Goal: Communication & Community: Answer question/provide support

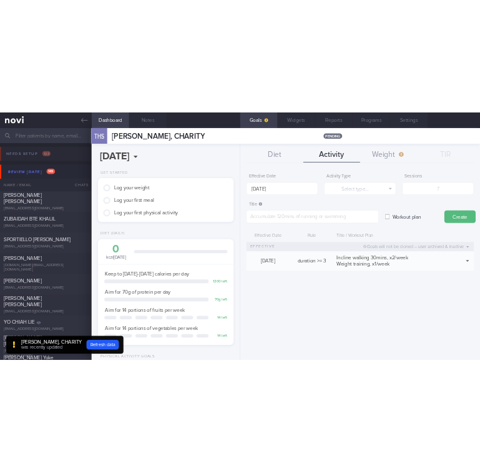
scroll to position [437, 0]
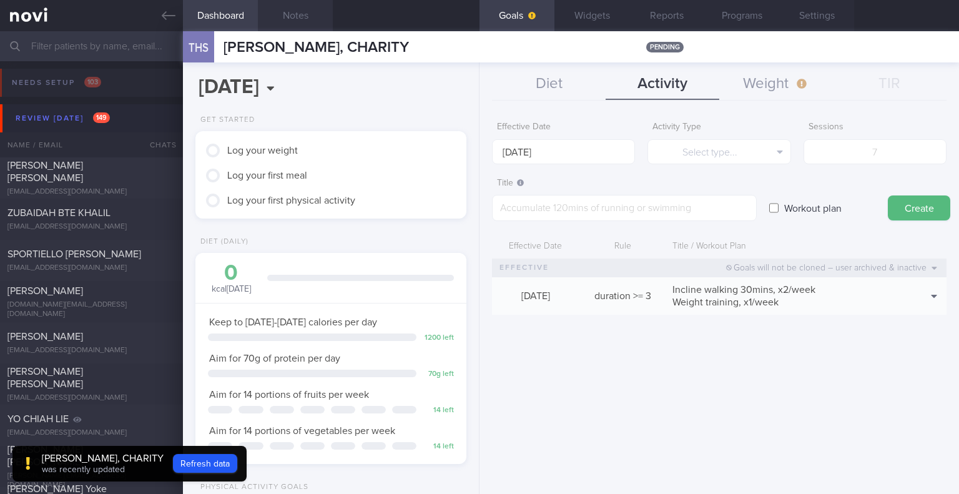
click at [303, 9] on button "Notes" at bounding box center [295, 15] width 75 height 31
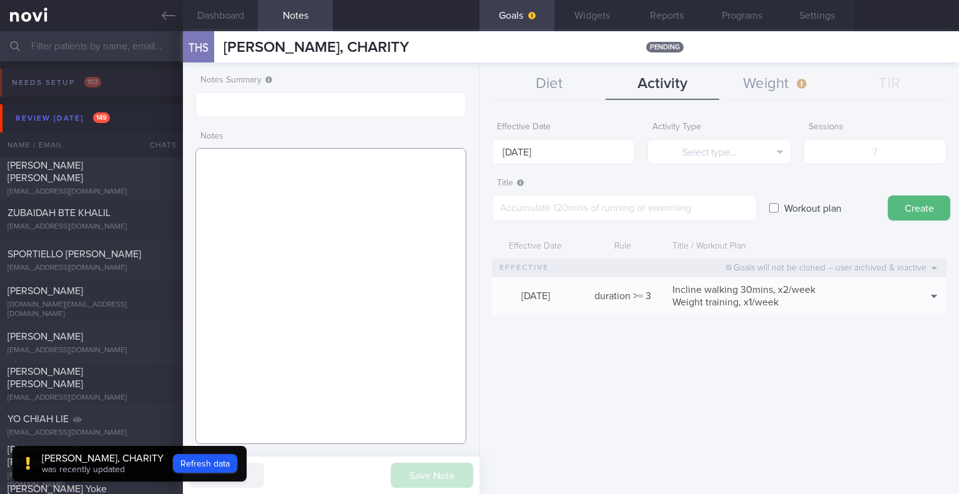
click at [317, 170] on textarea at bounding box center [330, 296] width 271 height 296
paste textarea "- was on Rybelsus in July& Aug'24. - resumed medication on 4/8/25, on Rybelsus …"
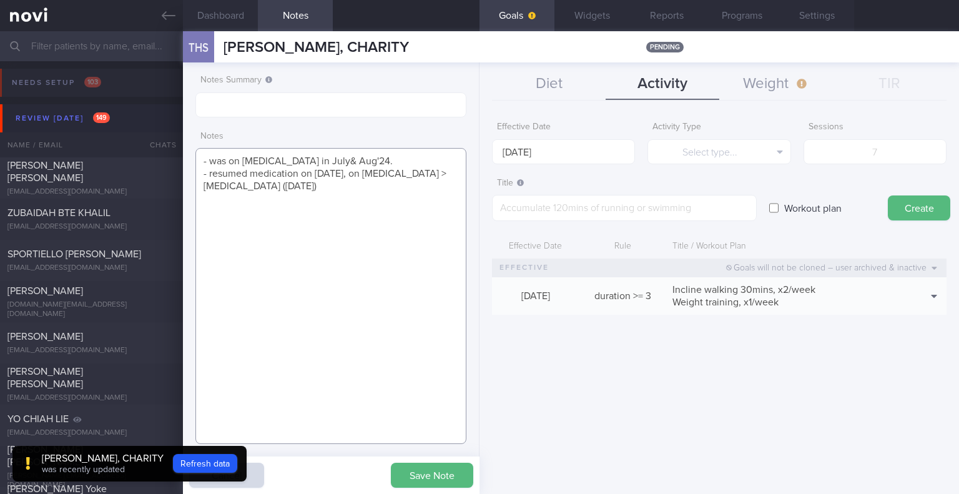
click at [300, 196] on textarea "- was on Rybelsus in July& Aug'24. - resumed medication on 4/8/25, on Rybelsus …" at bounding box center [330, 296] width 271 height 296
type textarea "- was on Rybelsus in July& Aug'24. - resumed medication on 4/8/25, on Rybelsus …"
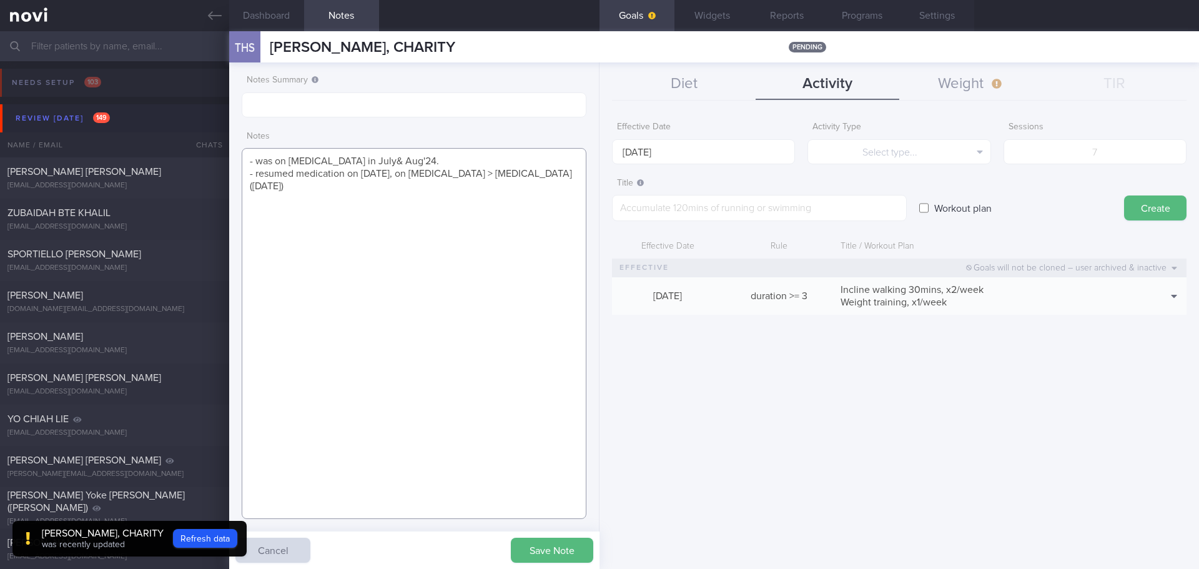
scroll to position [156, 313]
click at [551, 493] on button "Save Note" at bounding box center [552, 549] width 82 height 25
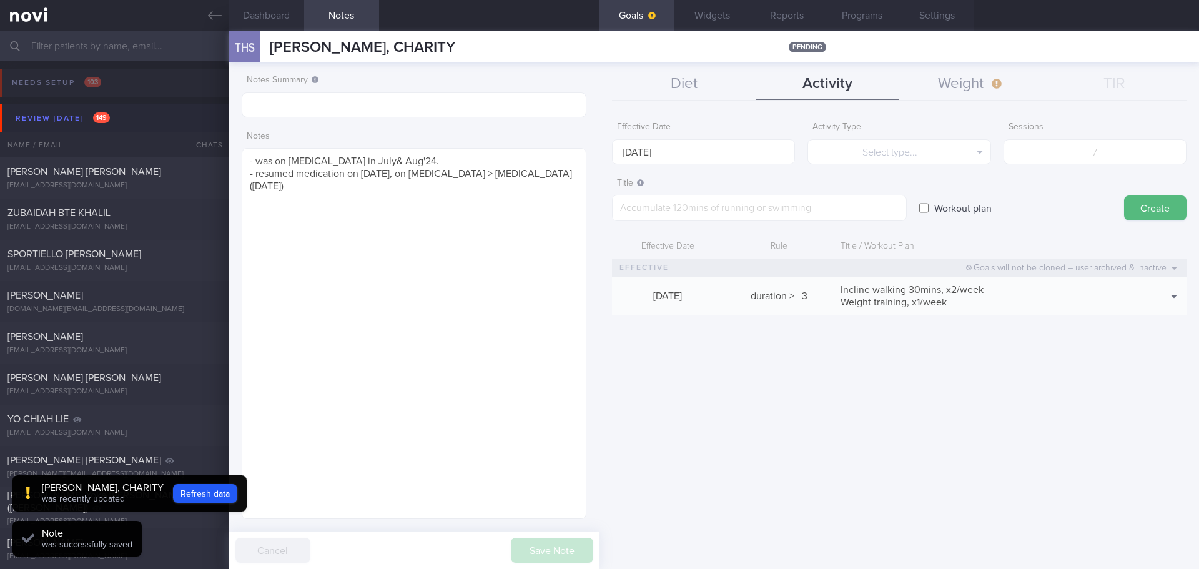
click at [735, 493] on div "Effective Date 6 Oct 2025 Activity Type Select type... Select type... Duration …" at bounding box center [898, 337] width 599 height 463
click at [36, 110] on div "Review [DATE] 149" at bounding box center [62, 118] width 101 height 17
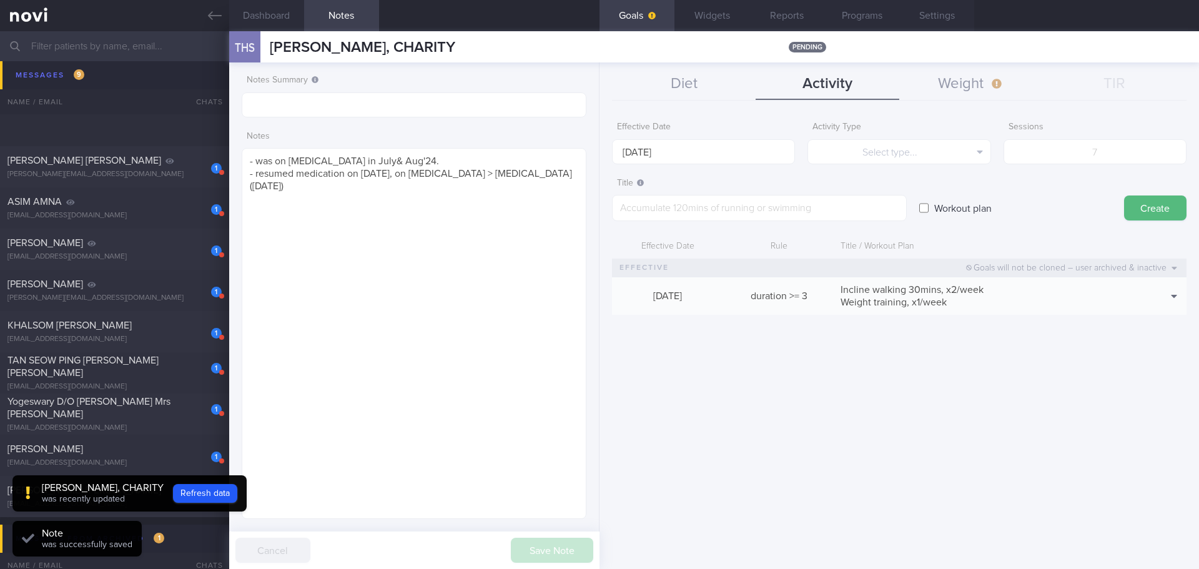
scroll to position [499, 0]
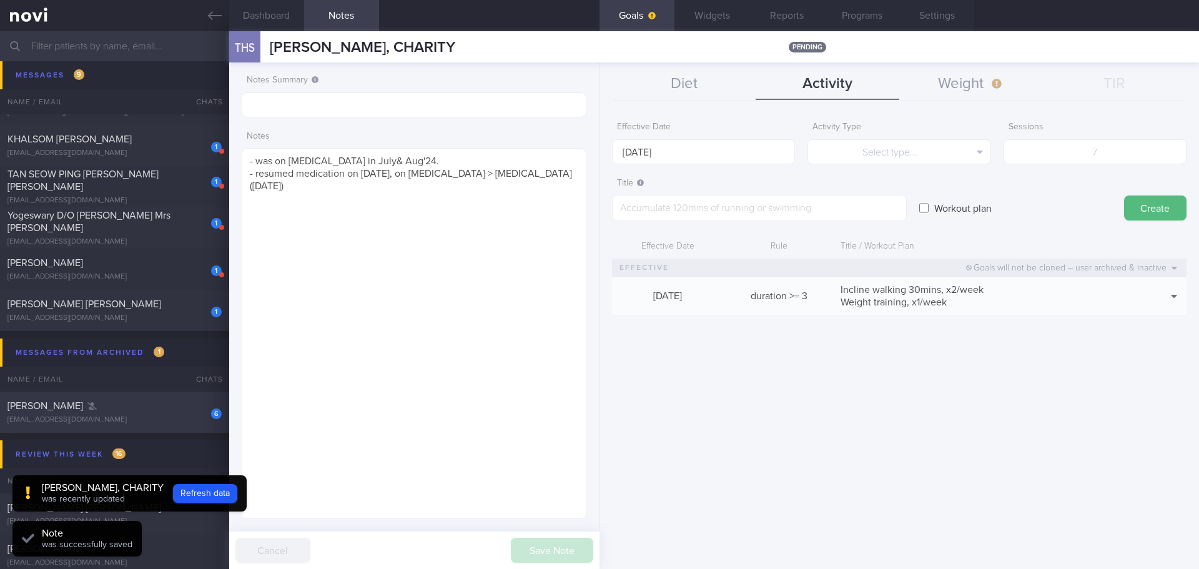
click at [119, 408] on div "Kou Baohui" at bounding box center [112, 406] width 211 height 12
type input "next appt 10/6/25"
type textarea "6月28-7月15在美国 8月1-10在日本 每次中国白酒约500ml"
select select "8"
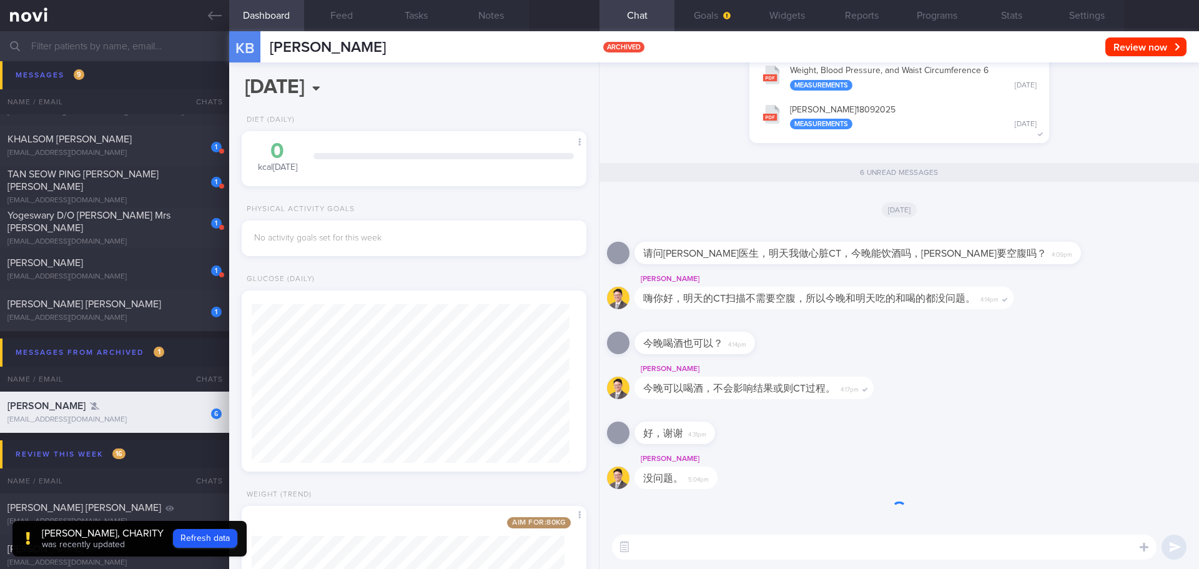
scroll to position [1, 0]
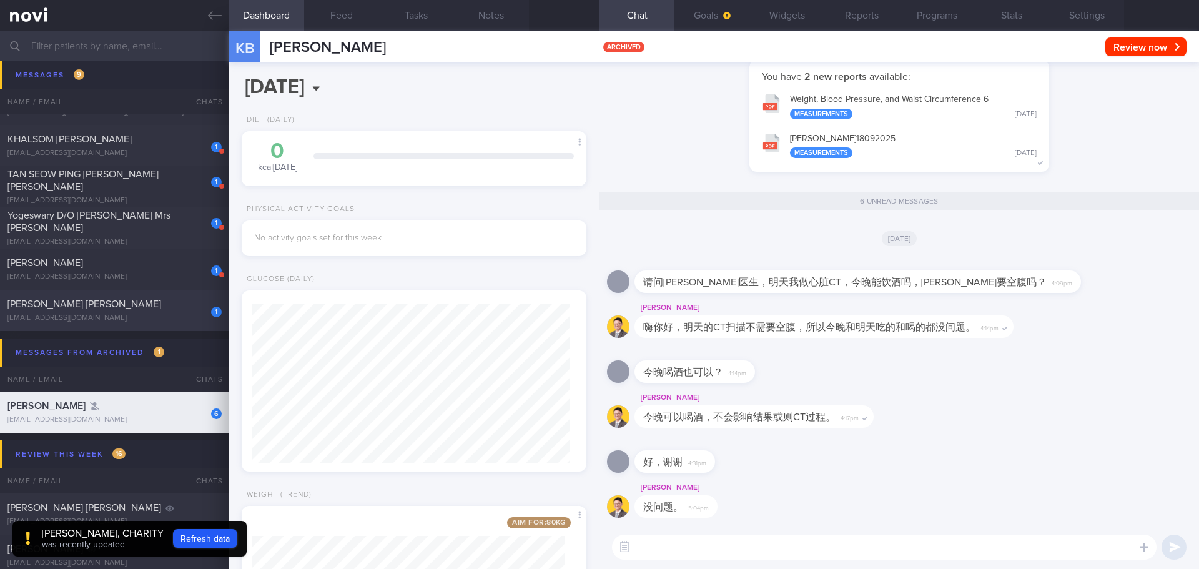
click at [71, 305] on span "[PERSON_NAME] [PERSON_NAME]" at bounding box center [84, 304] width 154 height 10
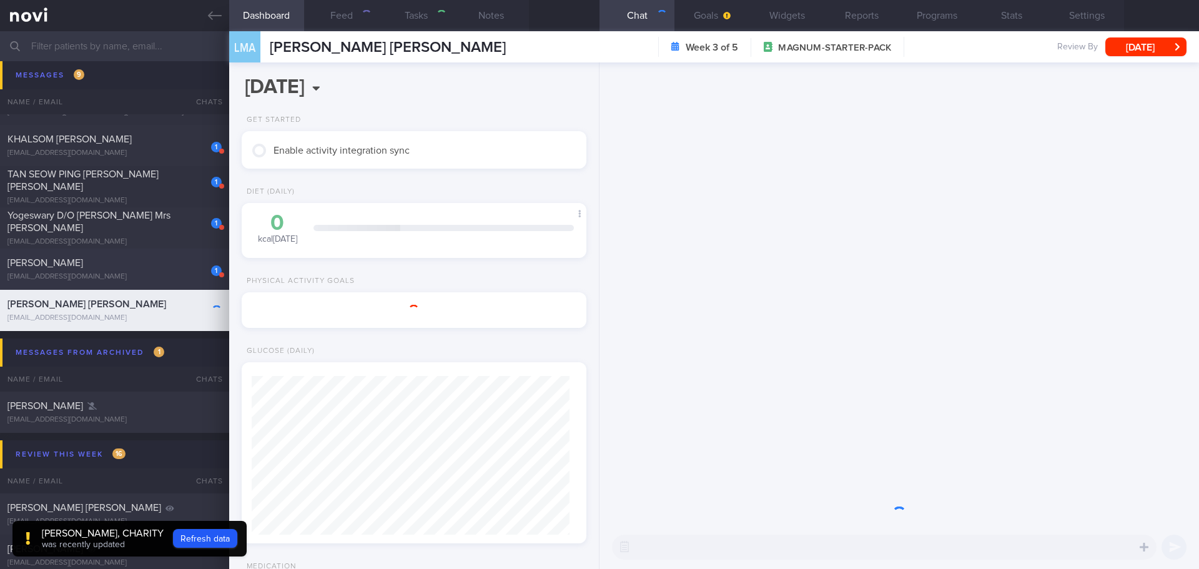
type textarea "T1DM - late onset diagnosed at 31yo (late onsent T1DM) in the UK, then moved to…"
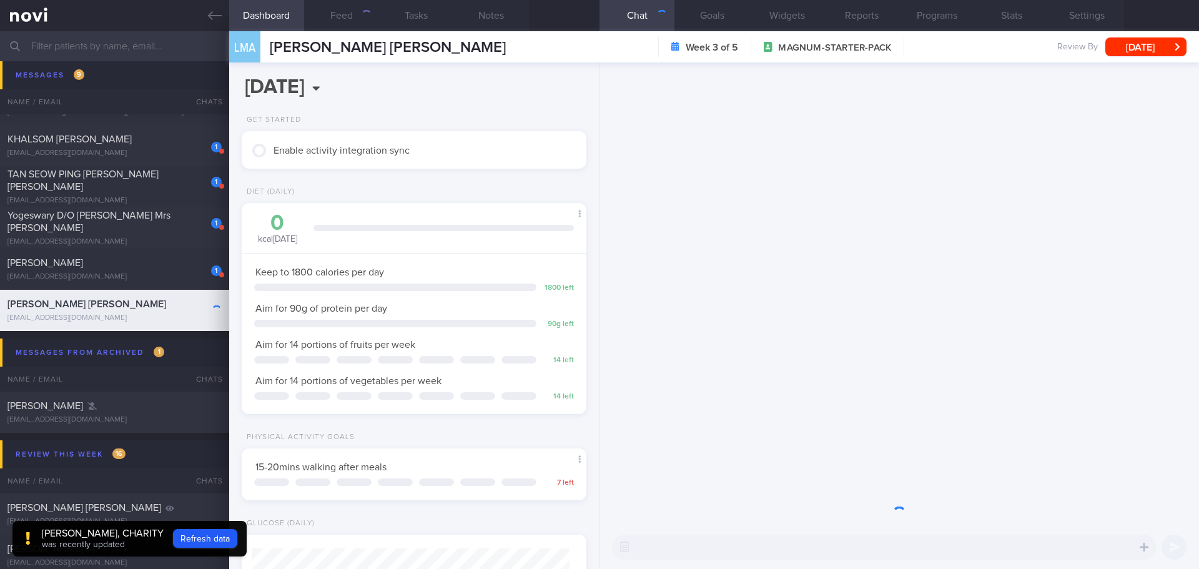
scroll to position [159, 318]
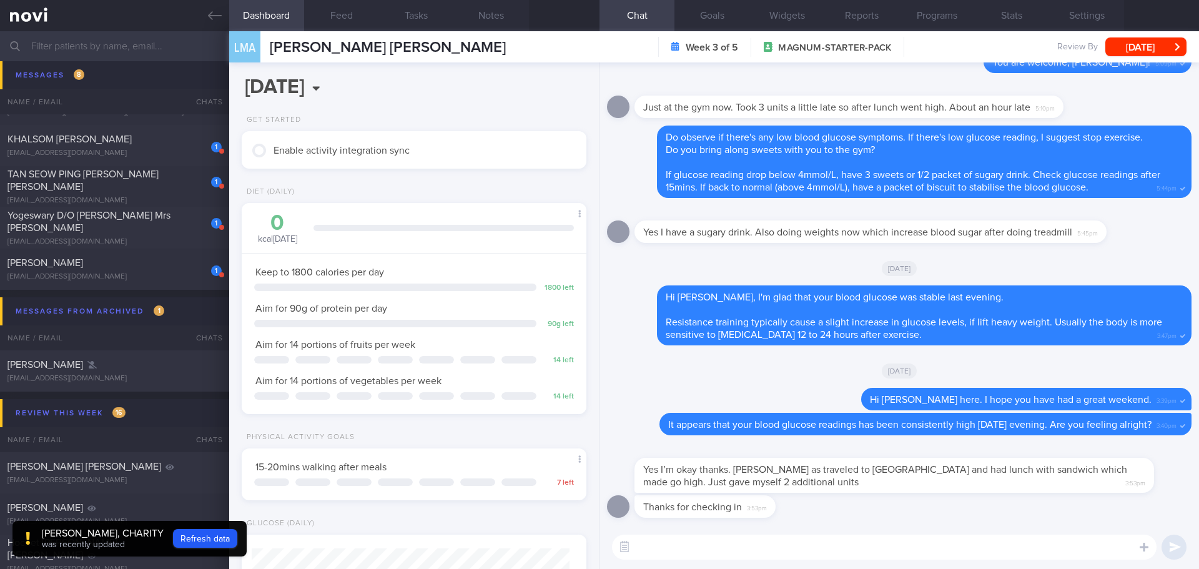
click at [870, 493] on div "Thanks for checking in 3:53pm" at bounding box center [899, 510] width 584 height 30
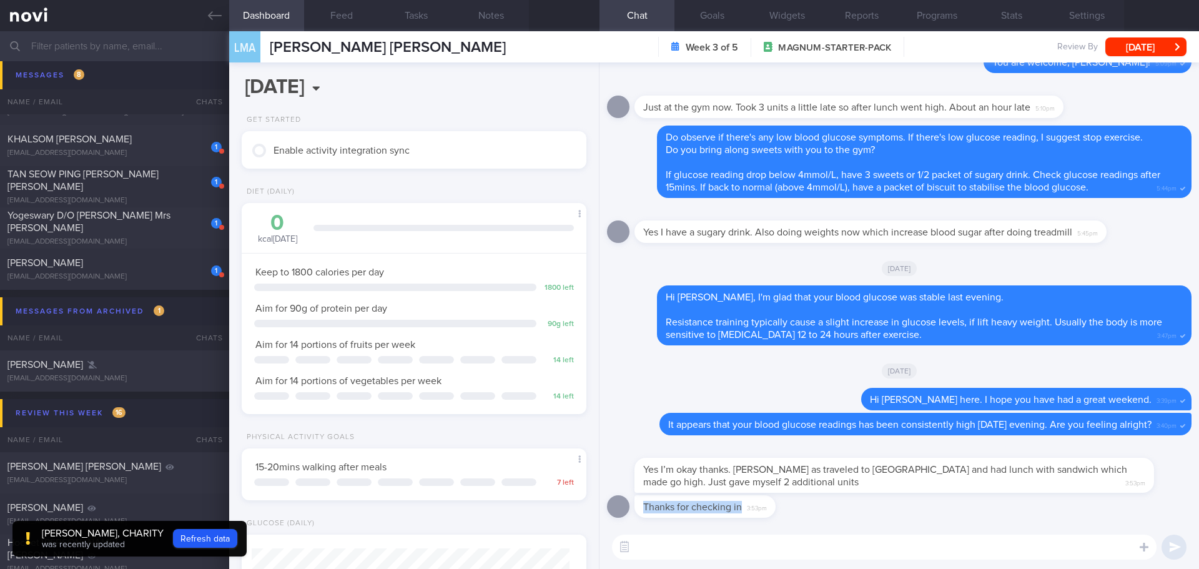
click at [869, 493] on div "Thanks for checking in 3:53pm" at bounding box center [899, 510] width 584 height 30
click at [868, 493] on div "Thanks for checking in 3:53pm" at bounding box center [899, 510] width 584 height 30
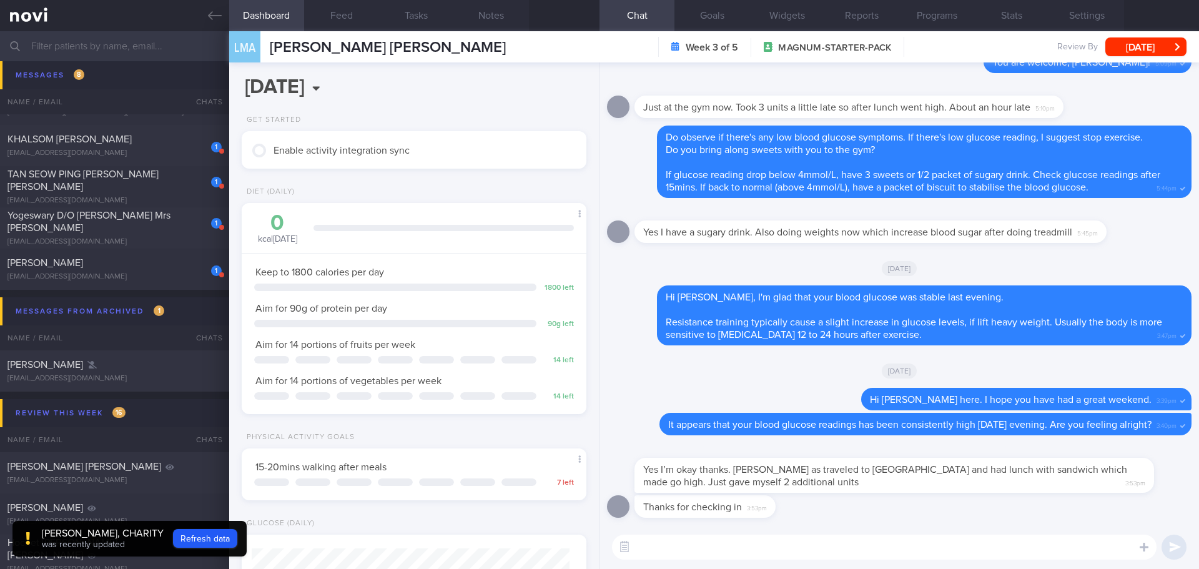
click at [868, 493] on div "Thanks for checking in 3:53pm" at bounding box center [899, 510] width 584 height 30
click at [879, 493] on div "Thanks for checking in 3:53pm" at bounding box center [899, 510] width 584 height 30
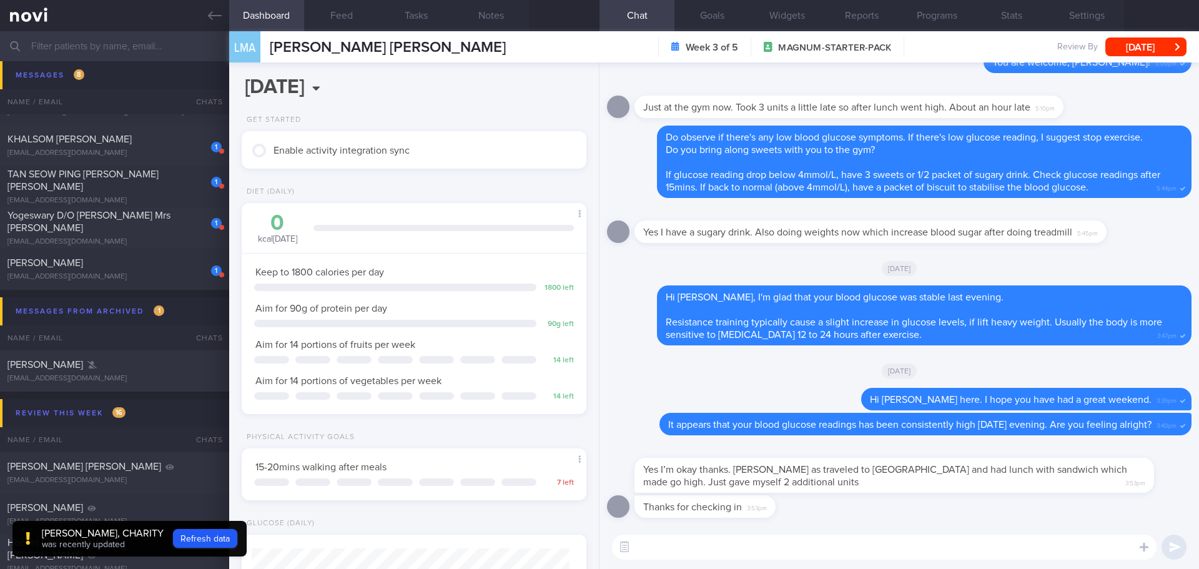
click at [879, 493] on div "Thanks for checking in 3:53pm" at bounding box center [899, 510] width 584 height 30
click at [850, 493] on textarea at bounding box center [884, 546] width 544 height 25
click at [788, 493] on textarea at bounding box center [884, 546] width 544 height 25
type textarea "N"
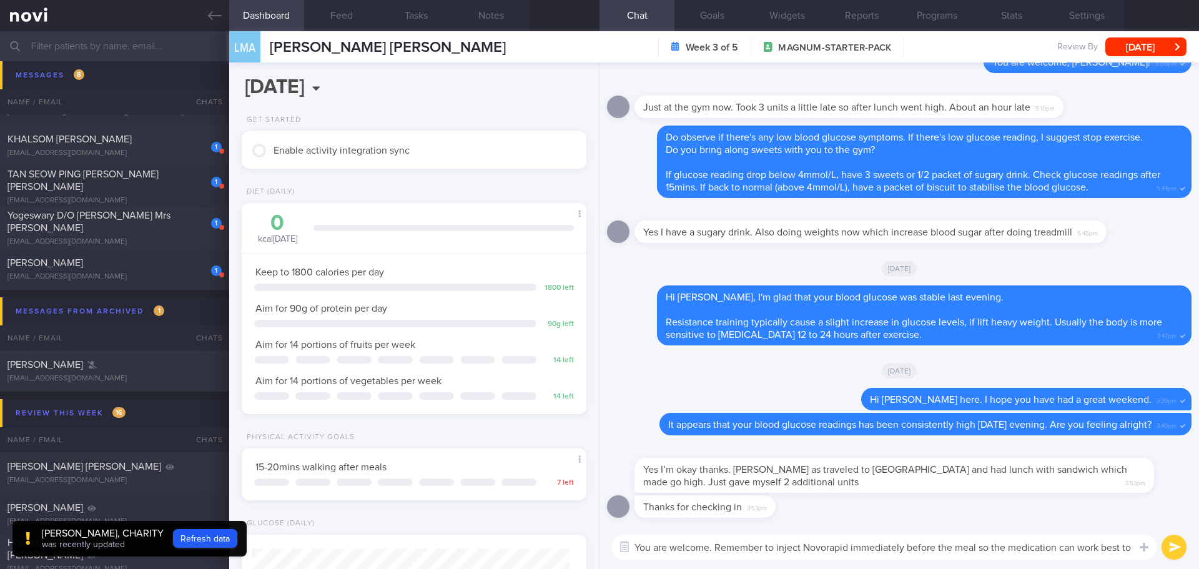
scroll to position [0, 0]
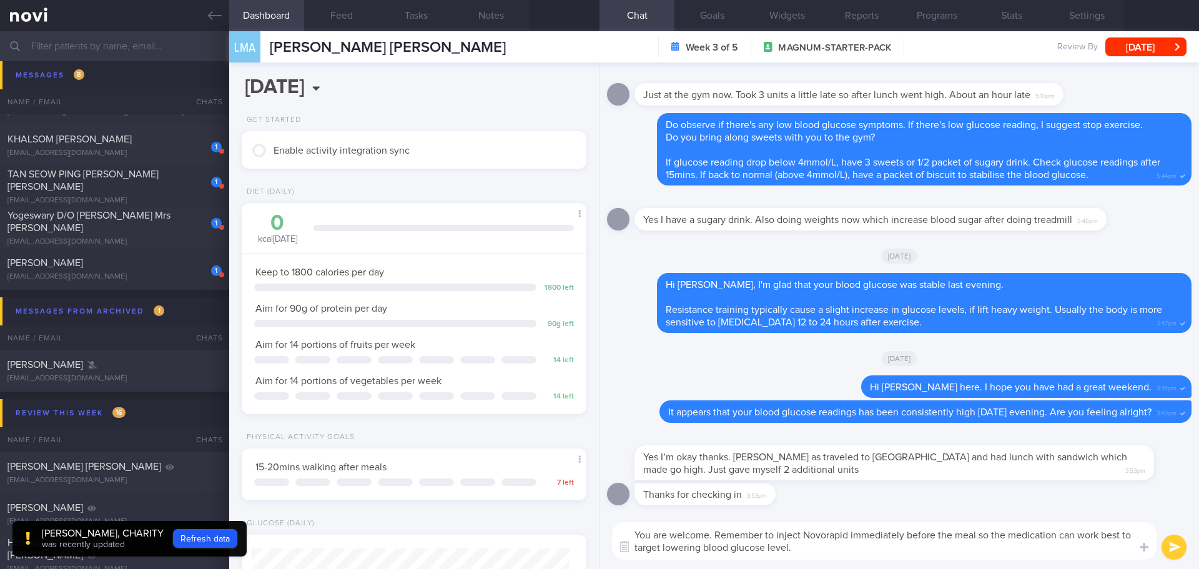
click at [842, 493] on textarea "You are welcome. Remember to inject Novorapid immediately before the meal so th…" at bounding box center [884, 540] width 544 height 37
drag, startPoint x: 714, startPoint y: 535, endPoint x: 807, endPoint y: 560, distance: 96.3
click at [807, 493] on div "You are welcome. Remember to inject Novorapid immediately before the meal so th…" at bounding box center [898, 541] width 599 height 56
click at [833, 493] on textarea "You are welcome. Remember to inject Novorapid immediately before the meal so th…" at bounding box center [884, 540] width 544 height 37
click at [811, 493] on textarea "You are welcome. Remember to inject Novorapid immediately before the meal so th…" at bounding box center [884, 540] width 544 height 37
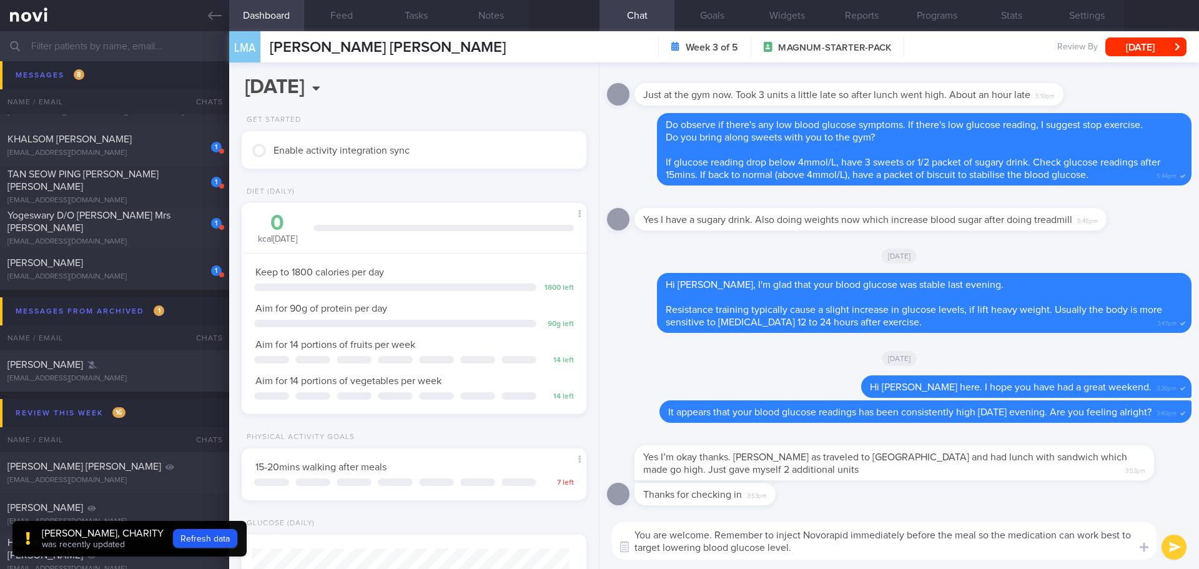
click at [802, 493] on textarea "You are welcome. Remember to inject Novorapid immediately before the meal so th…" at bounding box center [884, 540] width 544 height 37
click at [800, 493] on textarea "You are welcome. Remember to inject Novorapid immediately before the meal so th…" at bounding box center [884, 540] width 544 height 37
drag, startPoint x: 792, startPoint y: 550, endPoint x: 716, endPoint y: 532, distance: 77.5
click at [716, 493] on textarea "You are welcome. Remember to inject Novorapid immediately before the meal so th…" at bounding box center [884, 540] width 544 height 37
paste textarea "your meal so the medication can work effectively to lower your blood glucose le…"
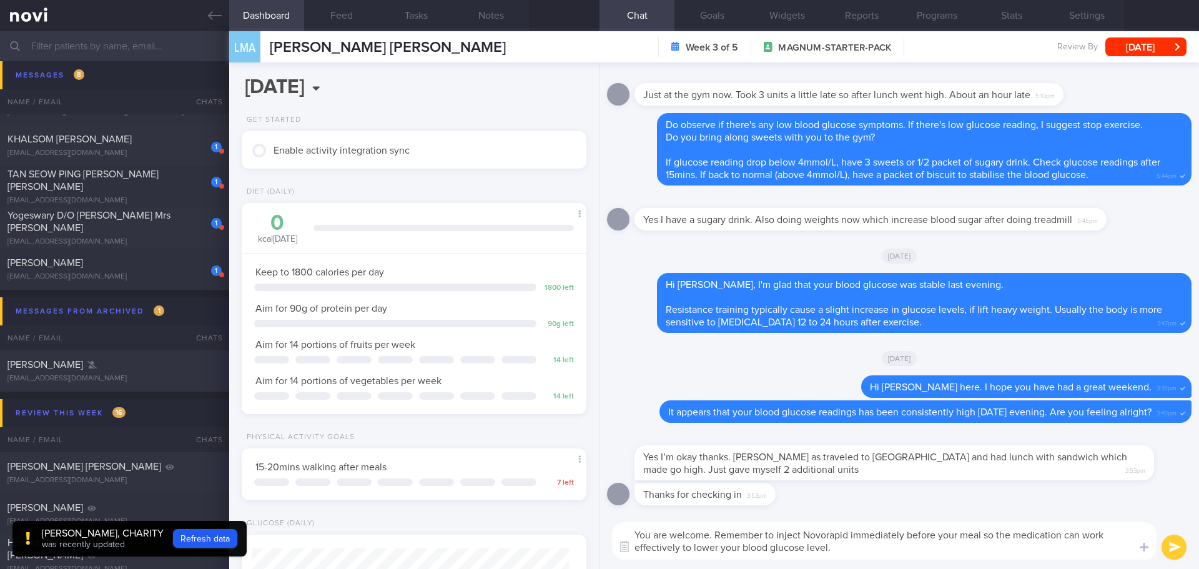
click at [710, 493] on textarea "You are welcome. Remember to inject Novorapid immediately before your meal so t…" at bounding box center [884, 540] width 544 height 37
drag, startPoint x: 870, startPoint y: 551, endPoint x: 876, endPoint y: 557, distance: 8.4
click at [870, 493] on textarea "You are welcome, Mr Lee. Remember to inject Novorapid immediately before your m…" at bounding box center [884, 540] width 544 height 37
click at [901, 493] on textarea "You are welcome, Mr Lee. Remember to inject Novorapid immediately before your m…" at bounding box center [884, 540] width 544 height 37
click at [905, 493] on textarea "You are welcome, Mr Lee. Remember to inject Novorapid immediately before your m…" at bounding box center [884, 540] width 544 height 37
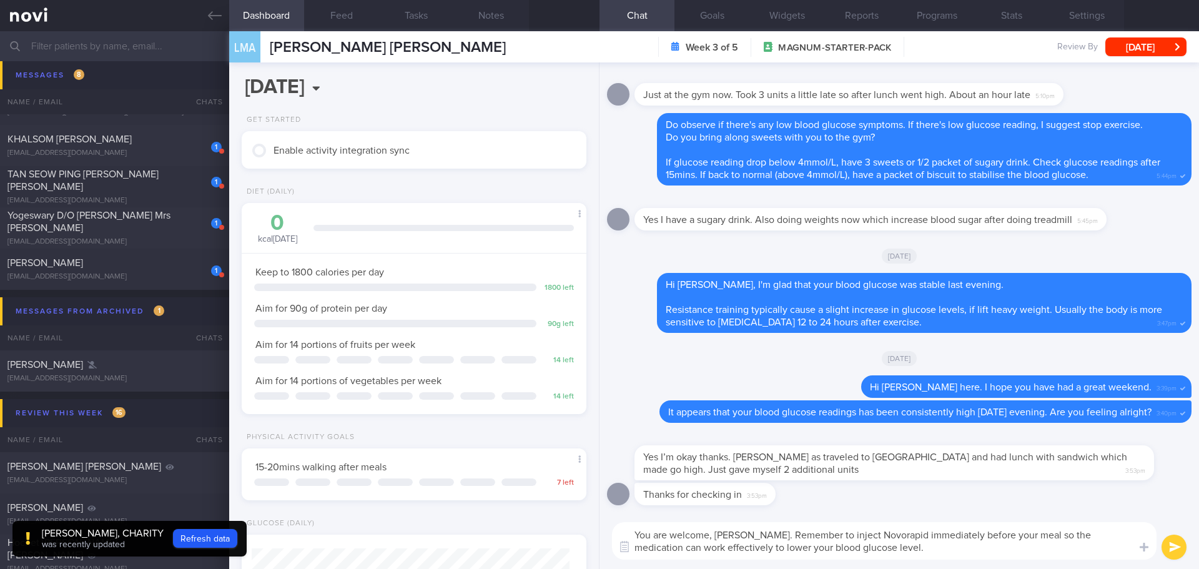
click at [910, 493] on textarea "You are welcome, Mr Lee. Remember to inject Novorapid immediately before your m…" at bounding box center [884, 540] width 544 height 37
click at [749, 493] on textarea "You are welcome, Mr Lee. Remember to inject Novorapid immediately before your m…" at bounding box center [884, 540] width 544 height 37
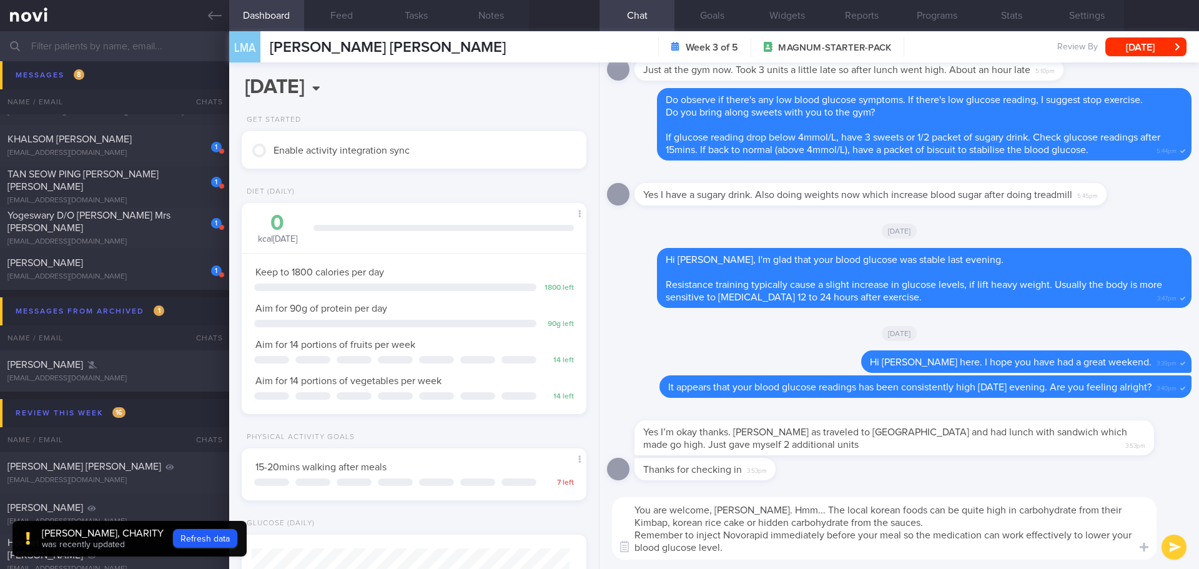
click at [896, 493] on textarea "You are welcome, Mr Lee. Hmm... The local korean foods can be quite high in car…" at bounding box center [884, 528] width 544 height 62
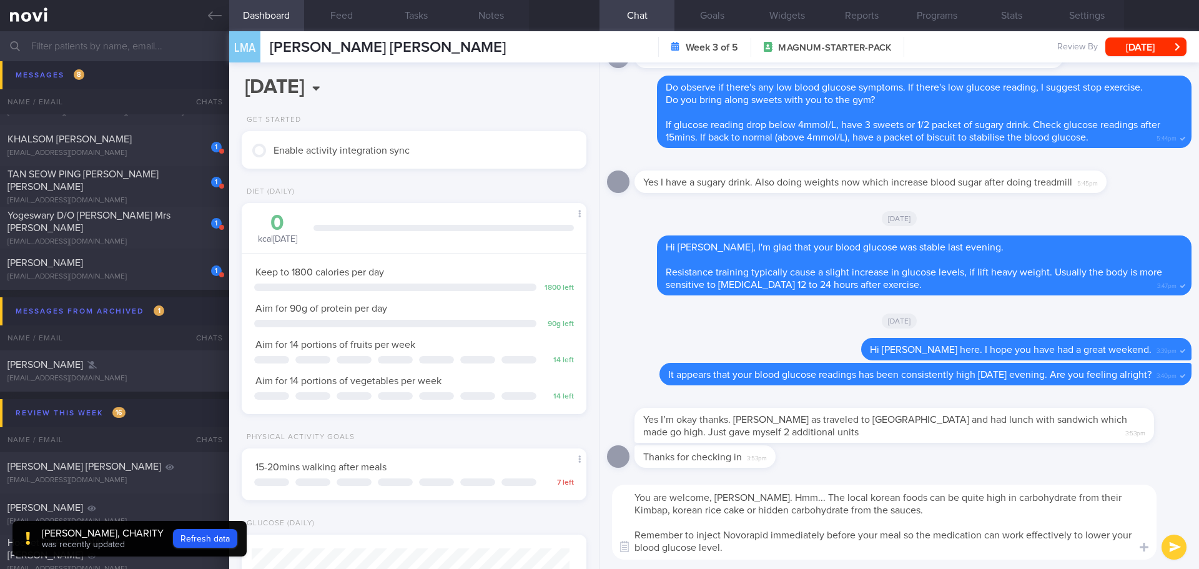
drag, startPoint x: 958, startPoint y: 499, endPoint x: 939, endPoint y: 497, distance: 19.4
click at [939, 493] on textarea "You are welcome, Mr Lee. Hmm... The local korean foods can be quite high in car…" at bounding box center [884, 521] width 544 height 75
click at [958, 493] on textarea "You are welcome, Mr Lee. Hmm... The local korean foods can be quite heavy in ca…" at bounding box center [884, 521] width 544 height 75
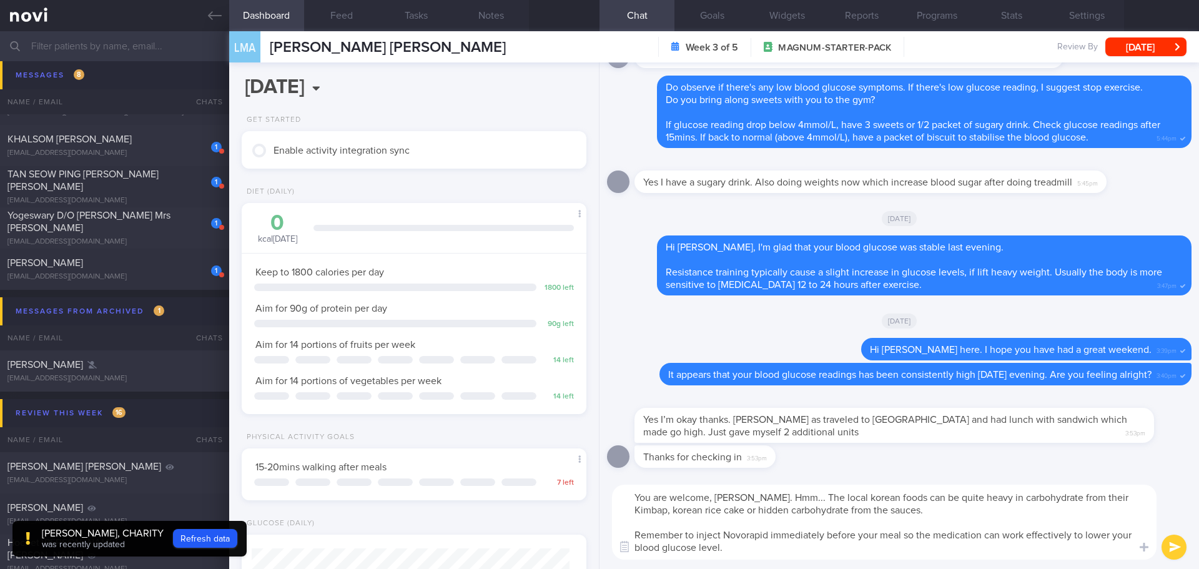
click at [958, 493] on textarea "You are welcome, Mr Lee. Hmm... The local korean foods can be quite heavy in ca…" at bounding box center [884, 521] width 544 height 75
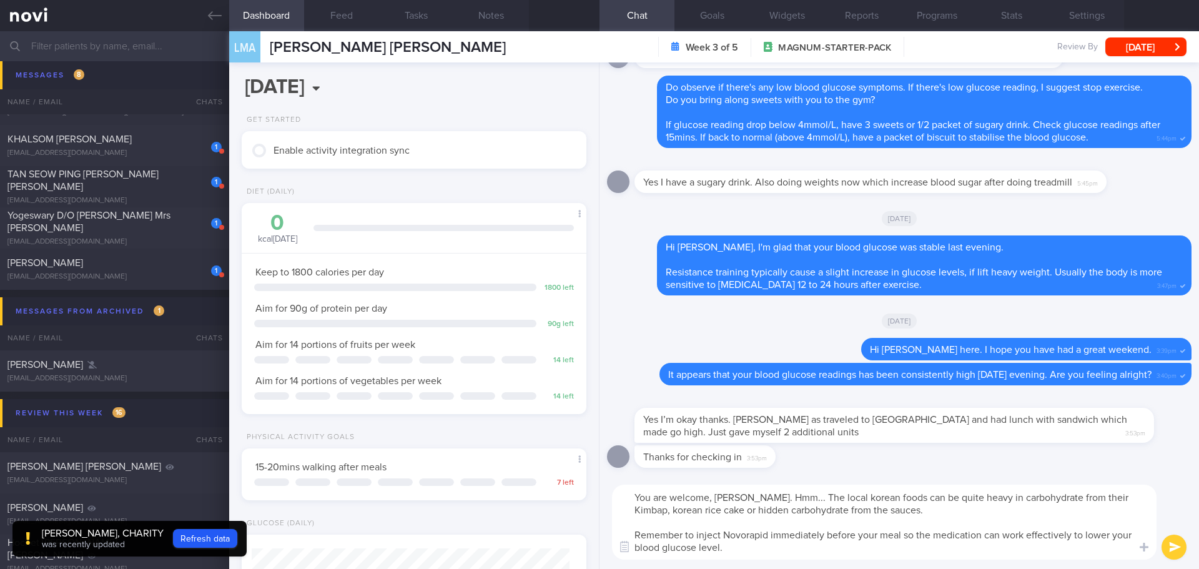
click at [712, 493] on textarea "You are welcome, Mr Lee. Hmm... The local korean foods can be quite heavy in ca…" at bounding box center [884, 521] width 544 height 75
click at [910, 493] on textarea "You are welcome, Mr Lee. Hmm... The local korean foods can be quite heavy in ca…" at bounding box center [884, 521] width 544 height 75
click at [814, 493] on textarea "You are welcome, Mr Lee. Hmm... The local korean foods can be quite heavy in ca…" at bounding box center [884, 521] width 544 height 75
type textarea "You are welcome, Mr Lee. Hmm... The local korean foods can be quite heavy in ca…"
click at [752, 493] on textarea "You are welcome, Mr Lee. Hmm... The local korean foods can be quite heavy in ca…" at bounding box center [884, 521] width 544 height 75
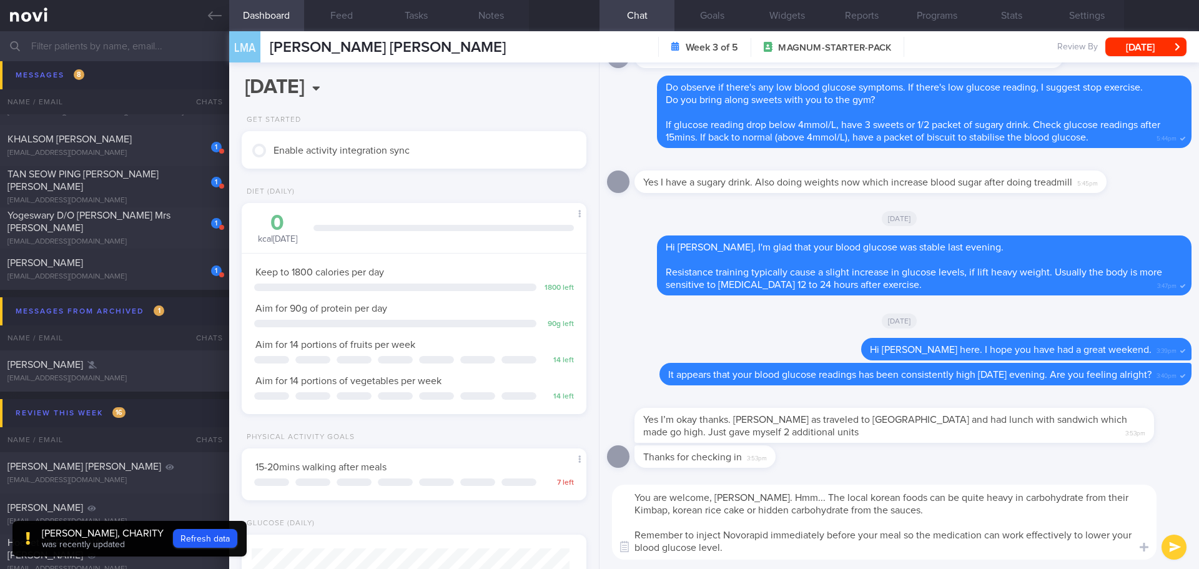
click at [958, 493] on button "submit" at bounding box center [1173, 546] width 25 height 25
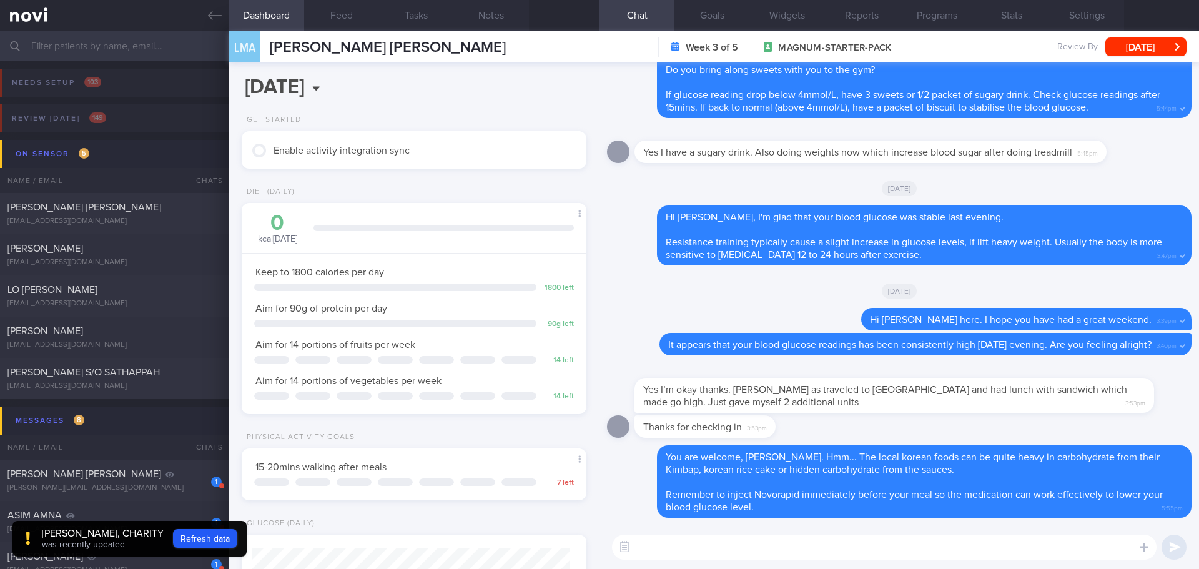
click at [108, 42] on input "text" at bounding box center [599, 46] width 1199 height 30
drag, startPoint x: 204, startPoint y: 18, endPoint x: 724, endPoint y: 69, distance: 523.1
click at [204, 18] on link at bounding box center [114, 15] width 229 height 31
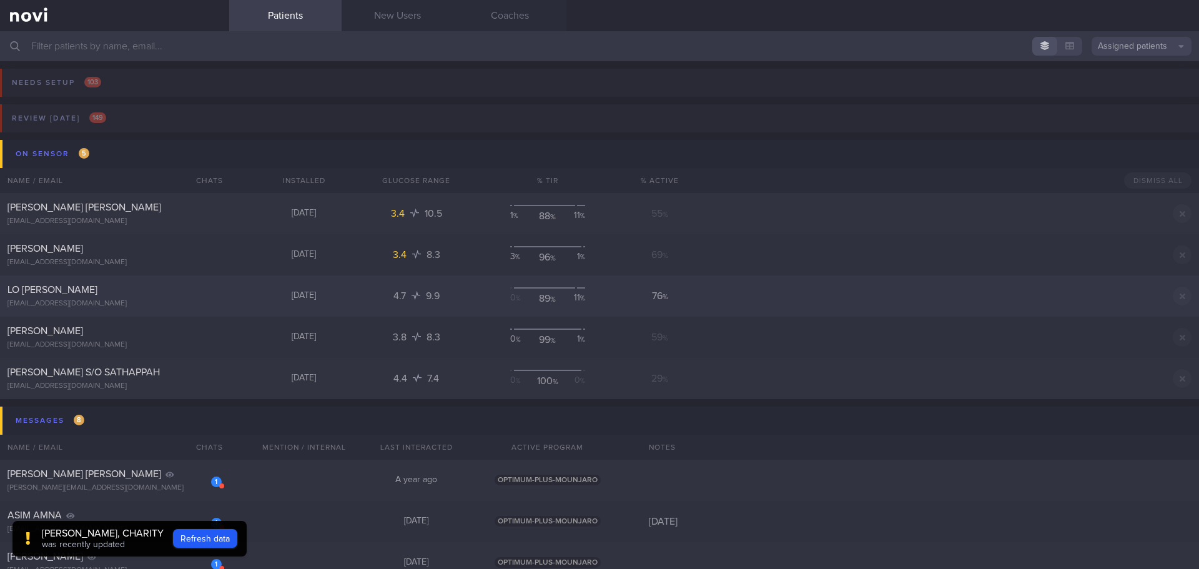
click at [60, 301] on div "[EMAIL_ADDRESS][DOMAIN_NAME]" at bounding box center [114, 303] width 214 height 9
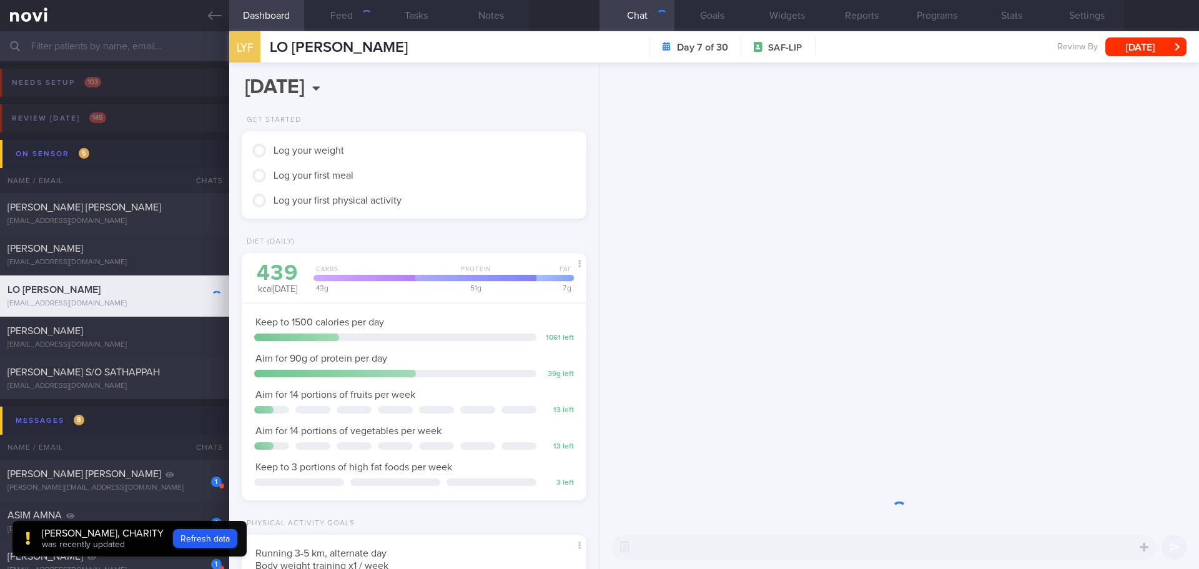
scroll to position [192, 318]
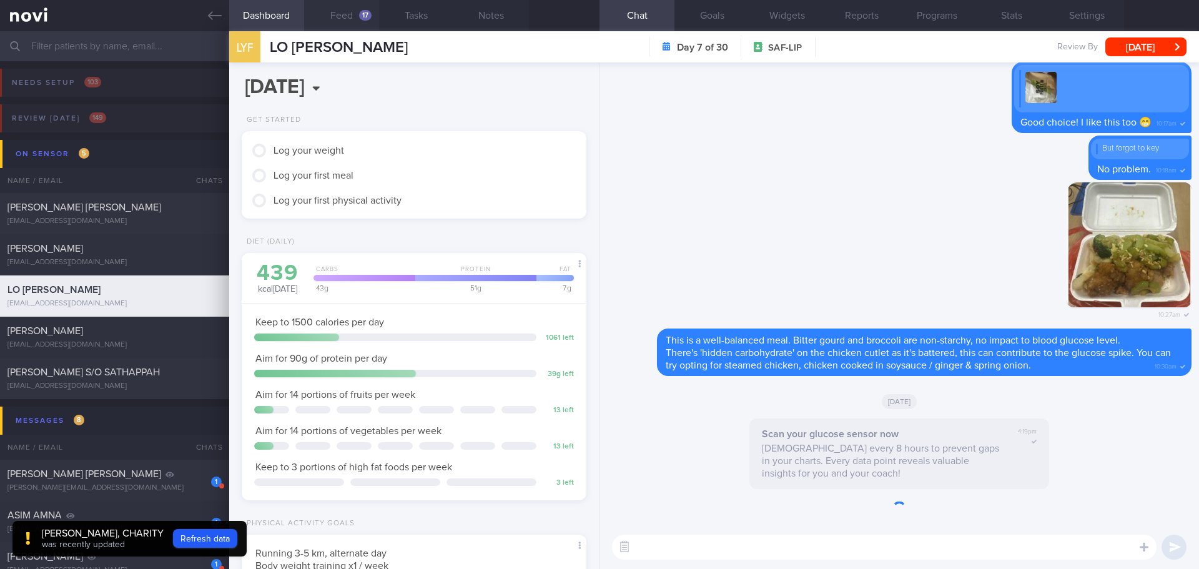
click at [353, 12] on button "Feed 17" at bounding box center [341, 15] width 75 height 31
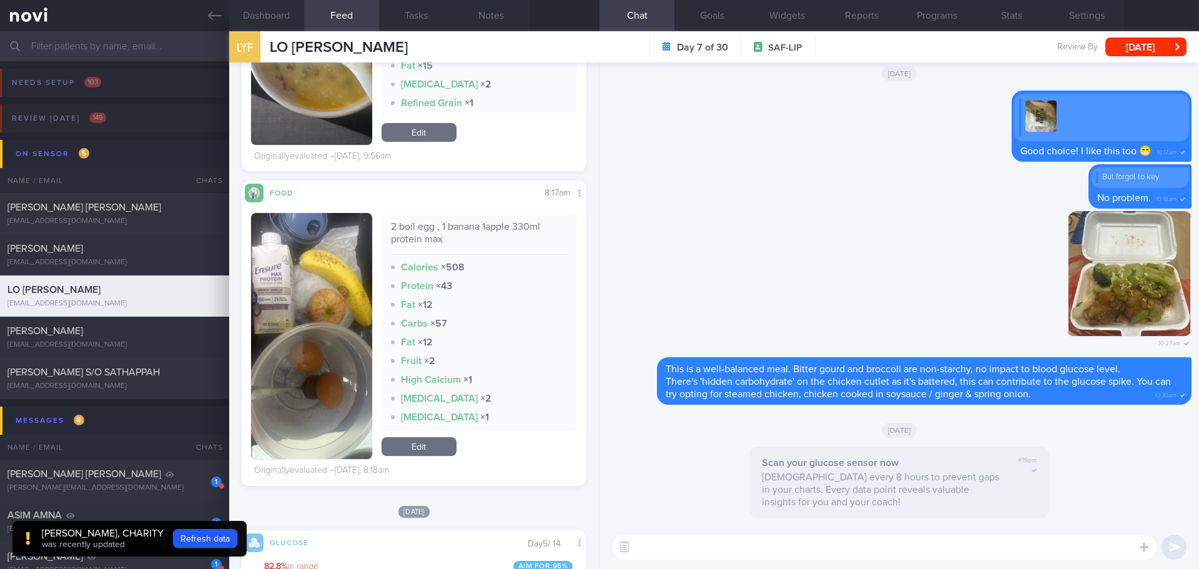
scroll to position [2497, 0]
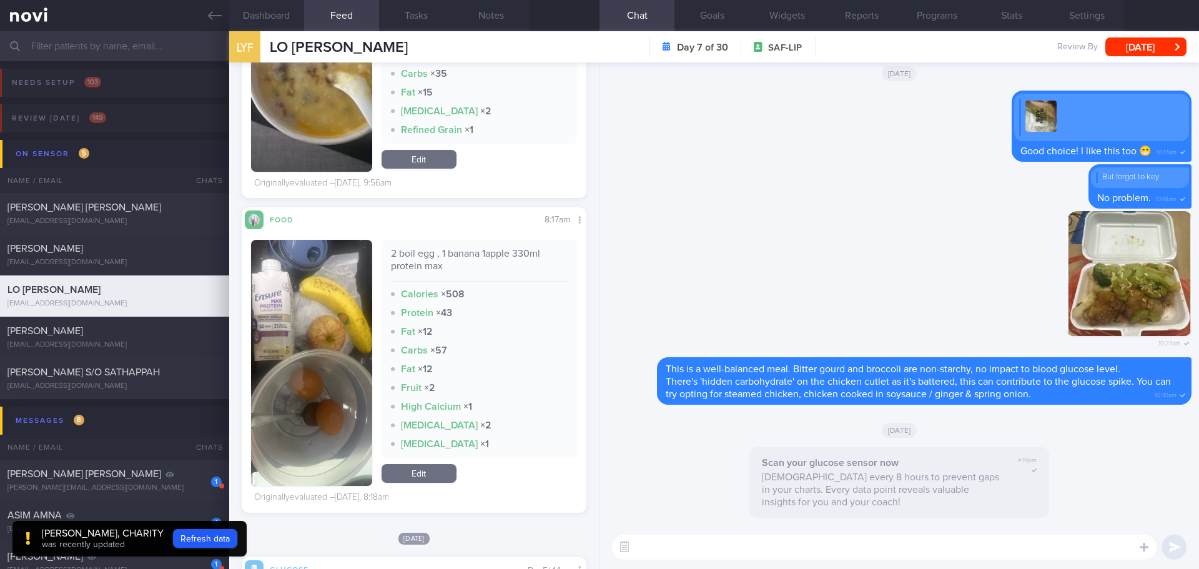
click at [412, 469] on link "Edit" at bounding box center [418, 473] width 75 height 19
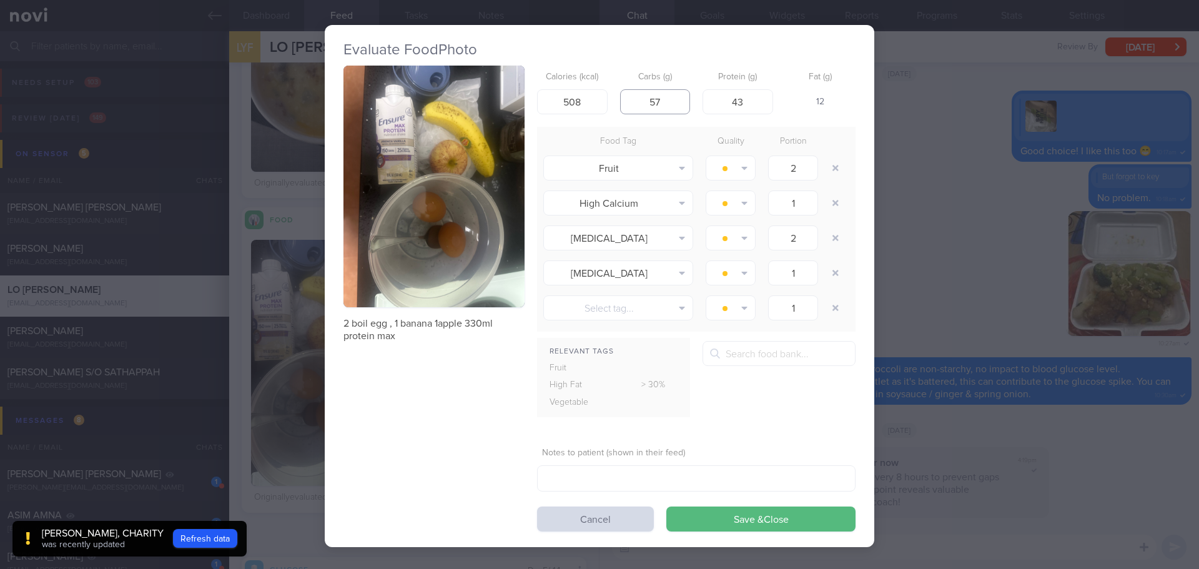
drag, startPoint x: 667, startPoint y: 97, endPoint x: 615, endPoint y: 98, distance: 51.8
click at [620, 98] on input "57" at bounding box center [655, 101] width 71 height 25
drag, startPoint x: 590, startPoint y: 102, endPoint x: 546, endPoint y: 102, distance: 43.7
click at [546, 102] on input "508" at bounding box center [572, 101] width 71 height 25
type input "430"
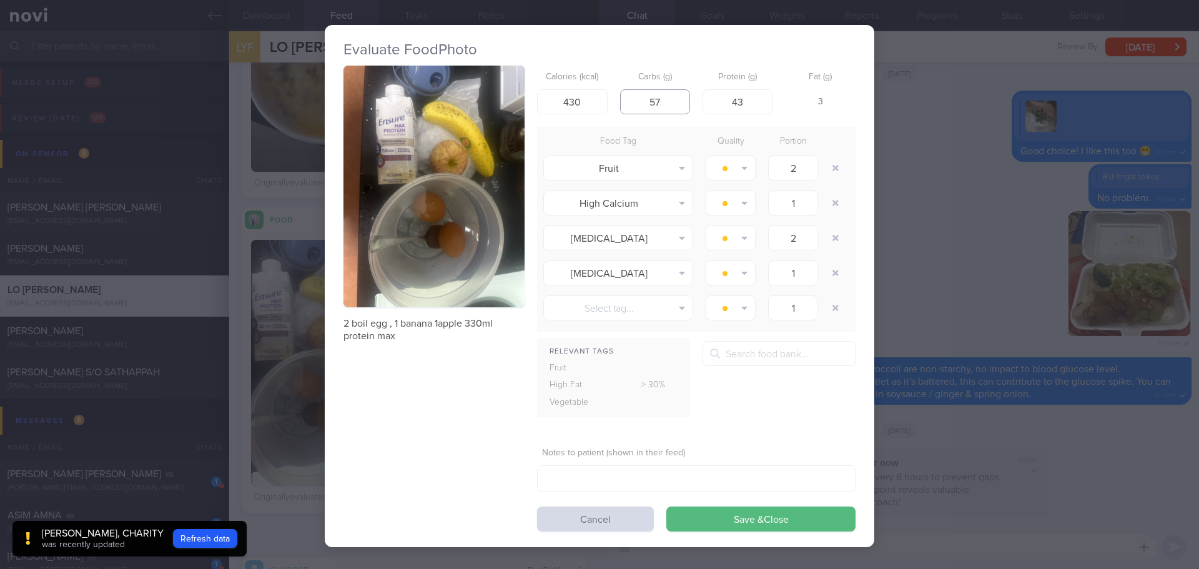
drag, startPoint x: 663, startPoint y: 97, endPoint x: 632, endPoint y: 99, distance: 31.3
click at [632, 99] on input "57" at bounding box center [655, 101] width 71 height 25
type input "35"
drag, startPoint x: 753, startPoint y: 100, endPoint x: 724, endPoint y: 99, distance: 30.0
click at [724, 99] on input "43" at bounding box center [737, 101] width 71 height 25
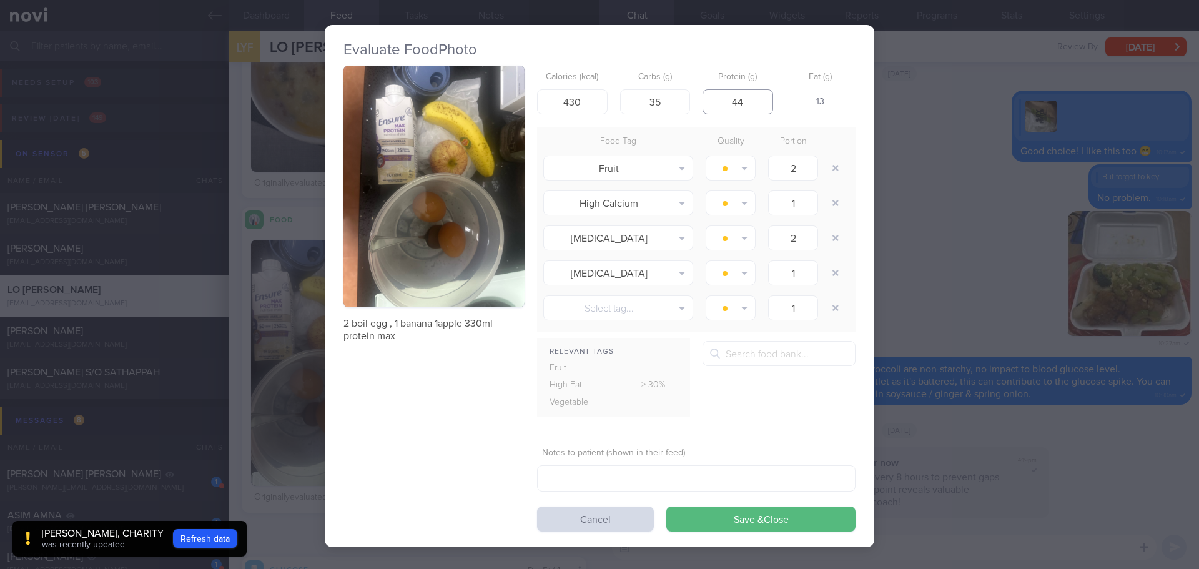
type input "44"
click at [769, 401] on div "Relevant Tags Fruit High Fat > 30% Vegetable 2-in-1 coffee, unsweetened" at bounding box center [696, 384] width 318 height 86
click at [760, 360] on input "text" at bounding box center [778, 353] width 153 height 25
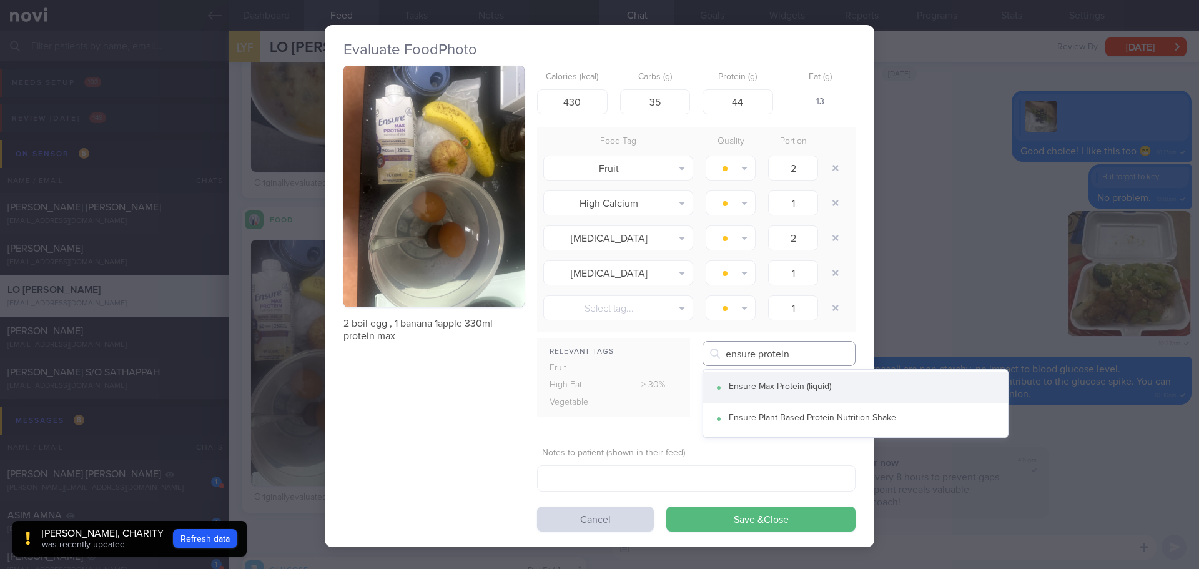
type input "ensure protein"
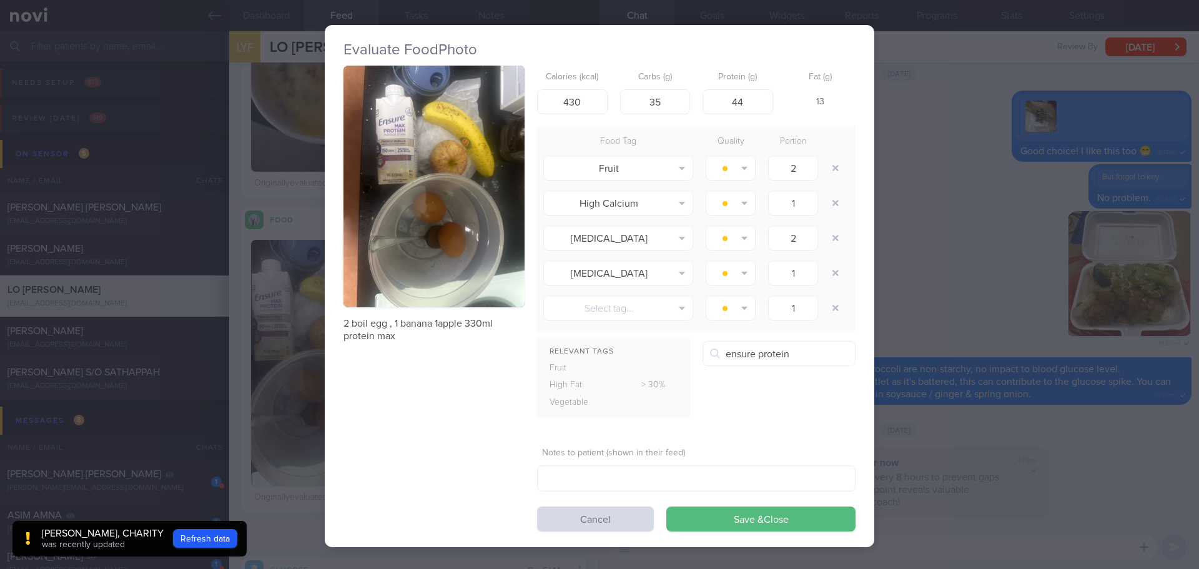
click at [763, 383] on div "Ensure Max Protein (liquid)" at bounding box center [862, 386] width 267 height 11
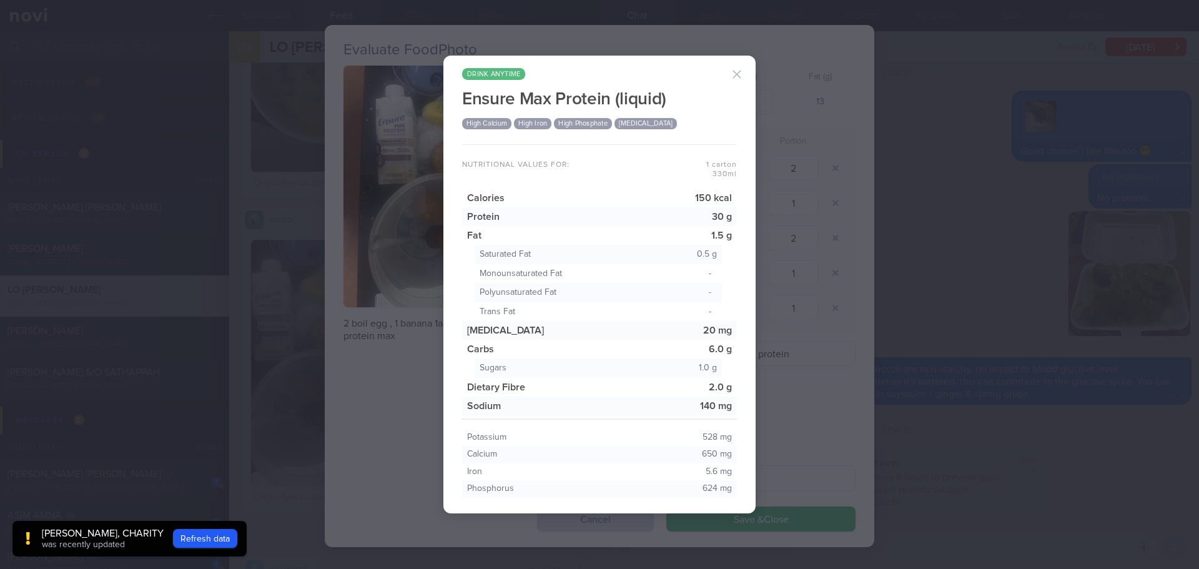
click at [734, 72] on button "button" at bounding box center [736, 74] width 25 height 25
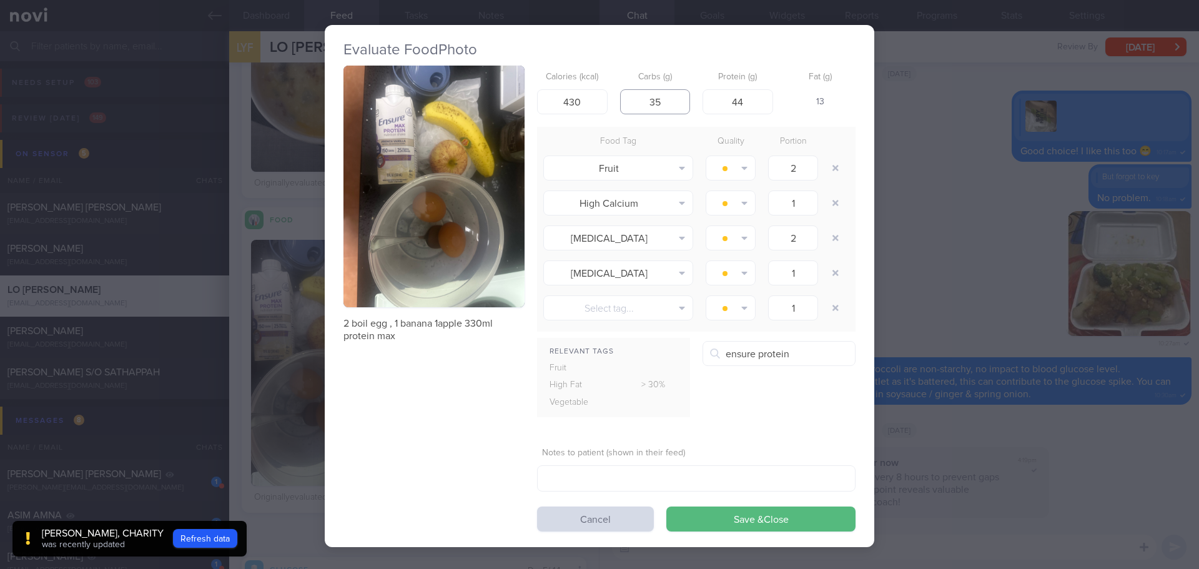
drag, startPoint x: 673, startPoint y: 105, endPoint x: 630, endPoint y: 102, distance: 43.2
click at [630, 102] on input "35" at bounding box center [655, 101] width 71 height 25
type input "41"
click at [752, 493] on button "Save & Close" at bounding box center [760, 518] width 189 height 25
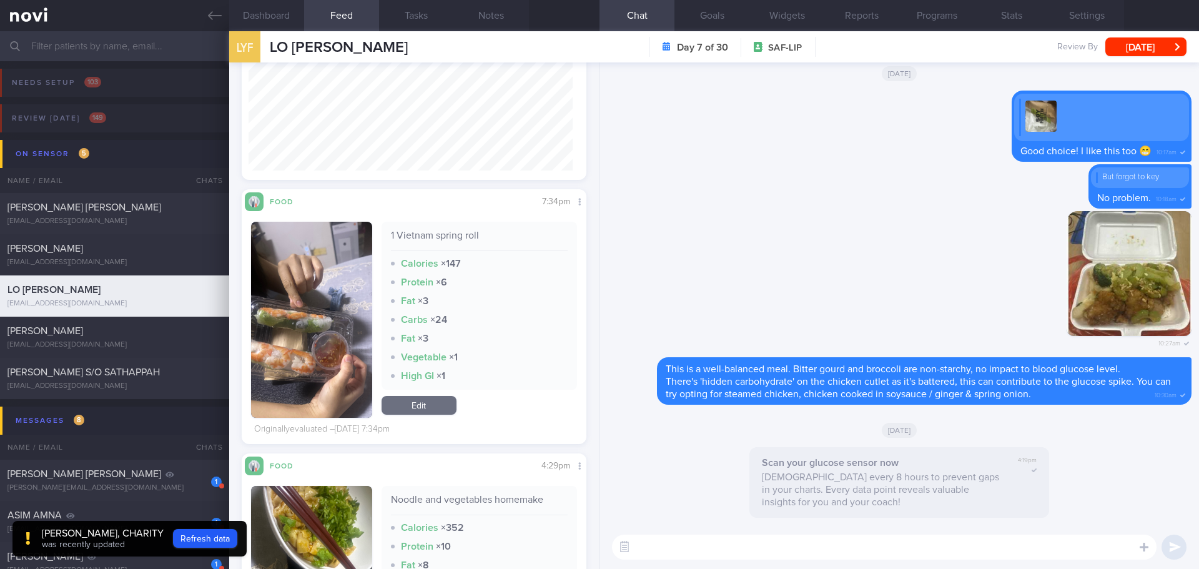
scroll to position [3146, 0]
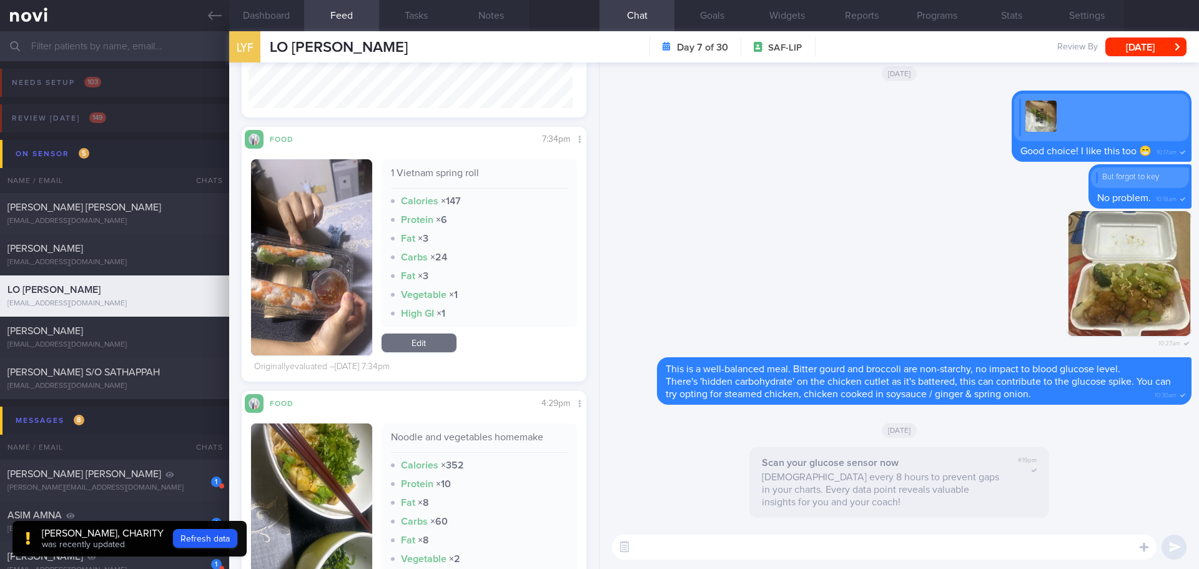
click at [306, 257] on button "button" at bounding box center [311, 257] width 121 height 196
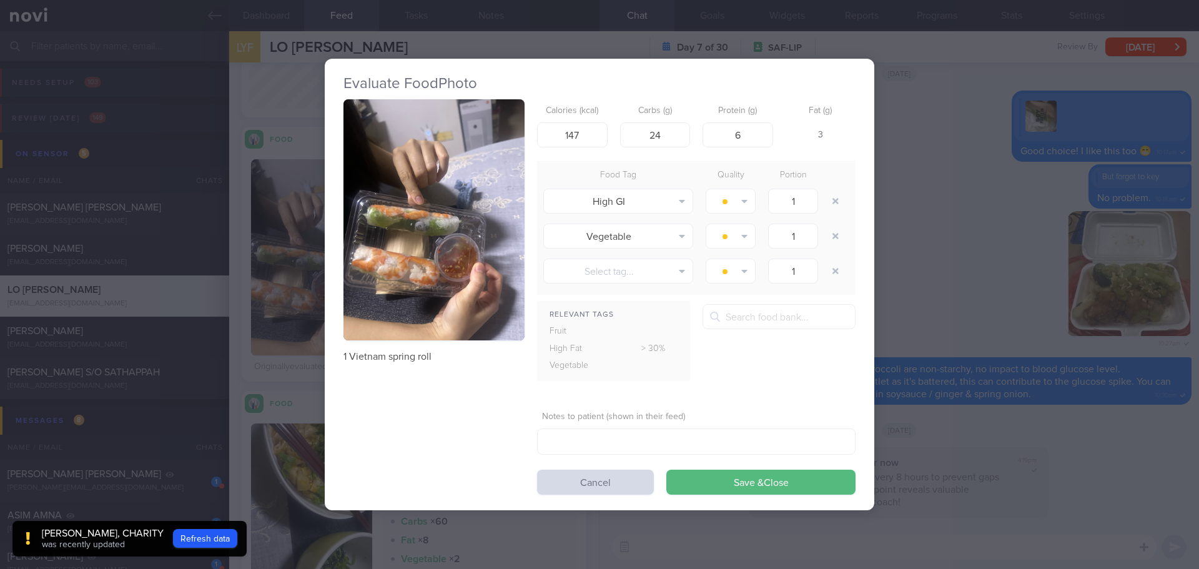
click at [435, 217] on button "button" at bounding box center [433, 220] width 181 height 242
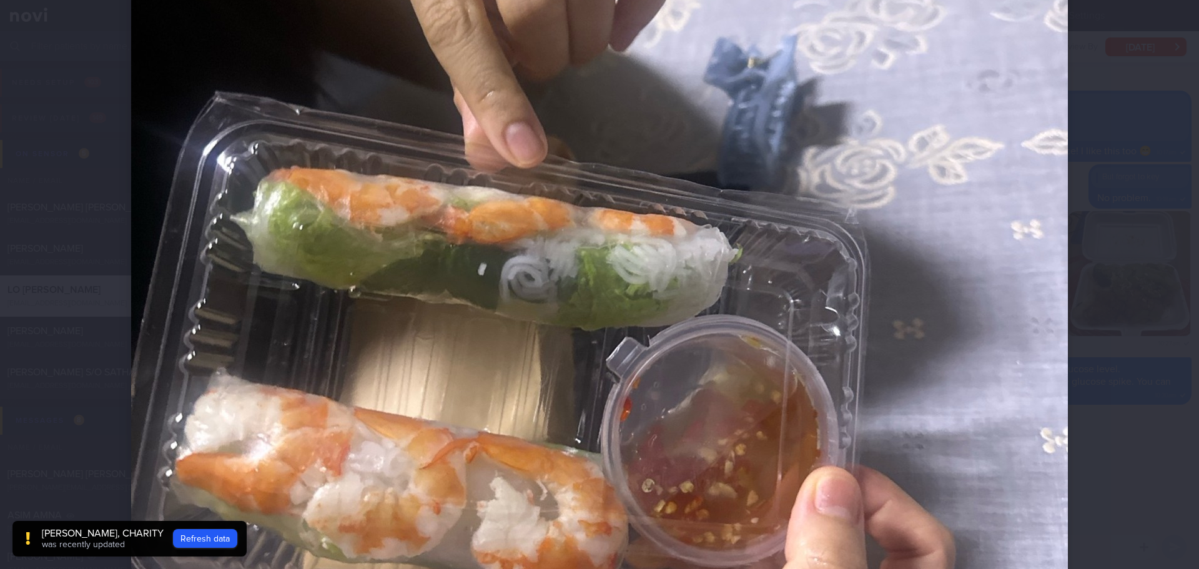
scroll to position [437, 0]
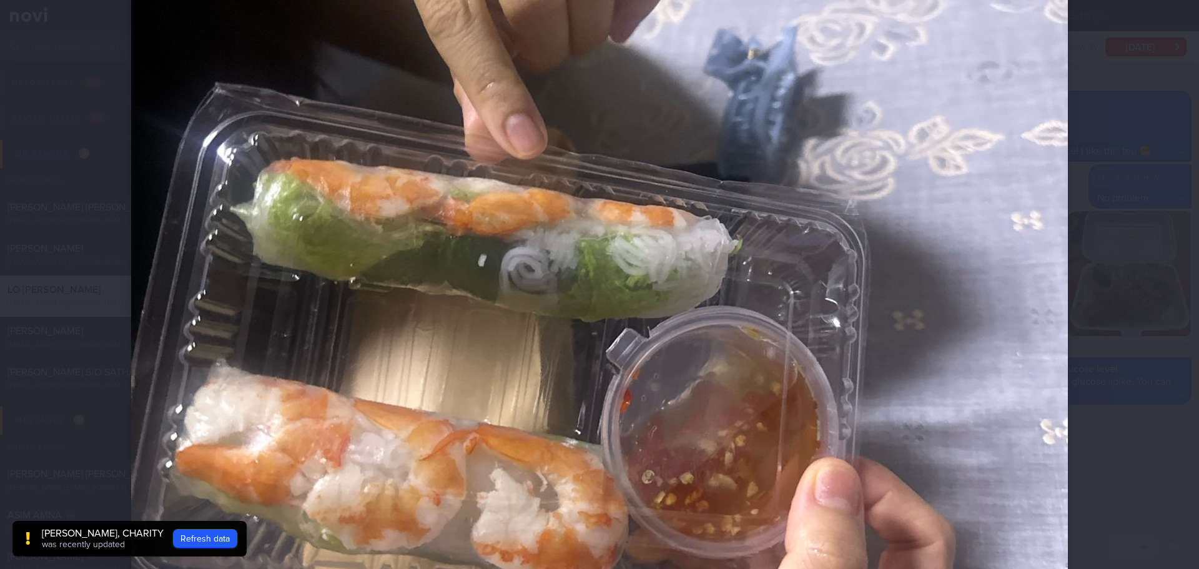
click at [958, 272] on div at bounding box center [599, 284] width 1199 height 569
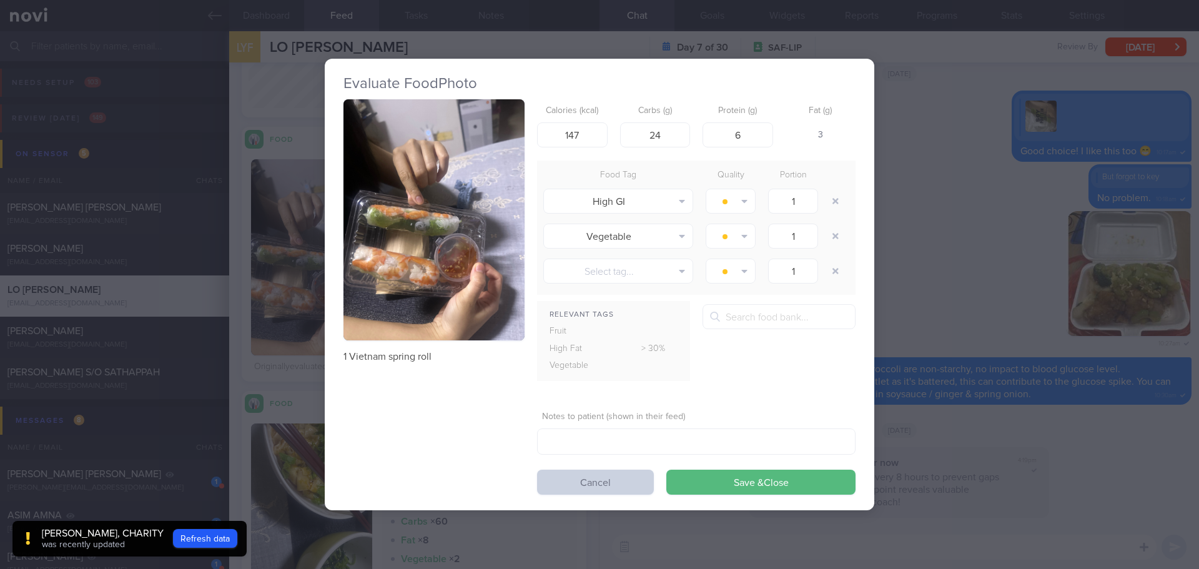
click at [591, 481] on button "Cancel" at bounding box center [595, 481] width 117 height 25
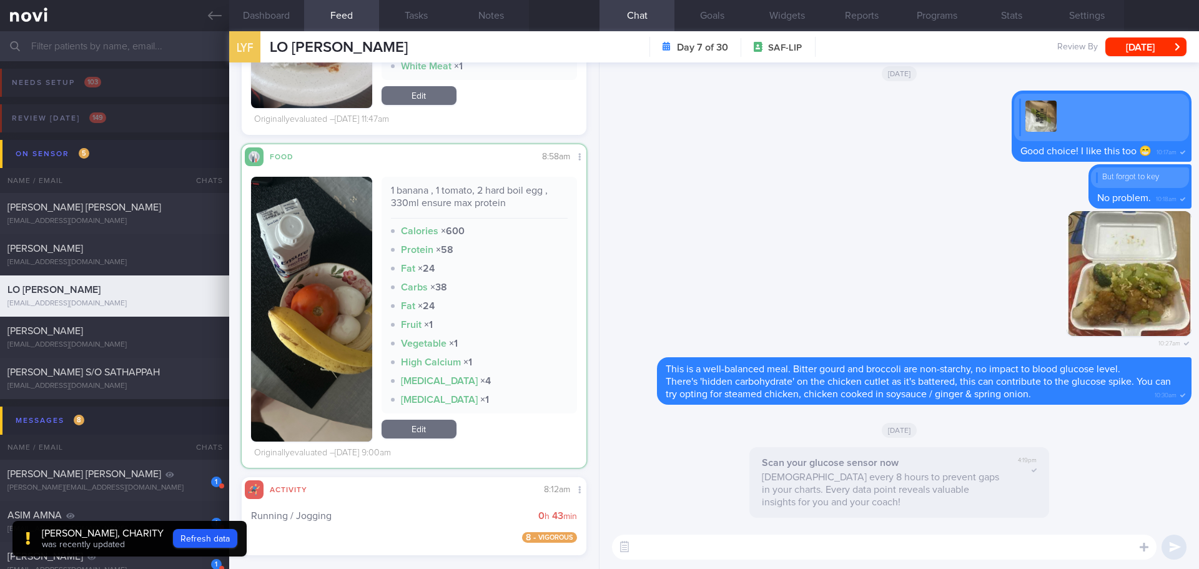
click at [339, 325] on button "button" at bounding box center [311, 309] width 121 height 265
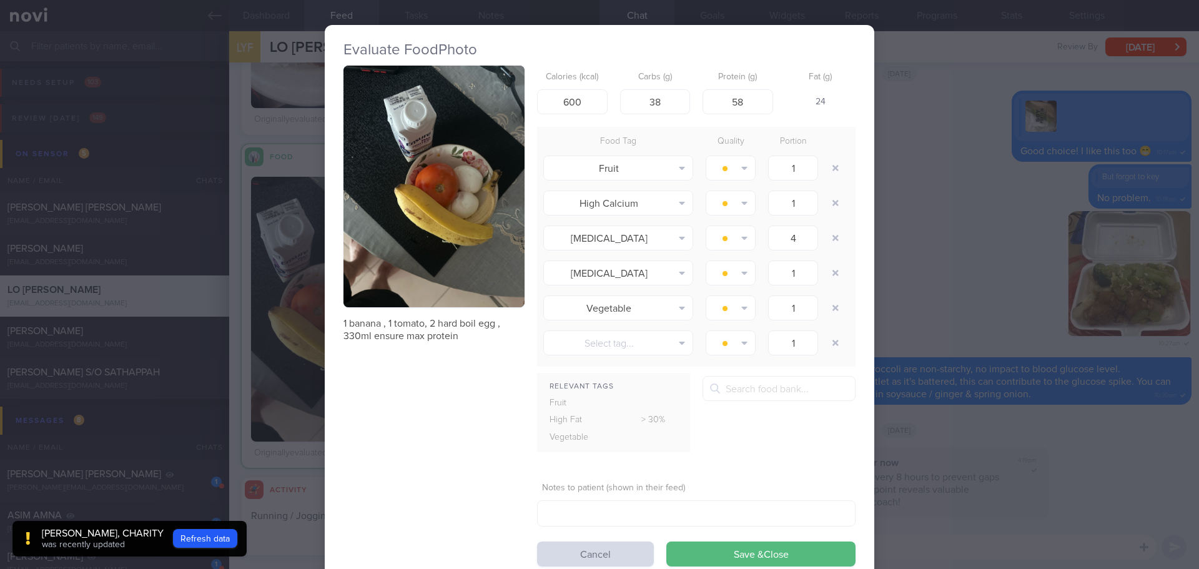
click at [409, 236] on button "button" at bounding box center [433, 187] width 181 height 242
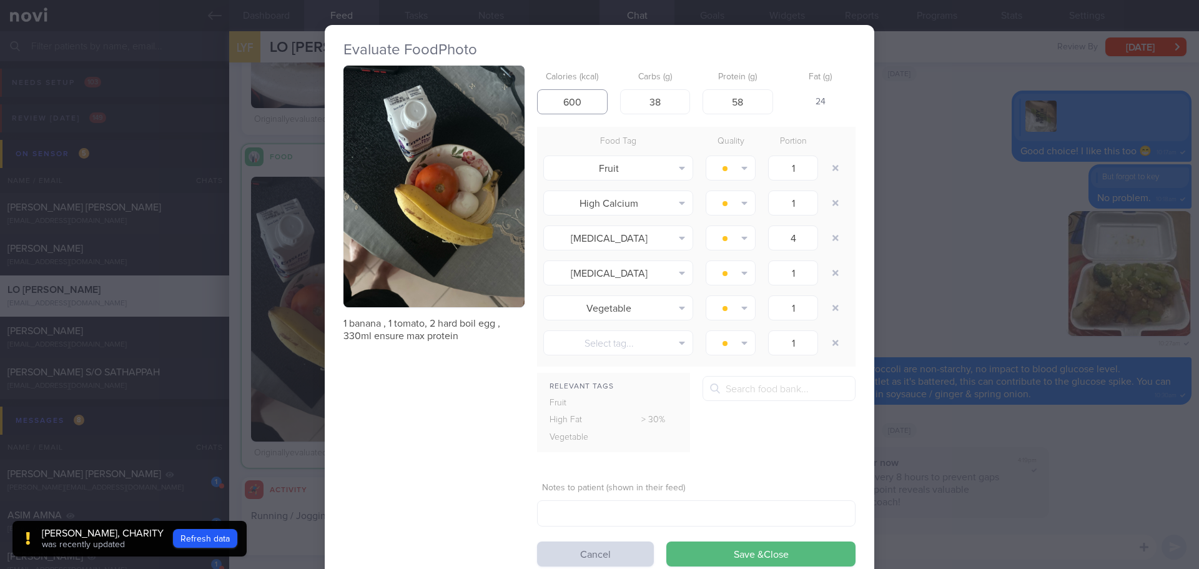
drag, startPoint x: 589, startPoint y: 94, endPoint x: 521, endPoint y: 102, distance: 68.0
click at [521, 102] on div "1 banana , 1 tomato, 2 hard boil egg , 330ml ensure max protein Calories (kcal)…" at bounding box center [599, 316] width 512 height 501
drag, startPoint x: 657, startPoint y: 99, endPoint x: 606, endPoint y: 99, distance: 51.8
click at [606, 99] on div "Calories (kcal) Carbs (g) 38 Protein (g) 58 Fat (g) -" at bounding box center [696, 90] width 318 height 49
type input "20"
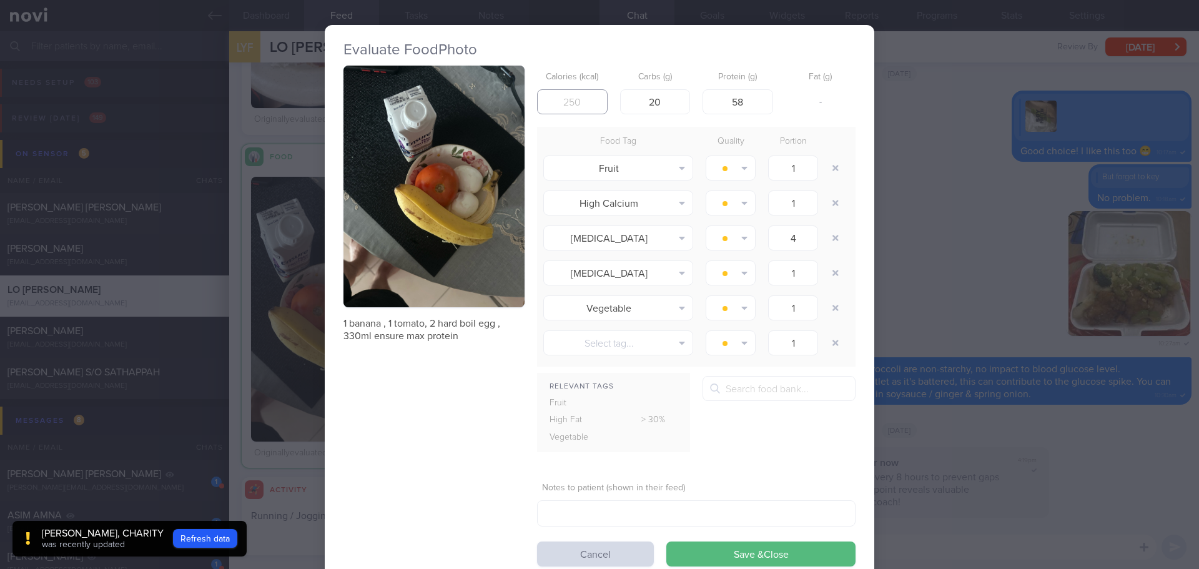
click at [559, 104] on input "number" at bounding box center [572, 101] width 71 height 25
drag, startPoint x: 746, startPoint y: 99, endPoint x: 709, endPoint y: 99, distance: 37.5
click at [709, 99] on input "58" at bounding box center [737, 101] width 71 height 25
type input "4"
click at [594, 102] on input "number" at bounding box center [572, 101] width 71 height 25
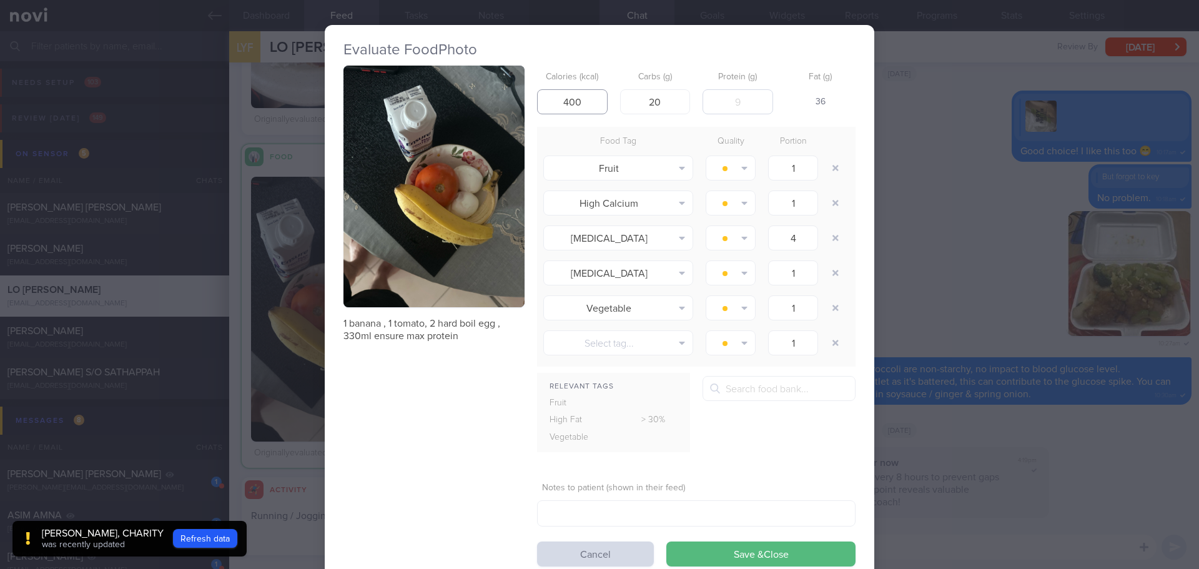
type input "400"
click at [724, 106] on input "number" at bounding box center [737, 101] width 71 height 25
type input "44"
drag, startPoint x: 663, startPoint y: 97, endPoint x: 642, endPoint y: 99, distance: 21.4
click at [642, 99] on input "20" at bounding box center [655, 101] width 71 height 25
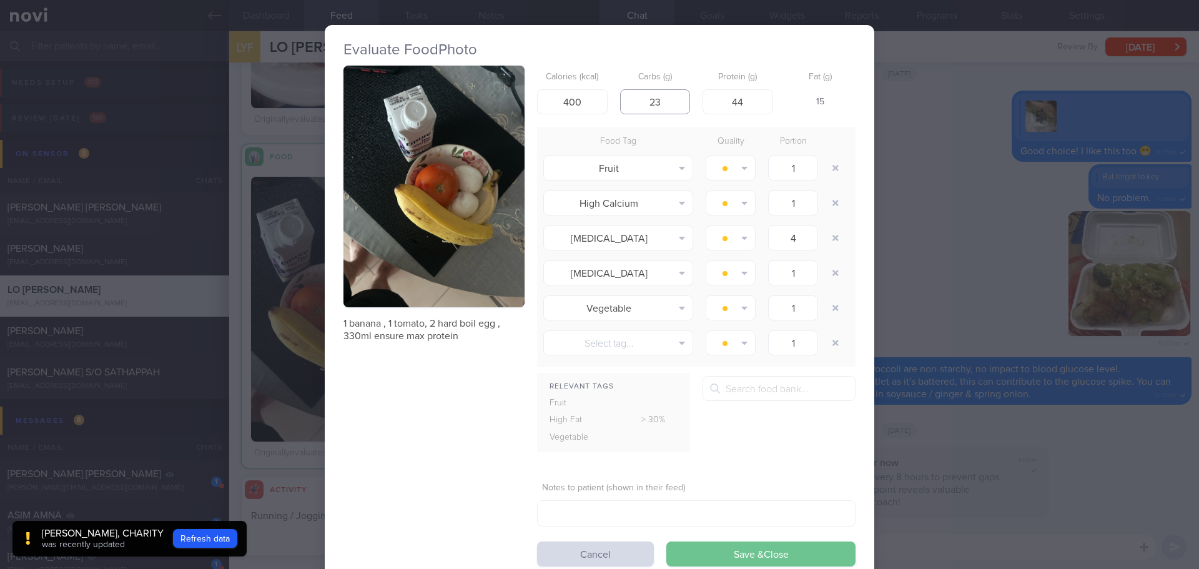
type input "23"
click at [746, 493] on button "Save & Close" at bounding box center [760, 553] width 189 height 25
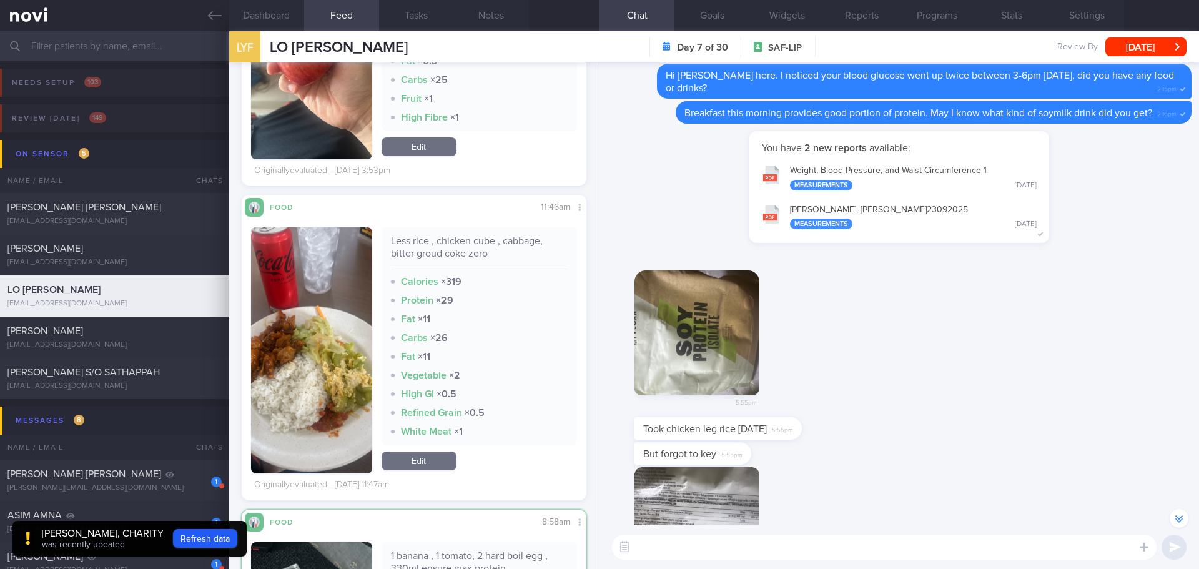
scroll to position [204, 325]
click at [295, 305] on button "button" at bounding box center [311, 350] width 121 height 246
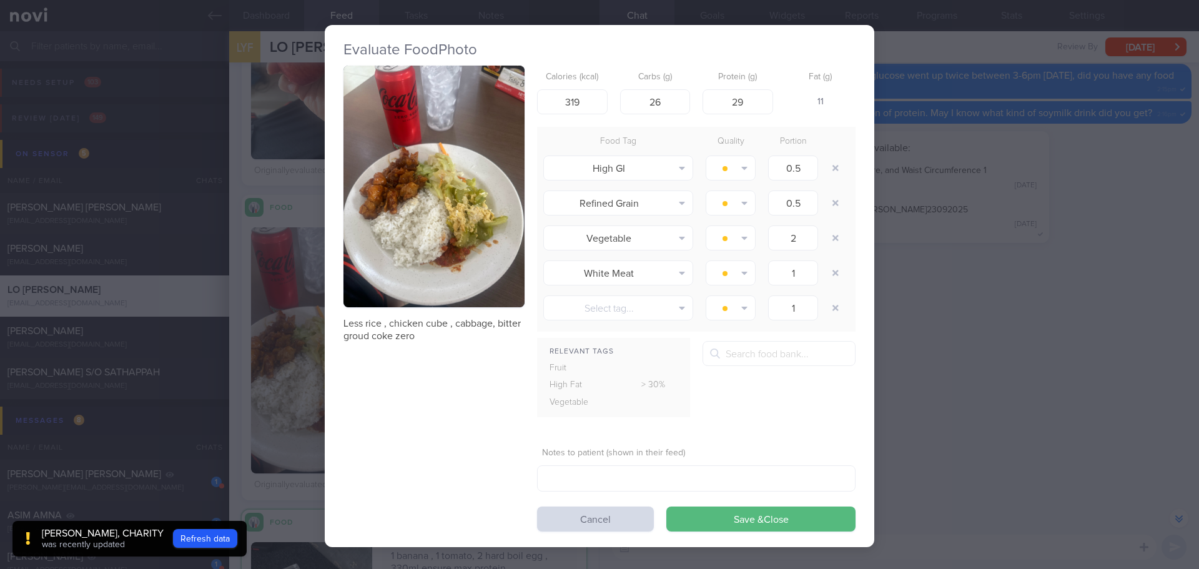
click at [461, 246] on button "button" at bounding box center [433, 187] width 181 height 242
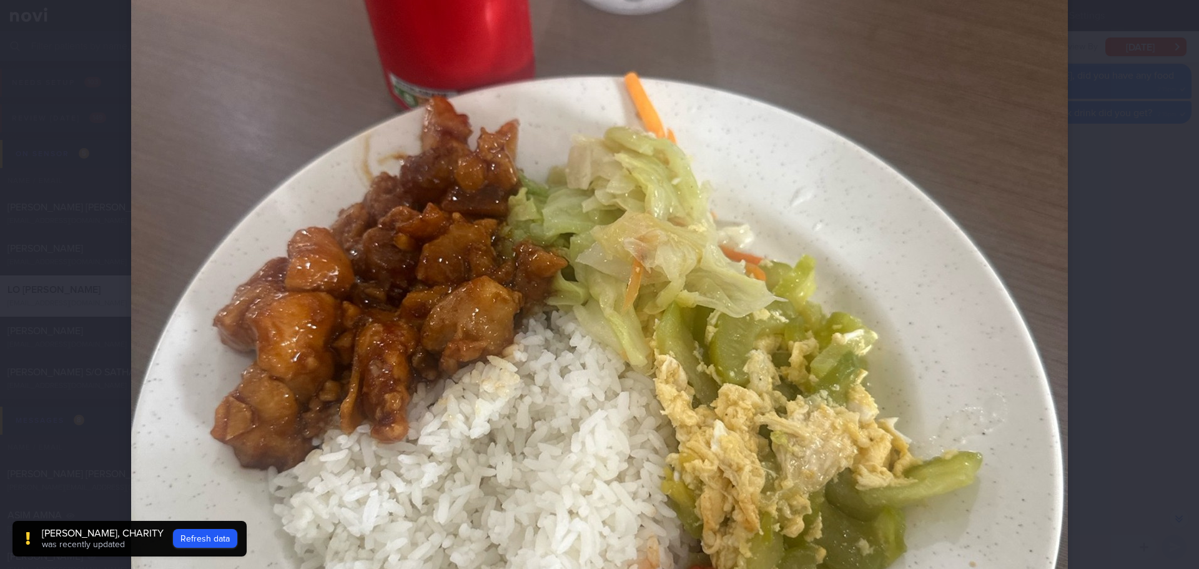
scroll to position [562, 0]
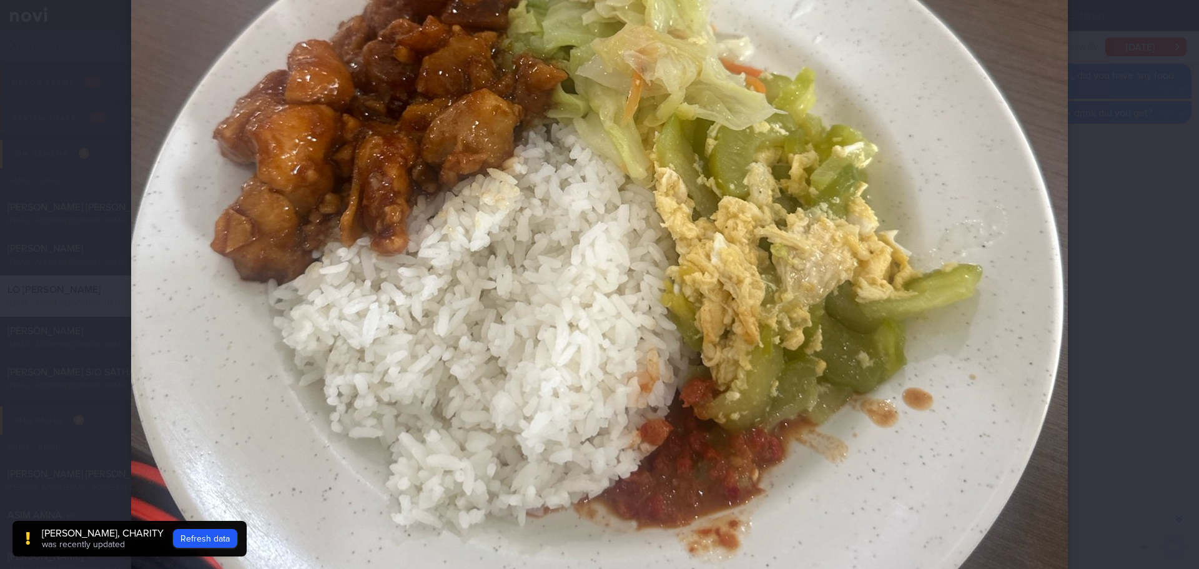
click at [958, 278] on div at bounding box center [599, 112] width 1036 height 1348
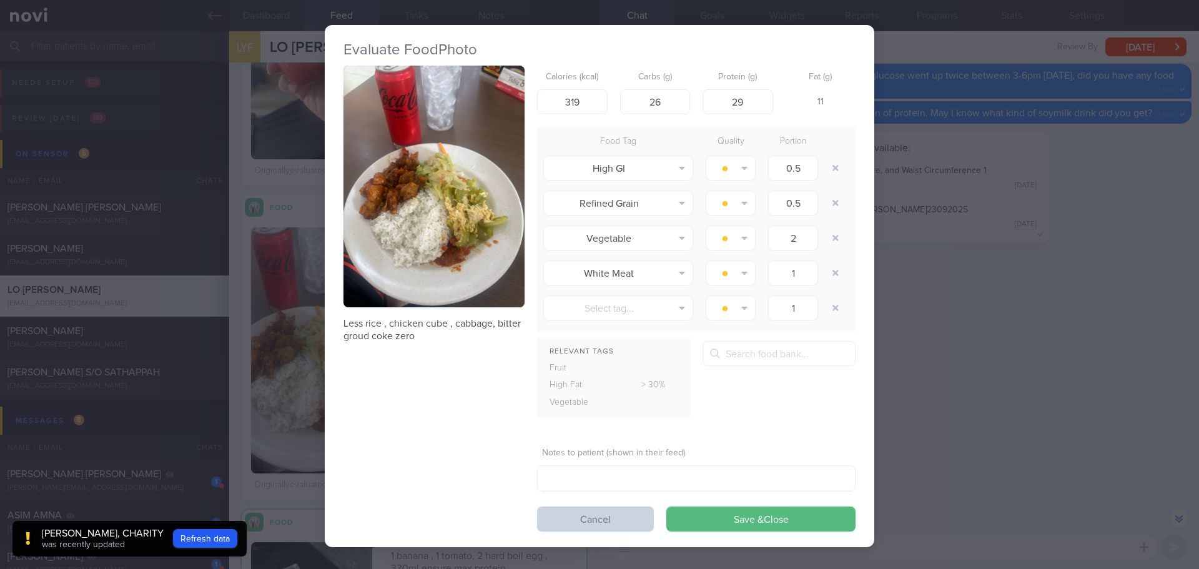
click at [604, 493] on button "Cancel" at bounding box center [595, 518] width 117 height 25
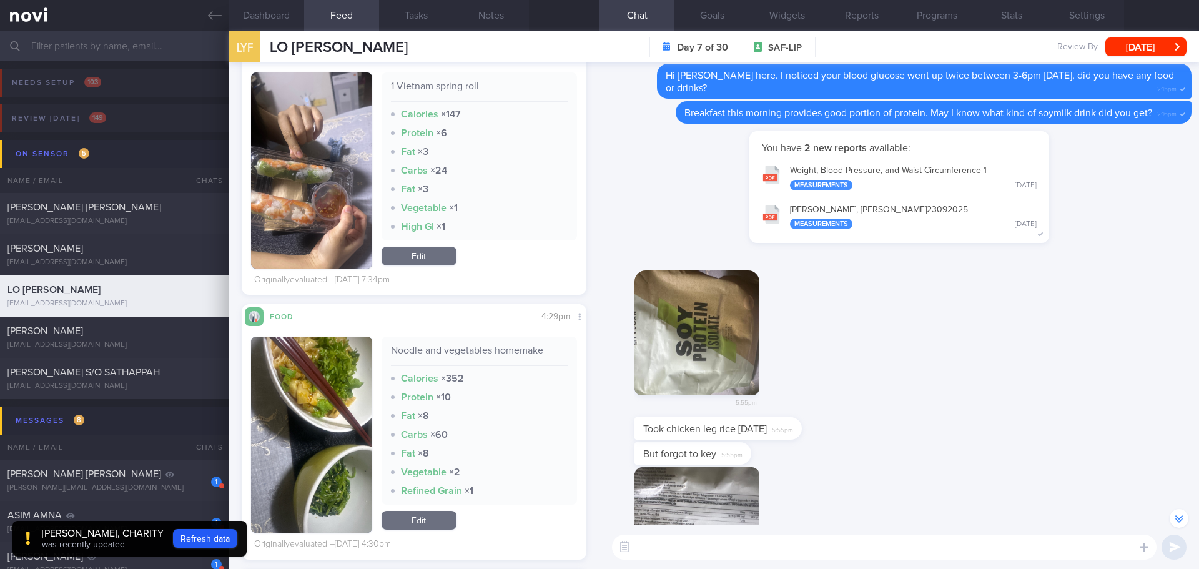
scroll to position [3237, 0]
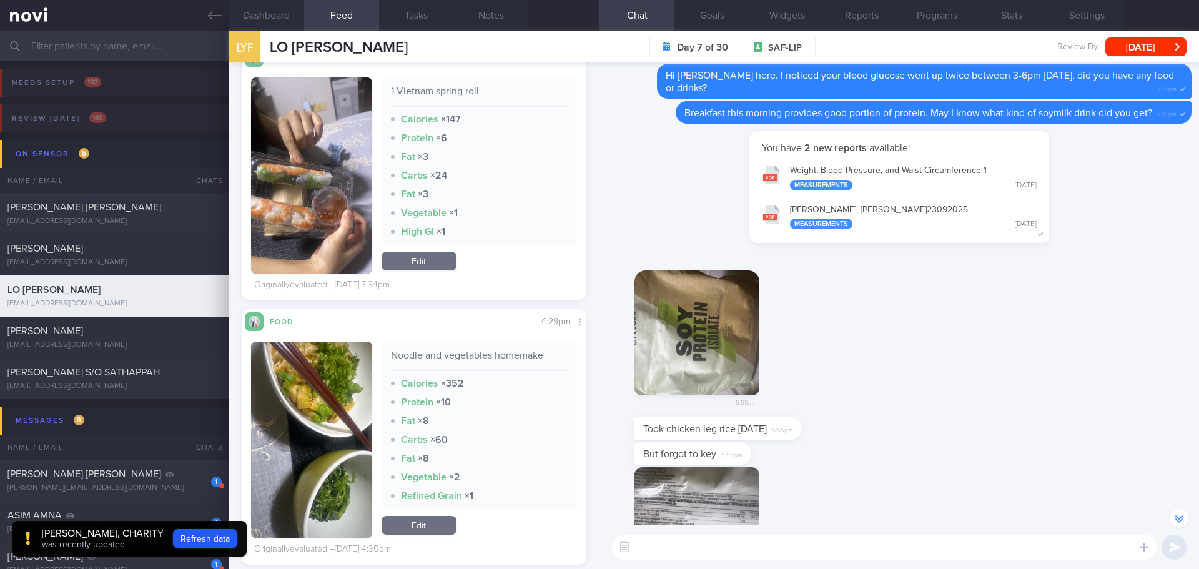
click at [305, 351] on img "button" at bounding box center [311, 439] width 121 height 196
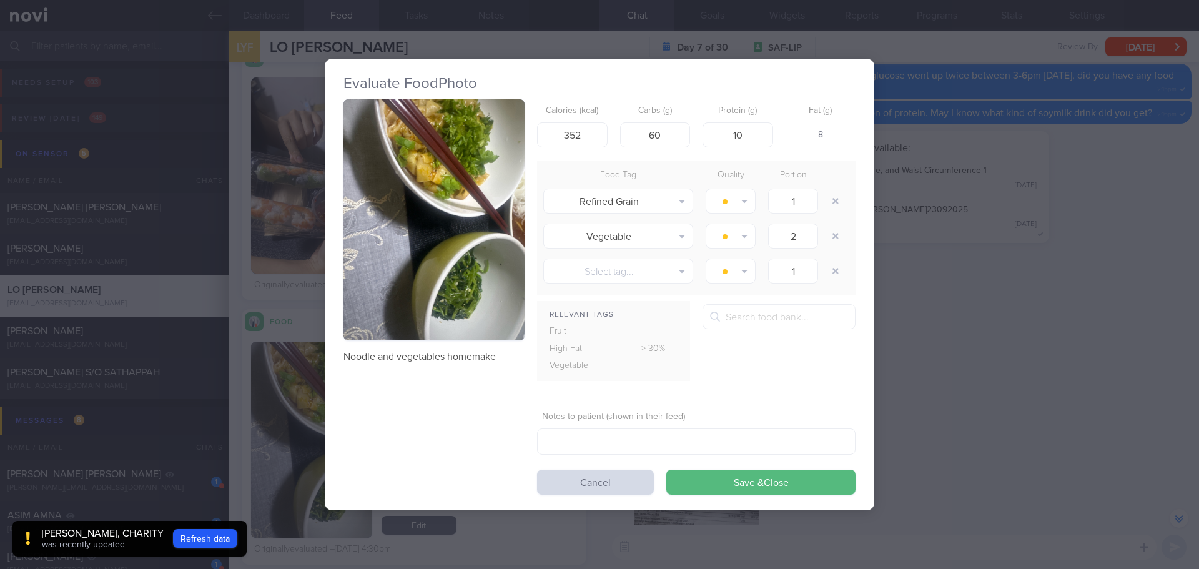
click at [423, 265] on button "button" at bounding box center [433, 220] width 181 height 242
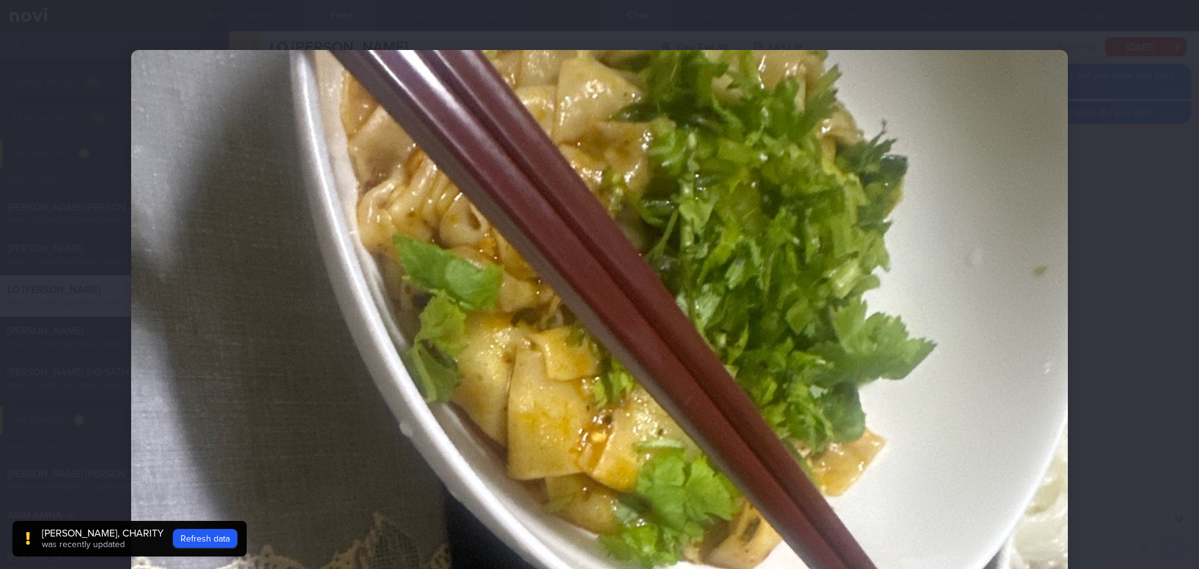
click at [958, 252] on div at bounding box center [599, 284] width 1199 height 569
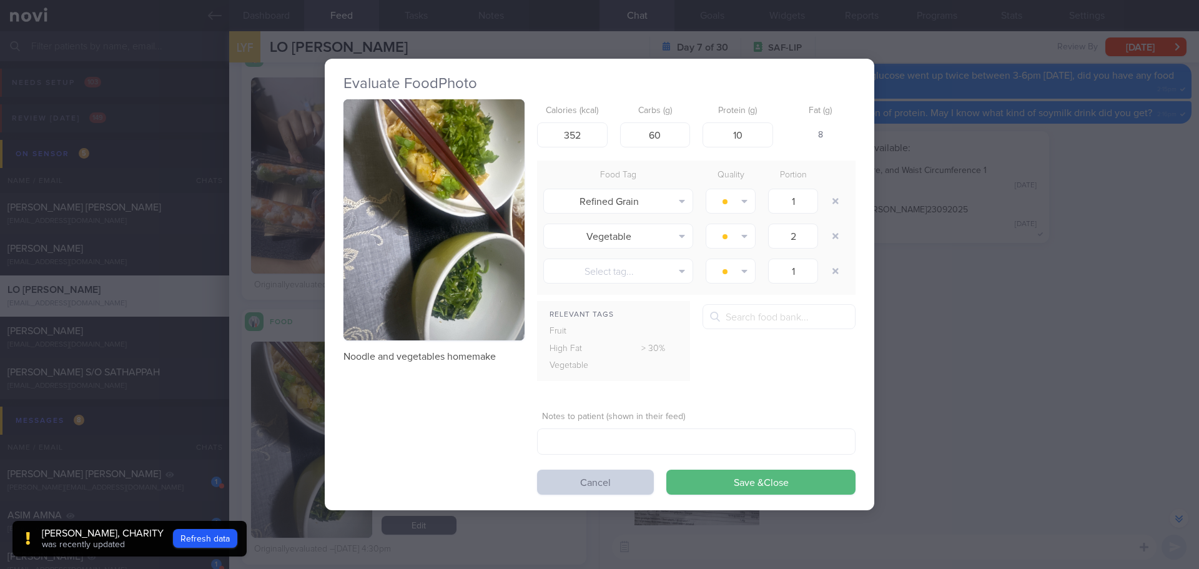
click at [605, 488] on button "Cancel" at bounding box center [595, 481] width 117 height 25
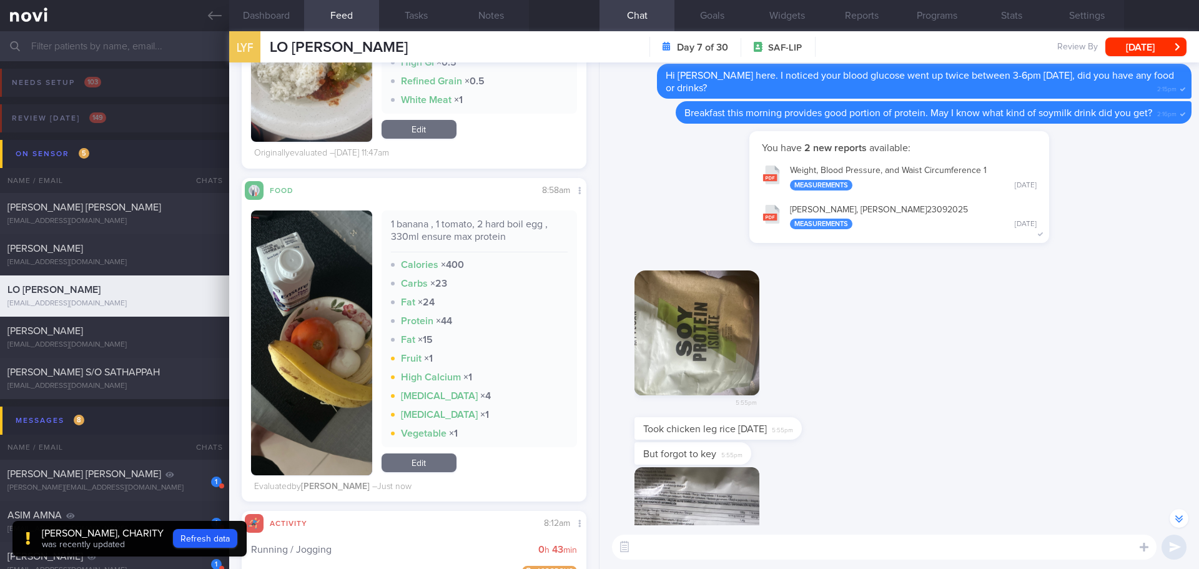
scroll to position [204, 325]
click at [551, 228] on button "Compare with..." at bounding box center [538, 226] width 96 height 19
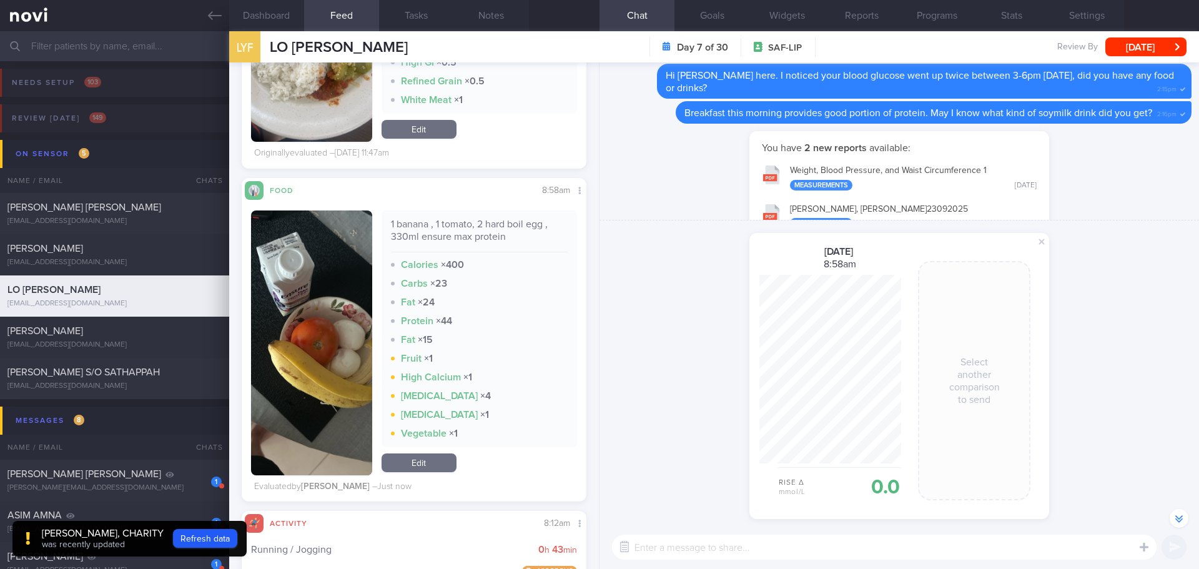
scroll to position [189, 141]
drag, startPoint x: 1044, startPoint y: 240, endPoint x: 375, endPoint y: 312, distance: 673.1
click at [958, 240] on span at bounding box center [1041, 241] width 15 height 15
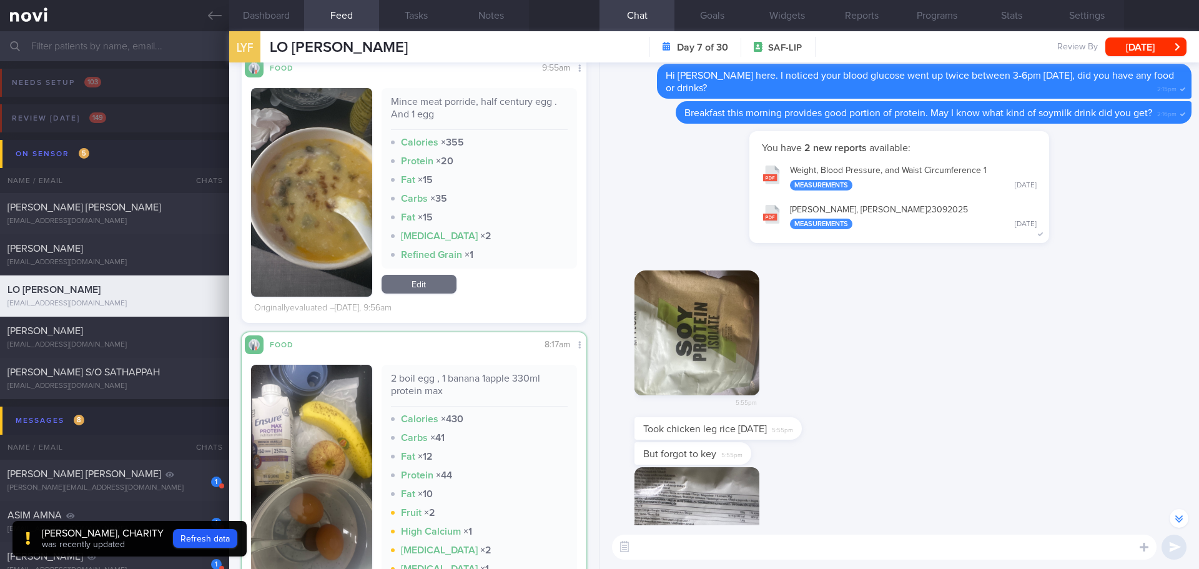
scroll to position [2567, 0]
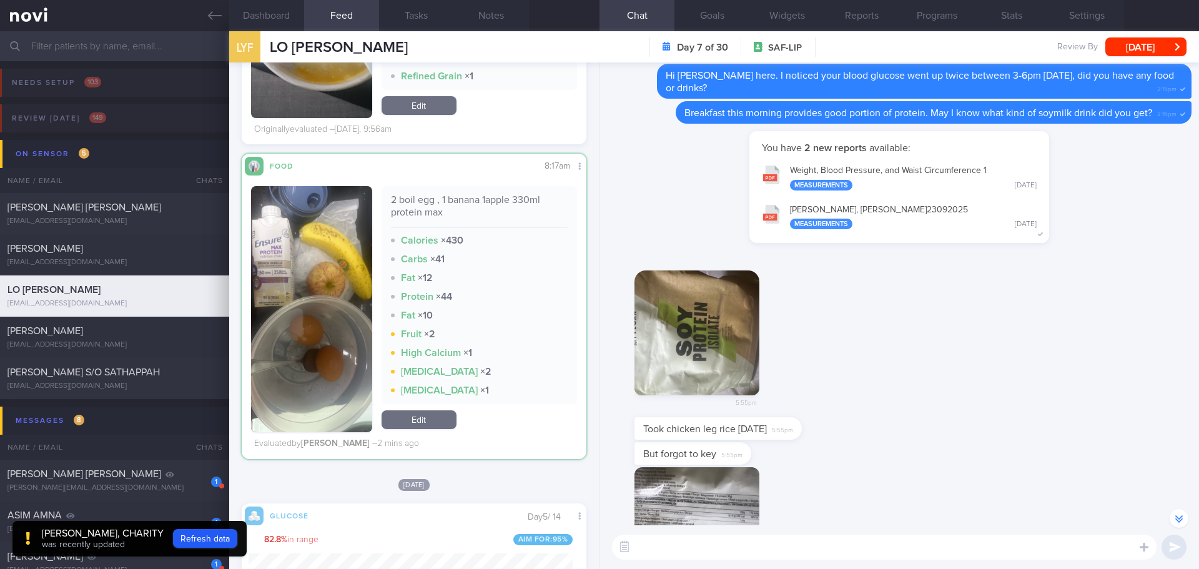
click at [657, 493] on textarea at bounding box center [884, 546] width 544 height 25
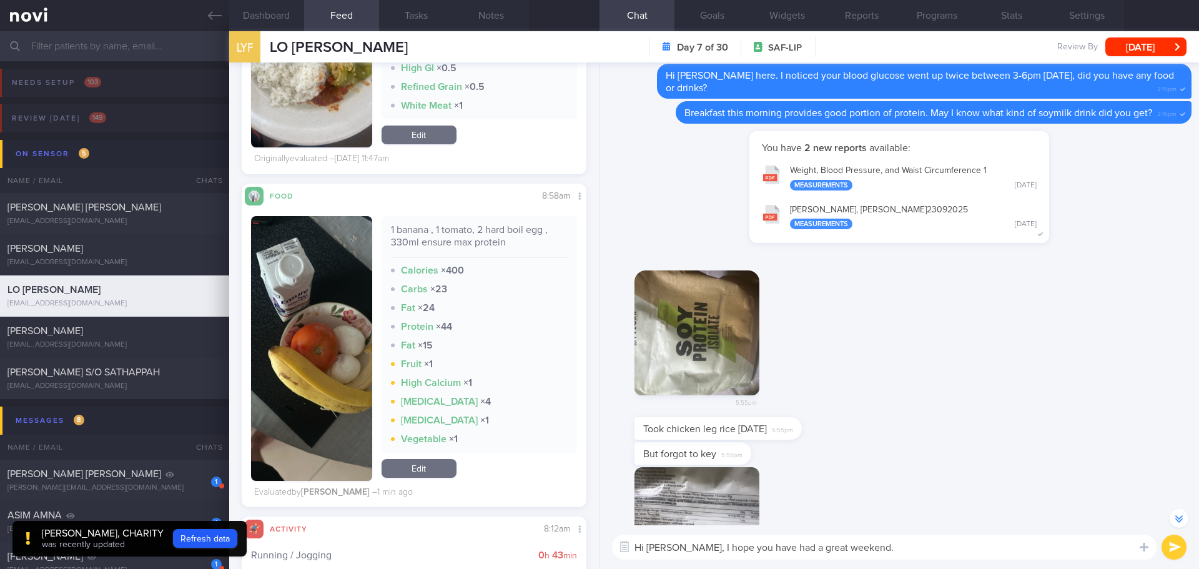
scroll to position [4190, 0]
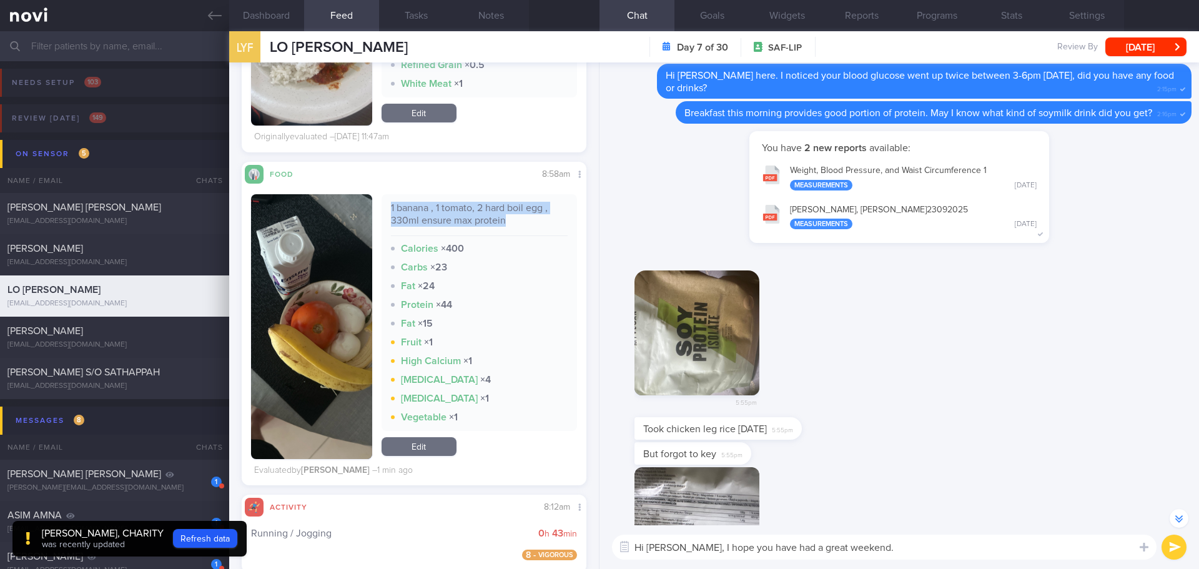
drag, startPoint x: 500, startPoint y: 223, endPoint x: 384, endPoint y: 209, distance: 117.0
click at [384, 209] on div "1 banana , 1 tomato, 2 hard boil egg , 330ml ensure max protein Calories × 400 …" at bounding box center [479, 312] width 196 height 237
copy div "1 banana , 1 tomato, 2 hard boil egg , 330ml ensure max protein"
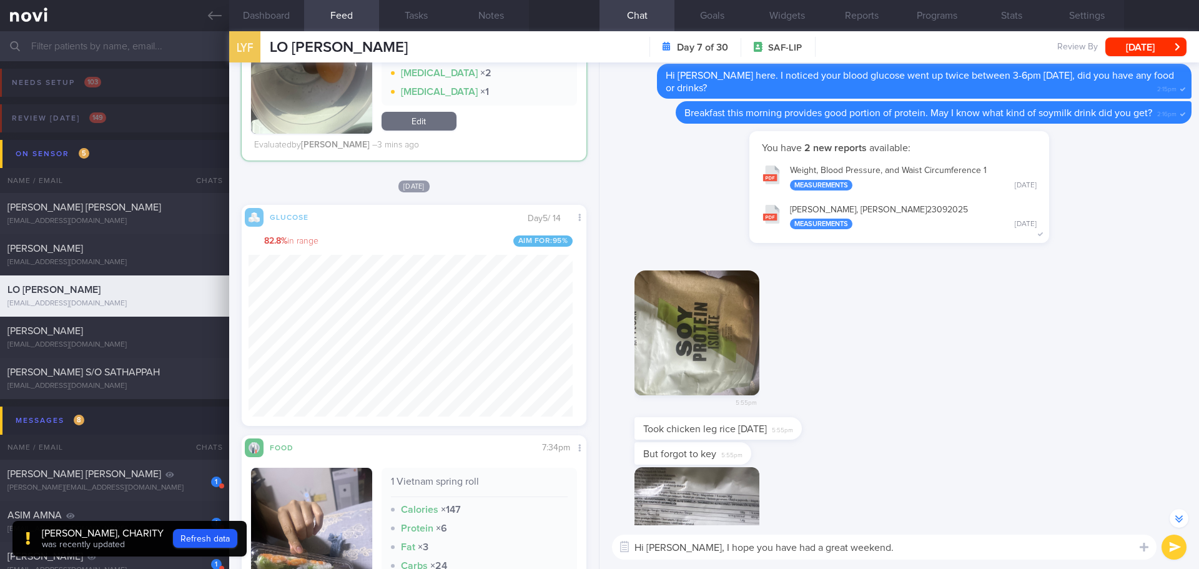
scroll to position [2826, 0]
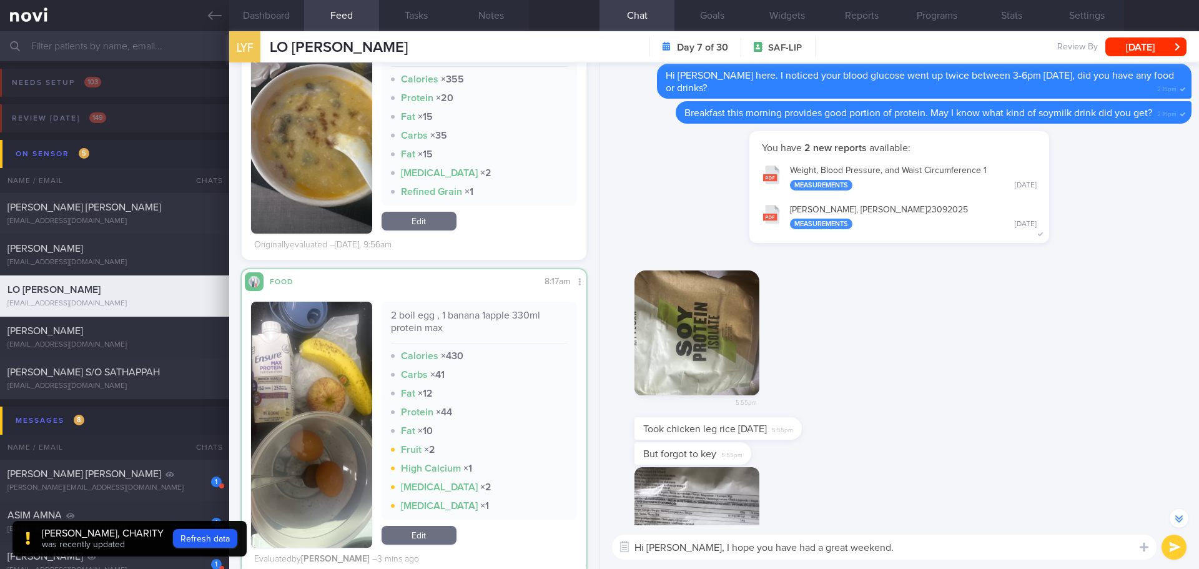
click at [875, 493] on textarea "Hi Lance, I hope you have had a great weekend." at bounding box center [884, 546] width 544 height 25
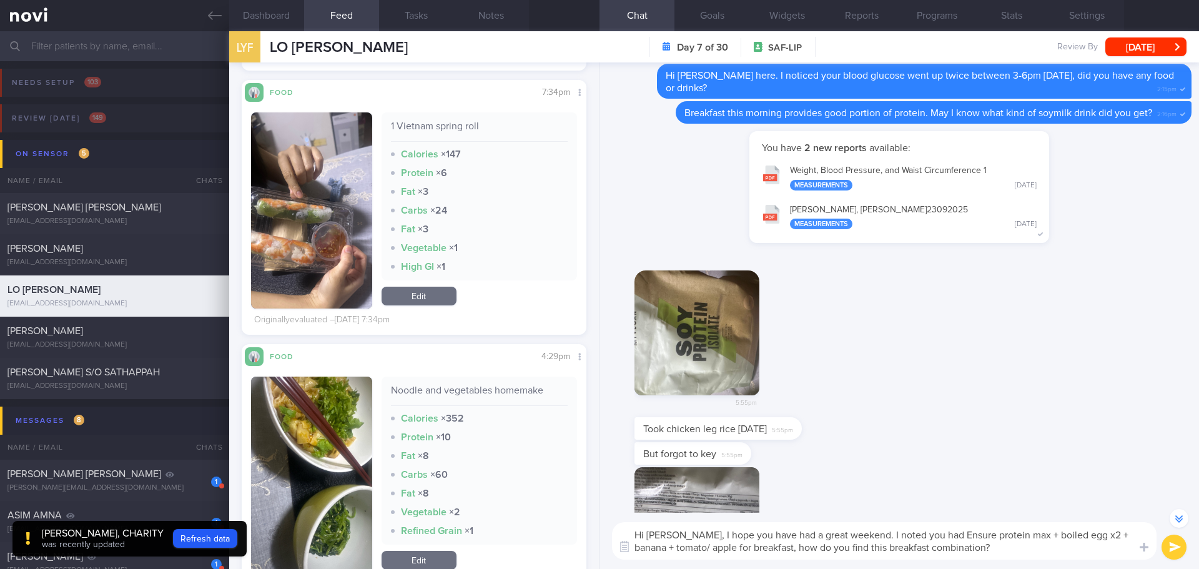
scroll to position [3013, 0]
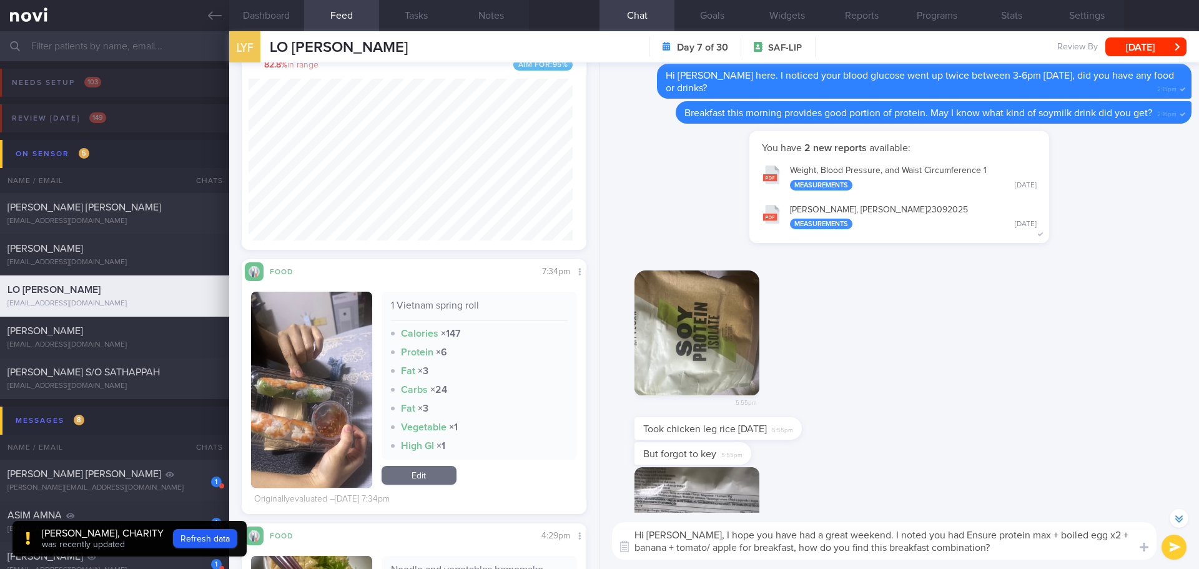
click at [958, 493] on textarea "Hi Lance, I hope you have had a great weekend. I noted you had Ensure protein m…" at bounding box center [884, 540] width 544 height 37
drag, startPoint x: 830, startPoint y: 546, endPoint x: 863, endPoint y: 549, distance: 33.2
click at [830, 493] on textarea "Hi Lance, I hope you have had a great weekend. I noted you had Ensure protein m…" at bounding box center [884, 540] width 544 height 37
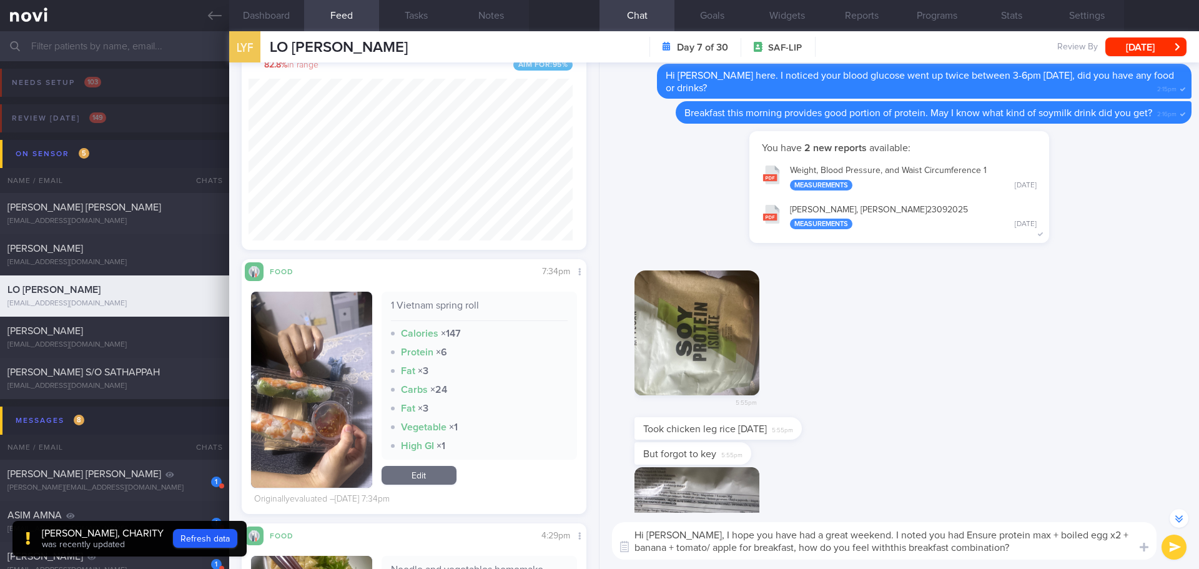
type textarea "Hi [PERSON_NAME], I hope you have had a great weekend. I noted you had Ensure p…"
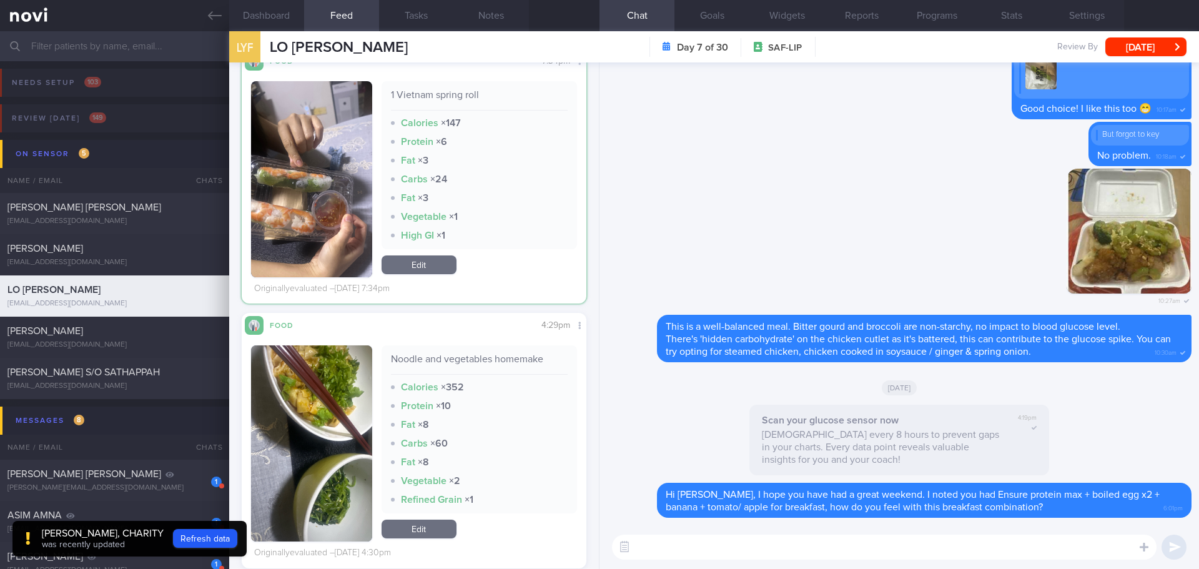
scroll to position [3209, 0]
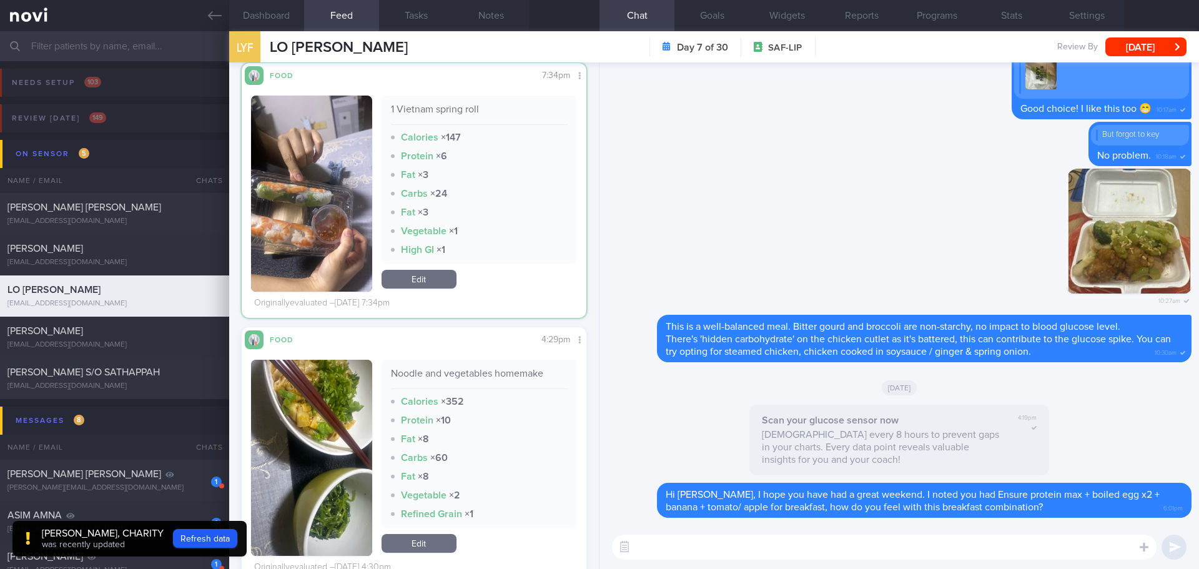
click at [542, 458] on div "Carbs × 60" at bounding box center [479, 457] width 177 height 12
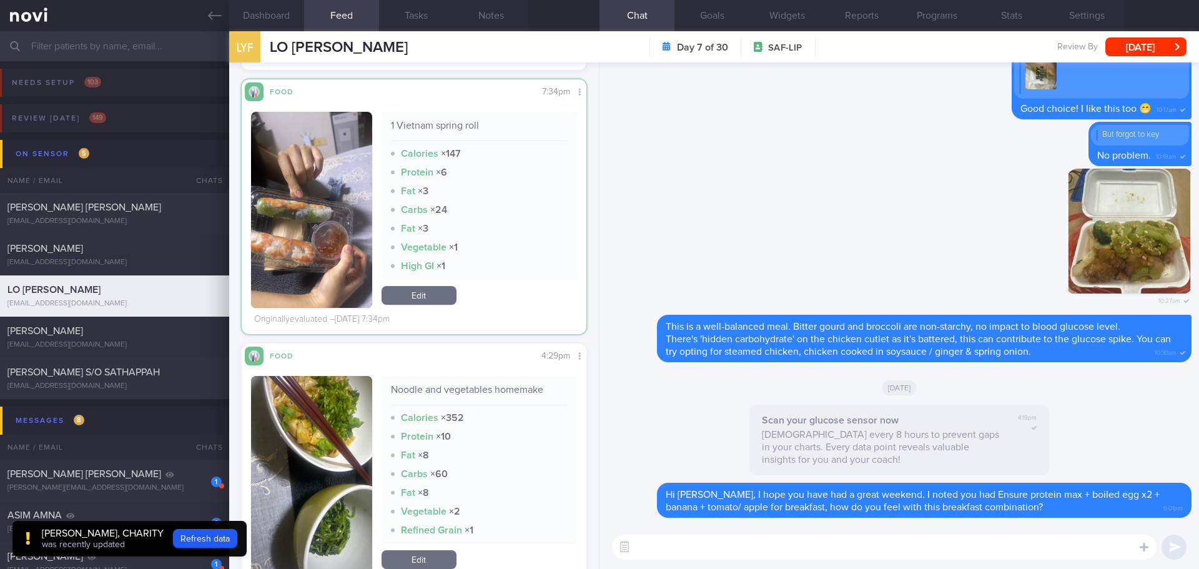
scroll to position [3334, 0]
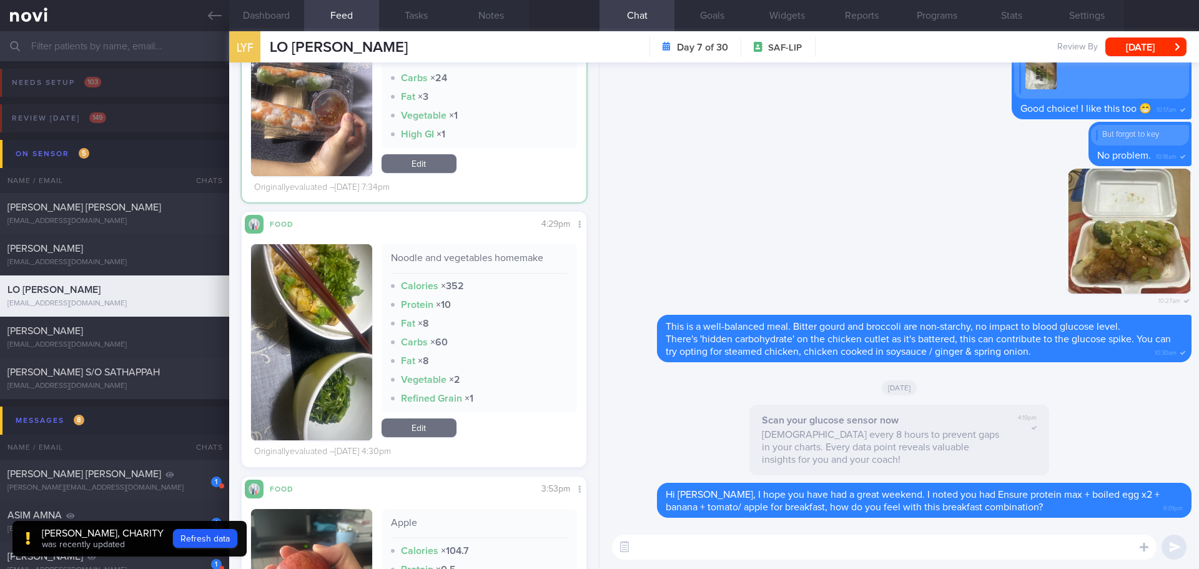
click at [682, 493] on textarea at bounding box center [884, 546] width 544 height 25
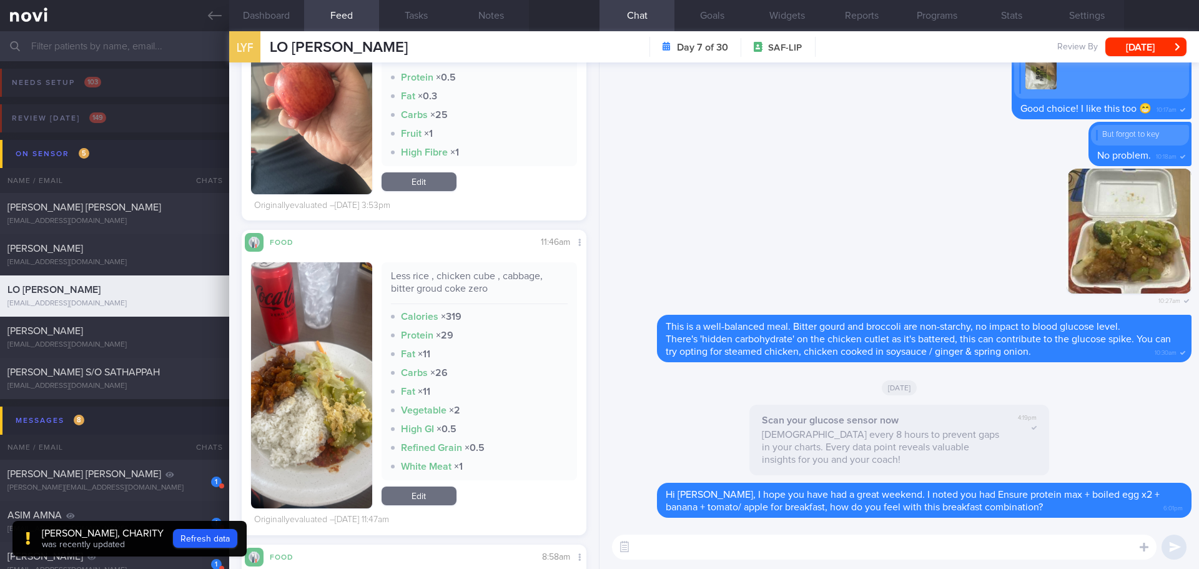
scroll to position [3771, 0]
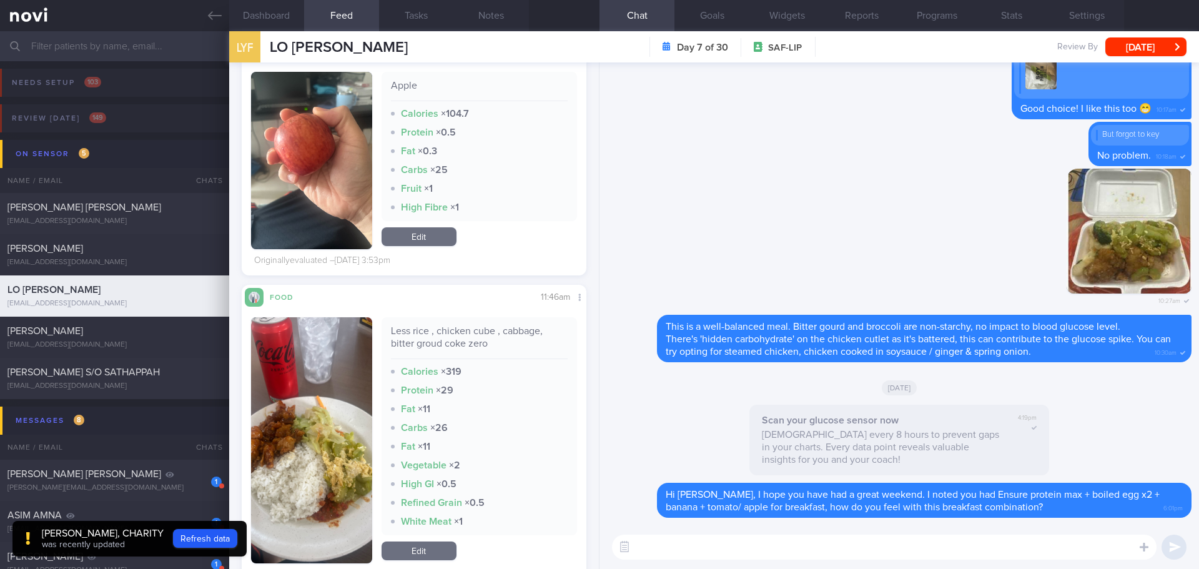
click at [677, 493] on textarea at bounding box center [884, 546] width 544 height 25
type textarea "G"
type textarea "Y"
type textarea "Cai fan [DATE] and [DATE] looked good, you had 1/2 plate of non-starchy / low s…"
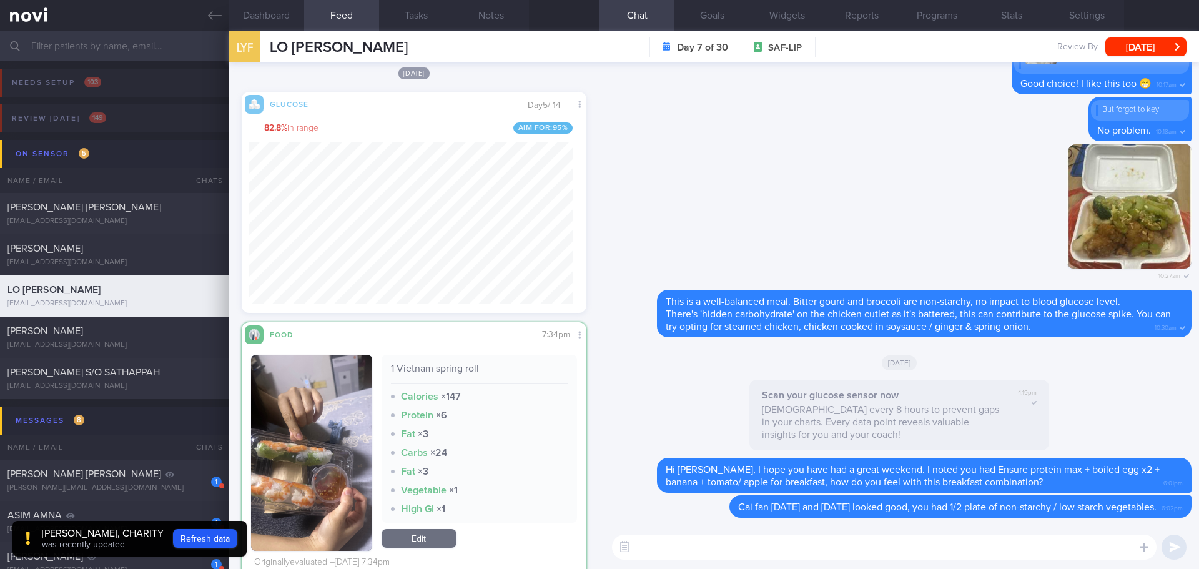
scroll to position [3200, 0]
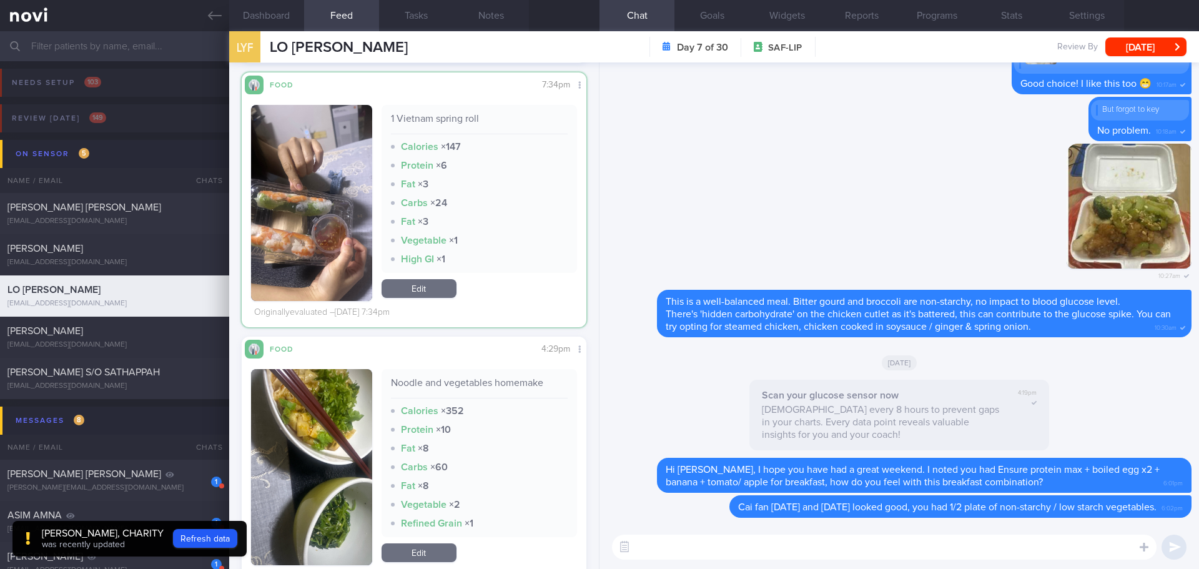
click at [699, 493] on textarea at bounding box center [884, 546] width 544 height 25
type textarea "Vietnamese spring roll is lower in calories as compared to fried spring roll. G…"
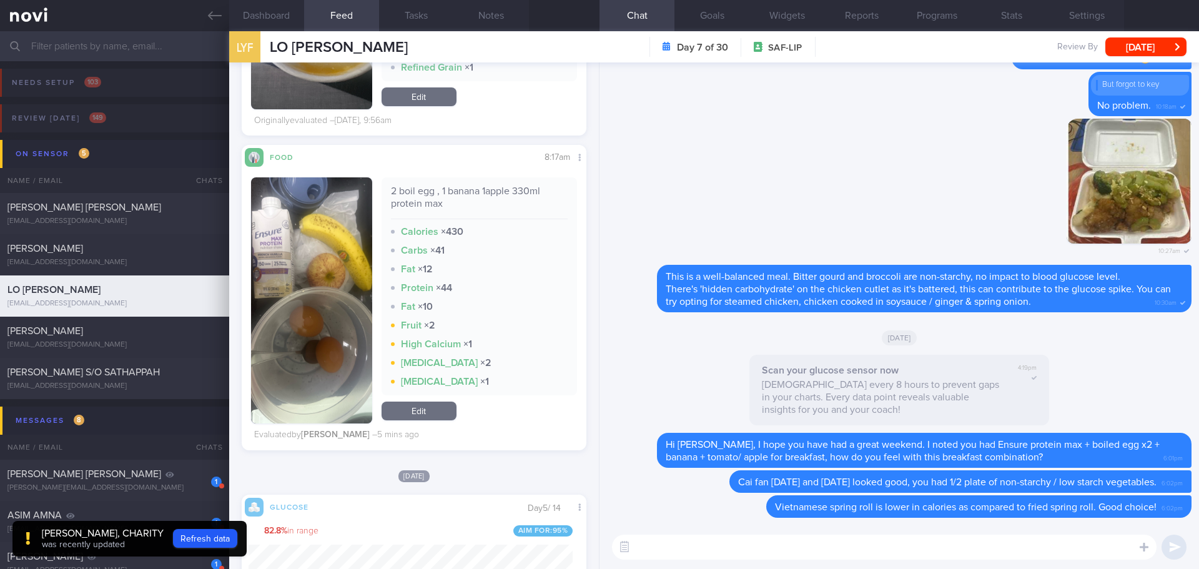
scroll to position [2513, 0]
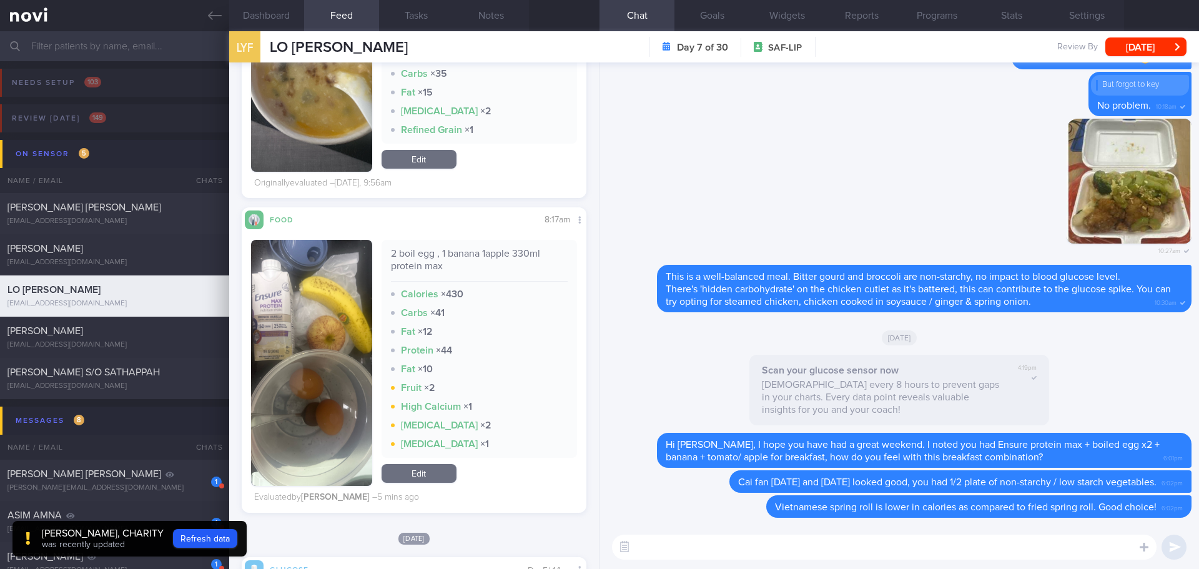
drag, startPoint x: 137, startPoint y: 371, endPoint x: 735, endPoint y: 66, distance: 671.4
click at [137, 371] on span "[PERSON_NAME] S/O SATHAPPAH" at bounding box center [83, 372] width 152 height 10
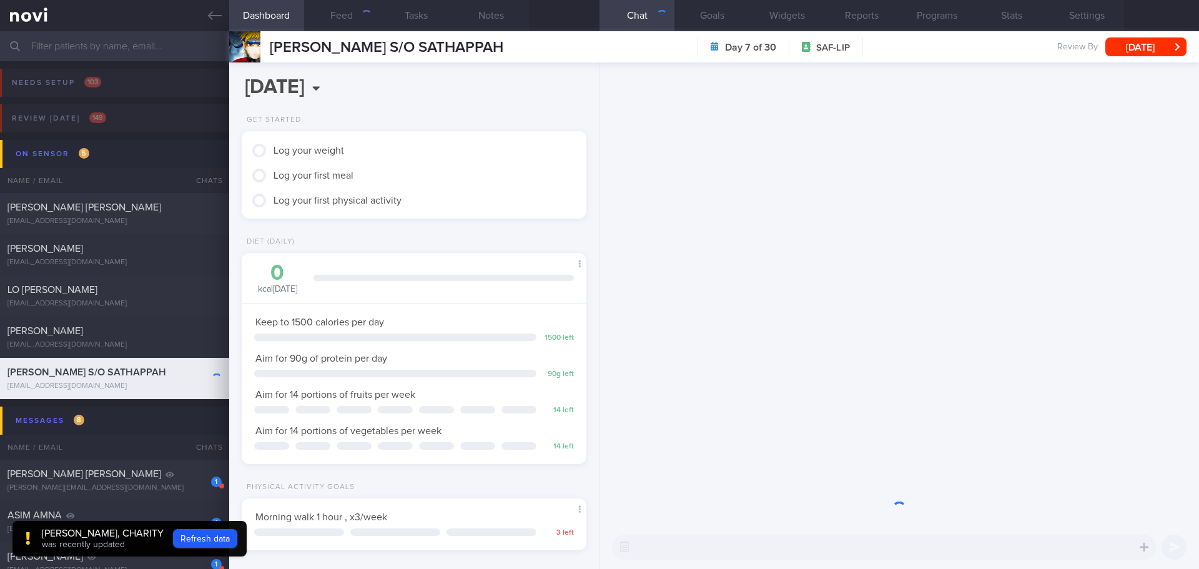
scroll to position [159, 318]
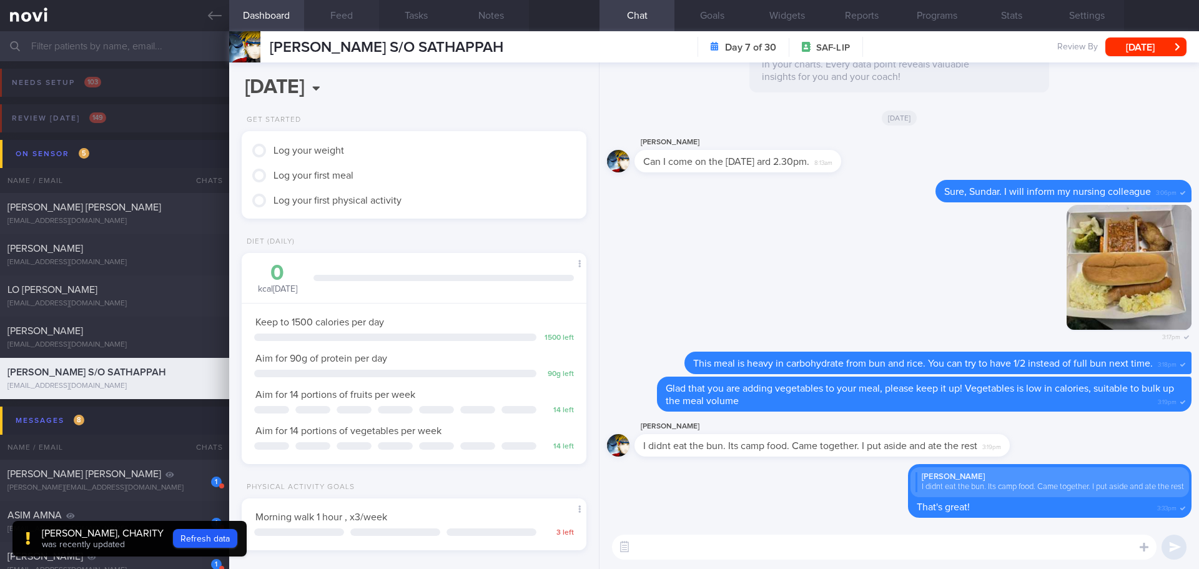
click at [326, 16] on button "Feed" at bounding box center [341, 15] width 75 height 31
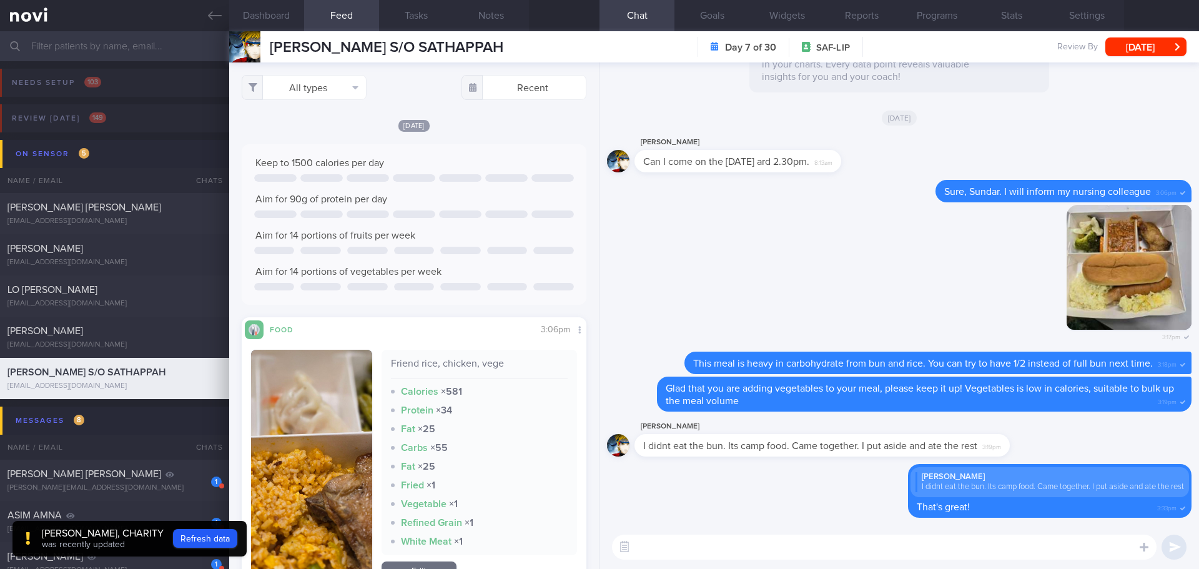
scroll to position [204, 325]
click at [466, 153] on div "Keep to 1500 calories per day Aim for 90g of protein per day" at bounding box center [414, 224] width 345 height 160
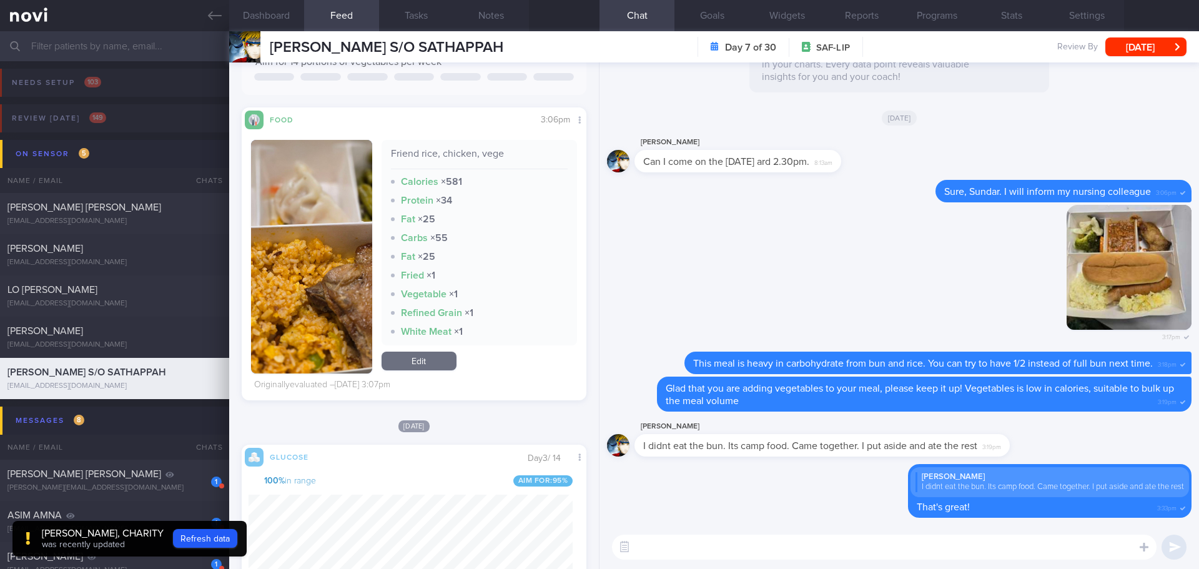
scroll to position [187, 0]
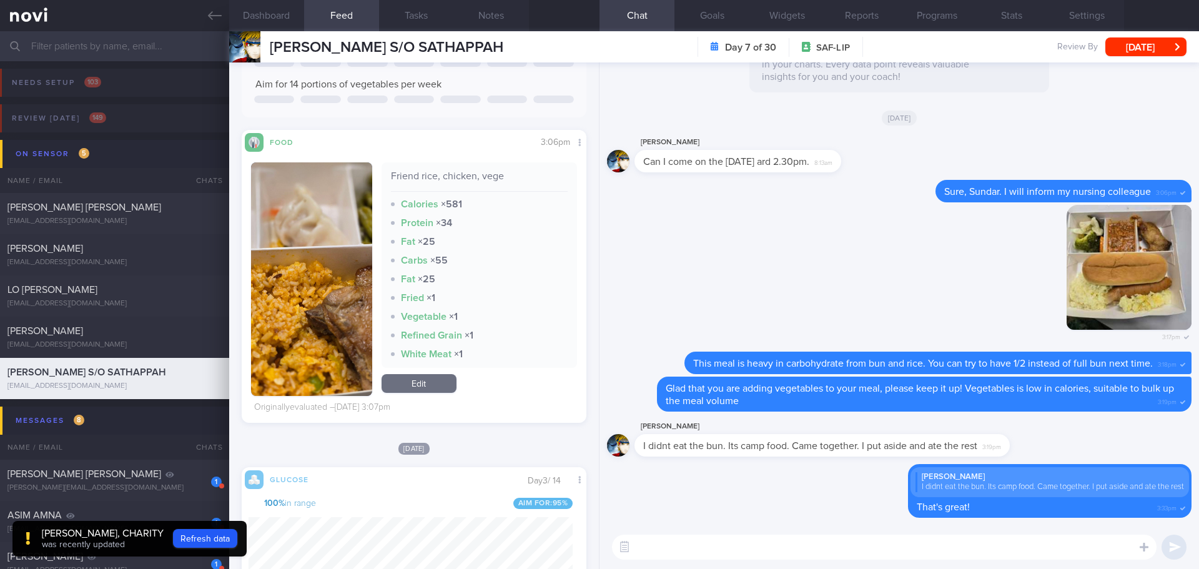
click at [667, 493] on textarea at bounding box center [884, 546] width 544 height 25
type textarea "Hi [PERSON_NAME], how have you been coping your meal intake over the past few d…"
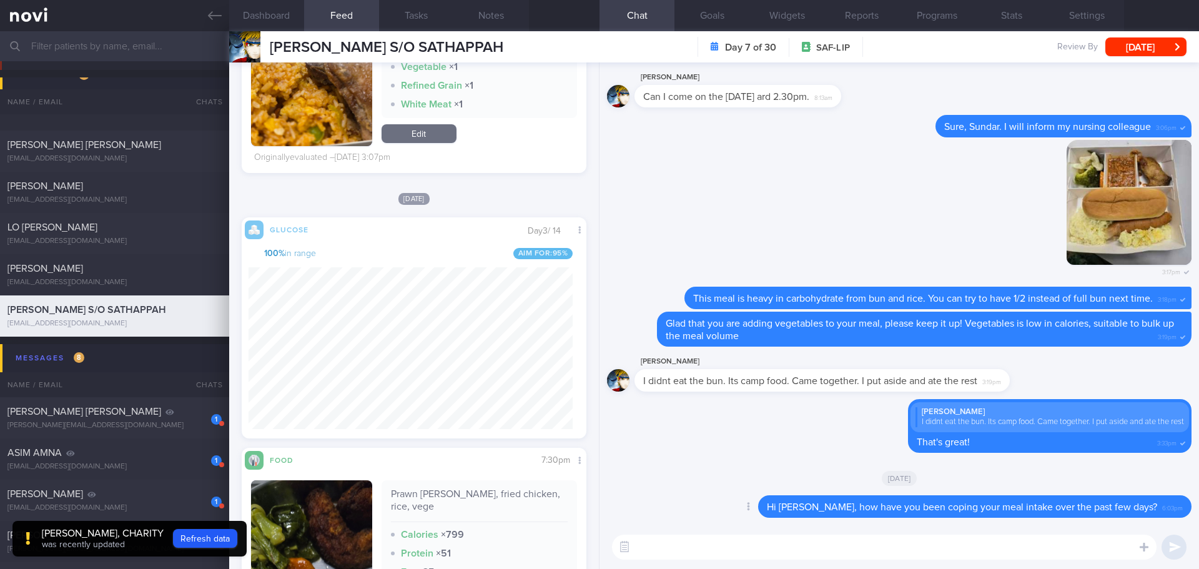
scroll to position [250, 0]
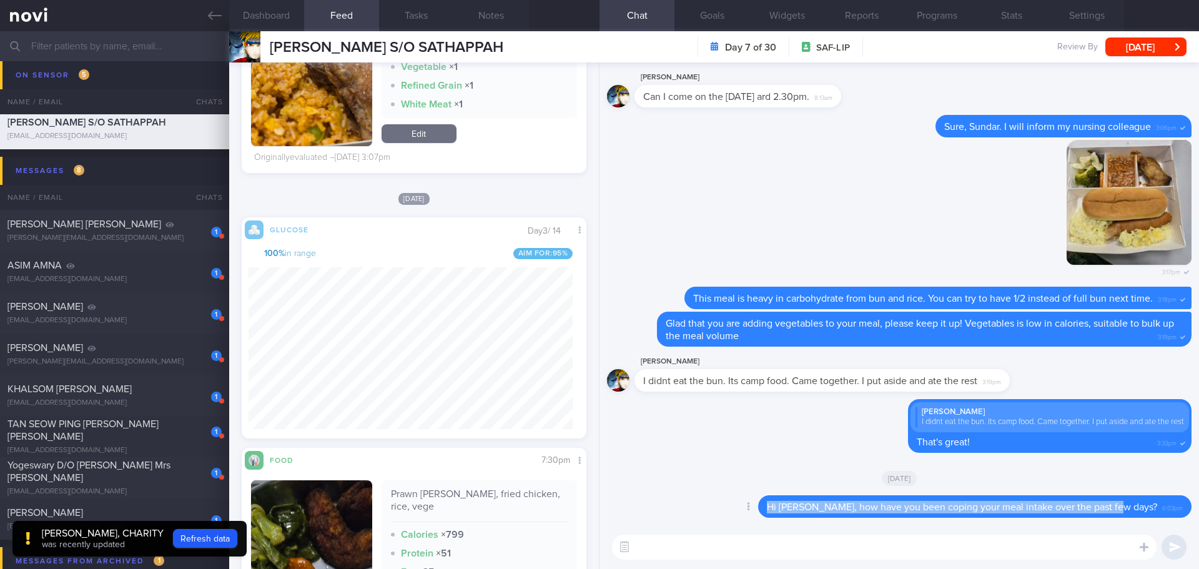
drag, startPoint x: 1146, startPoint y: 506, endPoint x: 799, endPoint y: 511, distance: 346.5
click at [799, 493] on div "Hi Sundar, how have you been coping your meal intake over the past few days? 6:…" at bounding box center [974, 506] width 433 height 22
copy span "Hi [PERSON_NAME], how have you been coping your meal intake over the past few d…"
click at [758, 480] on button "Delete" at bounding box center [733, 481] width 51 height 19
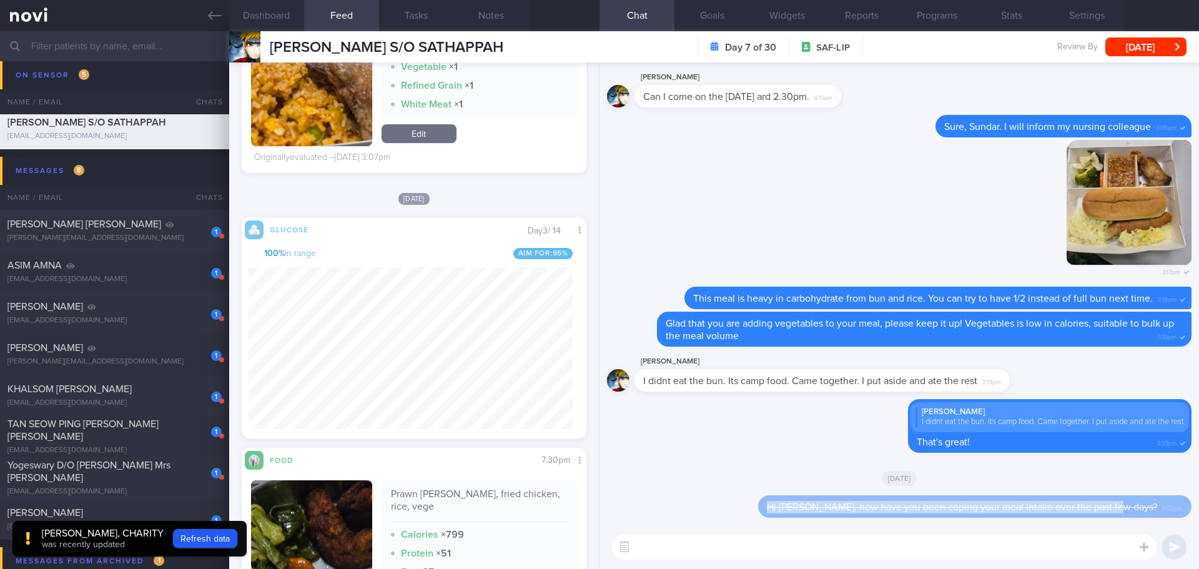
click at [742, 493] on textarea at bounding box center [884, 546] width 544 height 25
paste textarea "Hi [PERSON_NAME], how have you been coping your meal intake over the past few d…"
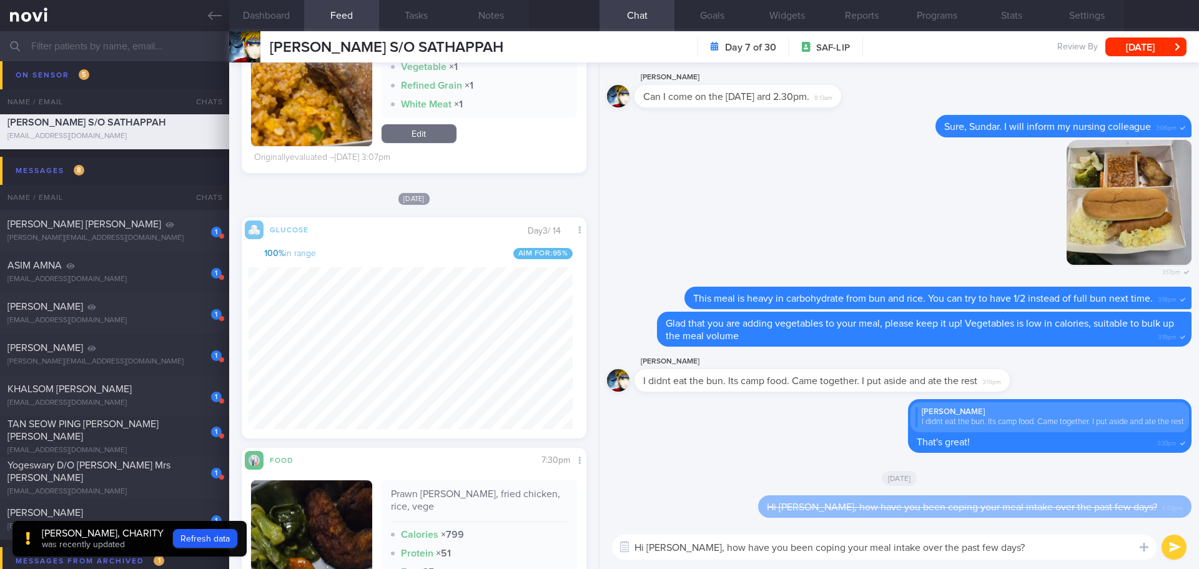
drag, startPoint x: 802, startPoint y: 545, endPoint x: 1062, endPoint y: 532, distance: 260.6
click at [802, 493] on textarea "Hi [PERSON_NAME], how have you been coping your meal intake over the past few d…" at bounding box center [884, 546] width 544 height 25
click at [868, 493] on textarea "Hi [PERSON_NAME], how have you been coping with your meal intake over the past …" at bounding box center [884, 546] width 544 height 25
click at [906, 493] on textarea "Hi [PERSON_NAME], how have you been coping with your meal intake over the past …" at bounding box center [884, 546] width 544 height 25
click at [901, 493] on textarea "Hi [PERSON_NAME], how have you been coping with your meal intake over the past …" at bounding box center [884, 546] width 544 height 25
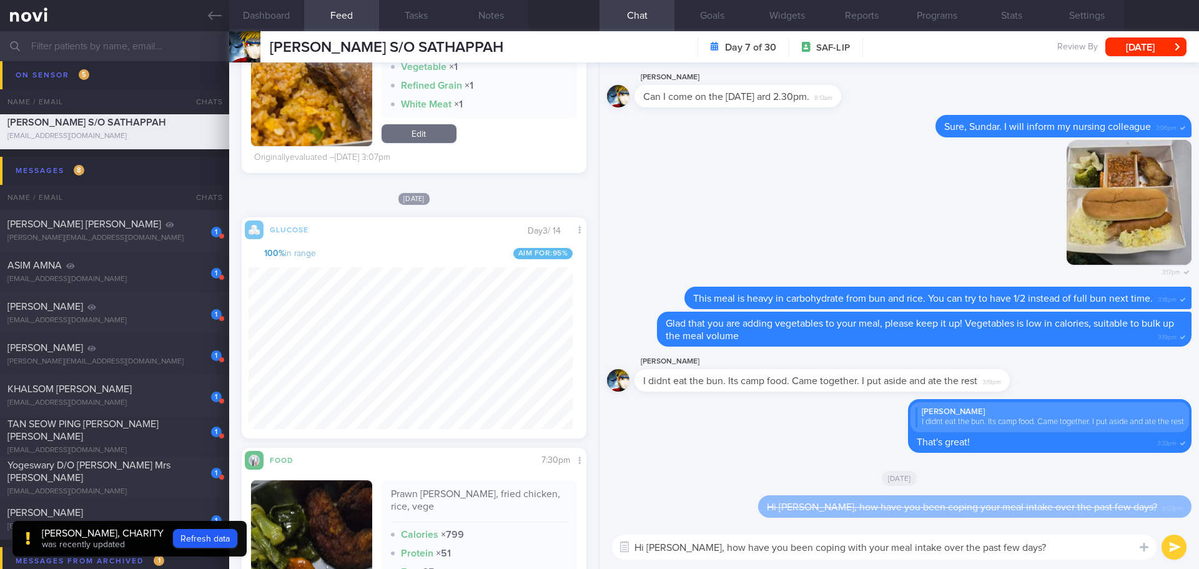
drag, startPoint x: 916, startPoint y: 547, endPoint x: 941, endPoint y: 547, distance: 25.0
click at [917, 493] on textarea "Hi [PERSON_NAME], how have you been coping with your meal intake over the past …" at bounding box center [884, 546] width 544 height 25
drag, startPoint x: 942, startPoint y: 547, endPoint x: 1028, endPoint y: 546, distance: 86.2
click at [945, 493] on textarea "Hi [PERSON_NAME], how have you been coping with your meal intake over the past …" at bounding box center [884, 546] width 544 height 25
click at [958, 493] on textarea "Hi [PERSON_NAME], how have you been coping with your meal intake over the past …" at bounding box center [884, 546] width 544 height 25
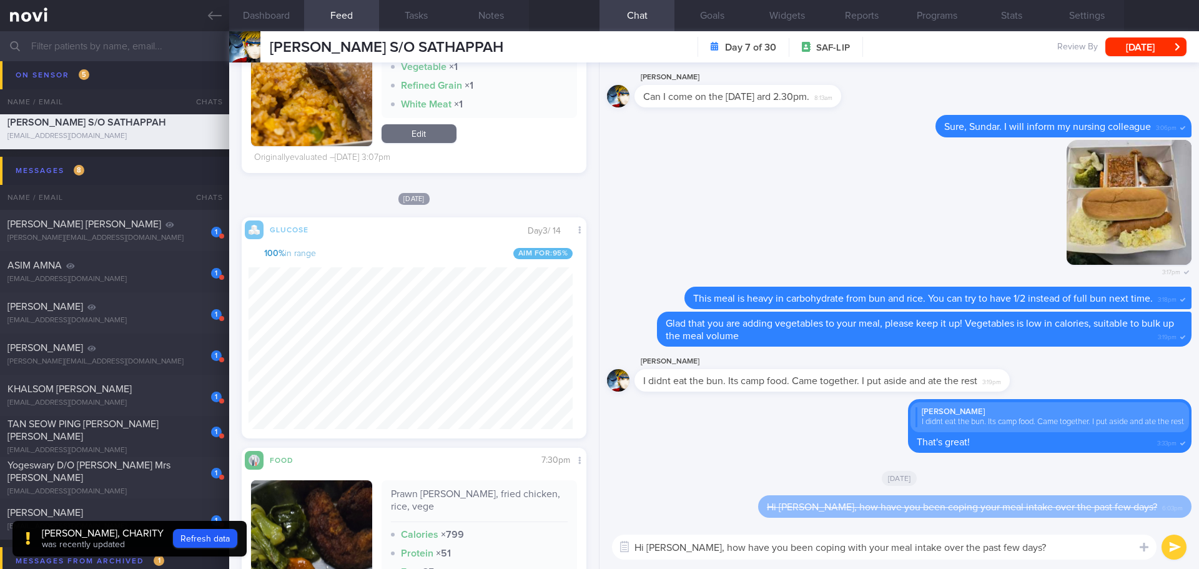
click at [958, 493] on textarea "Hi [PERSON_NAME], how have you been coping with your meal intake over the past …" at bounding box center [884, 546] width 544 height 25
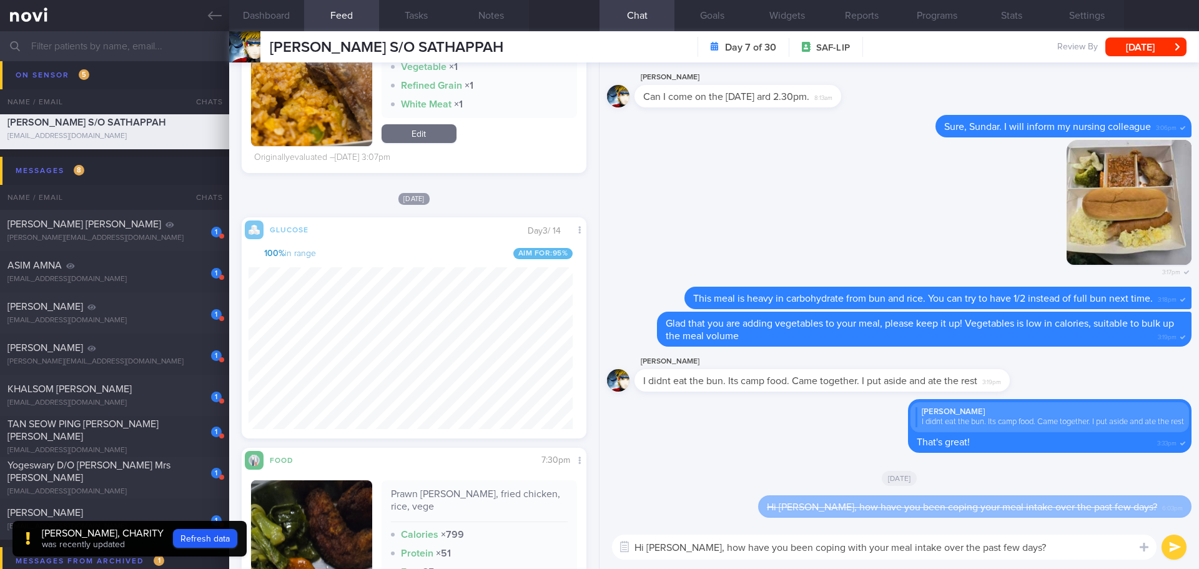
type textarea "Hi [PERSON_NAME], how have you been coping with your meal intake over the past …"
click at [958, 493] on button "submit" at bounding box center [1173, 546] width 25 height 25
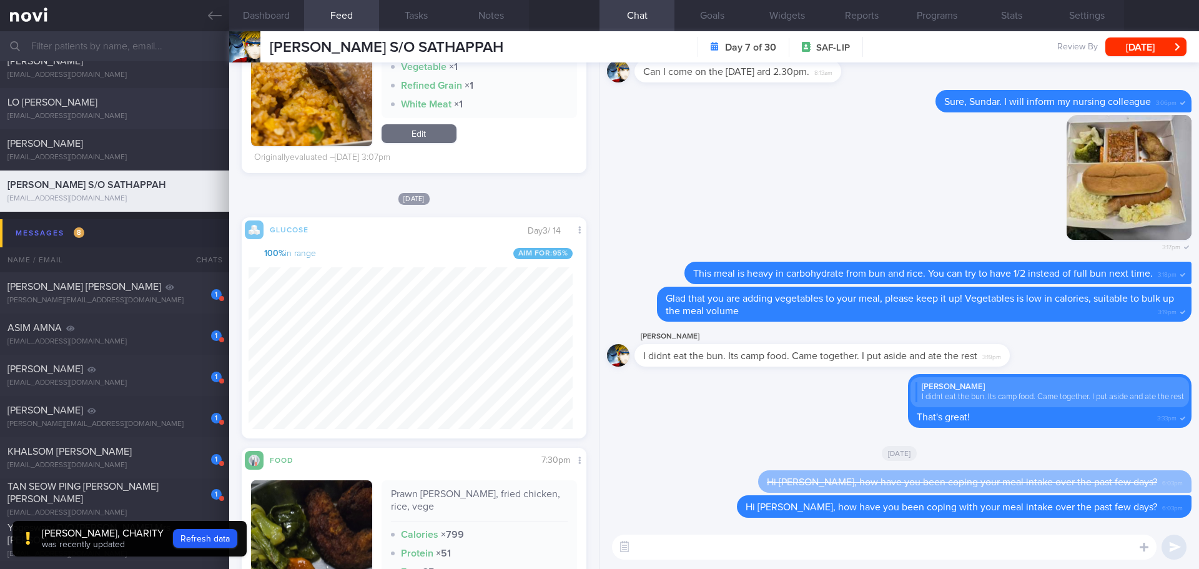
scroll to position [0, 0]
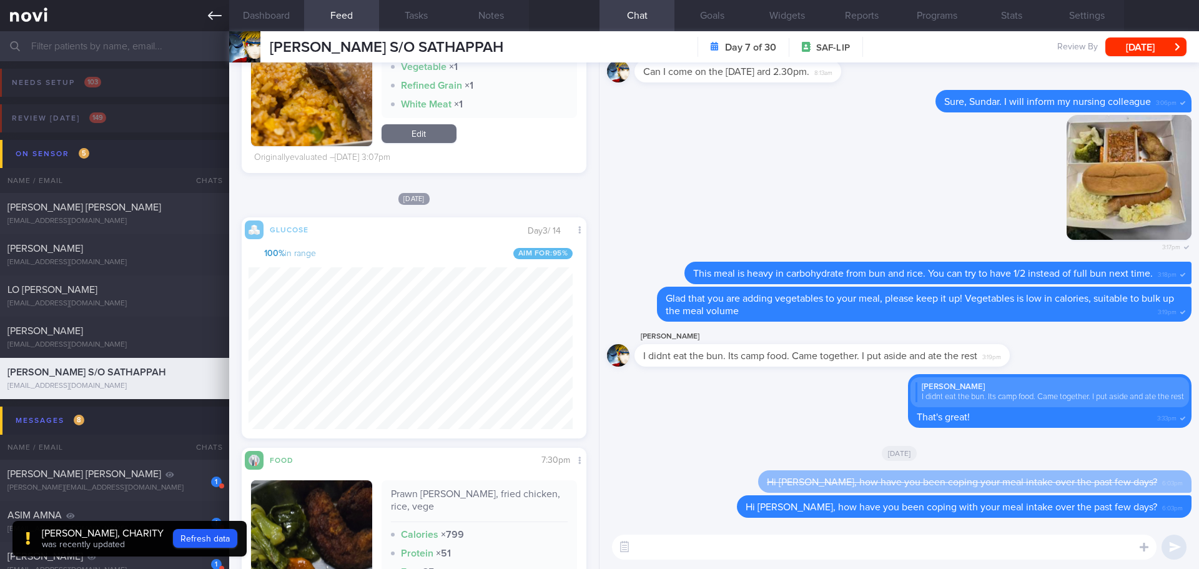
click at [204, 21] on link at bounding box center [114, 15] width 229 height 31
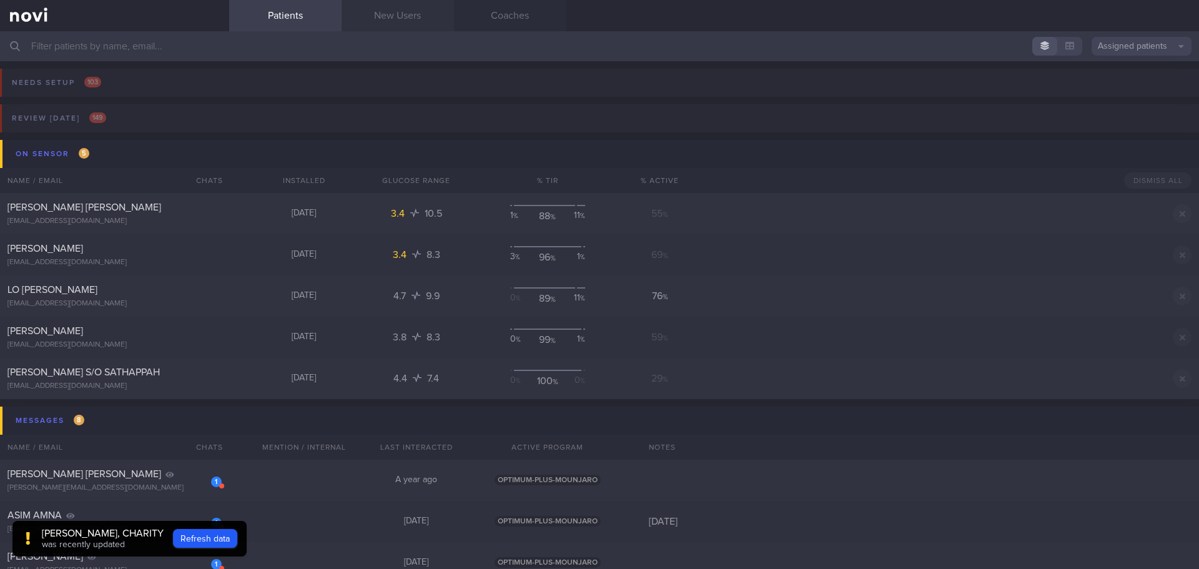
click at [378, 17] on link "New Users" at bounding box center [397, 15] width 112 height 31
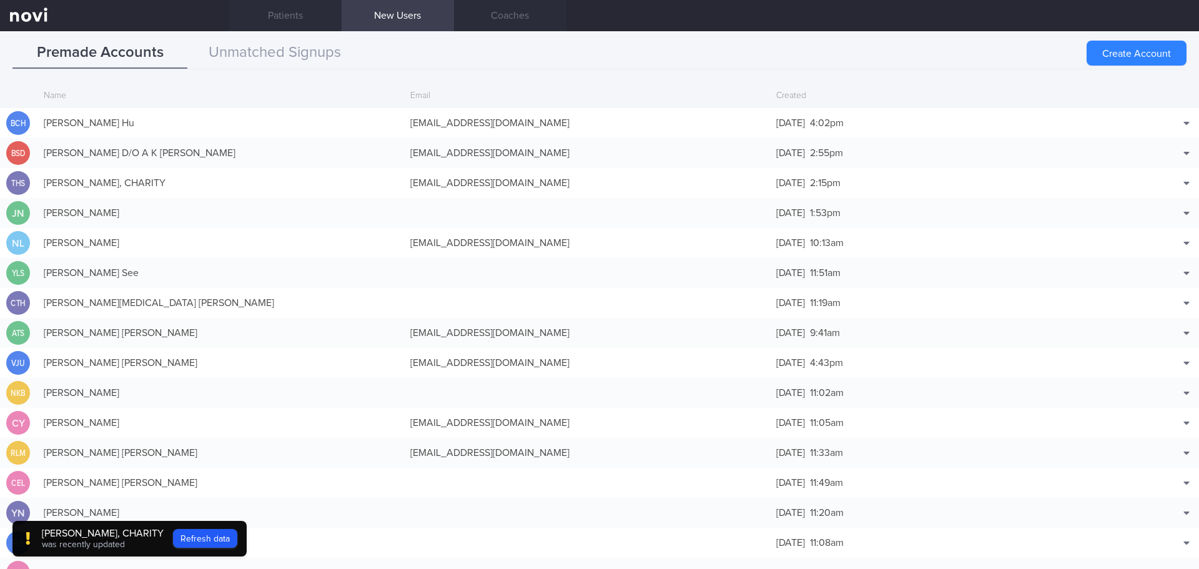
click at [400, 22] on link "New Users" at bounding box center [397, 15] width 112 height 31
click at [364, 177] on div "[PERSON_NAME], CHARITY" at bounding box center [220, 182] width 366 height 25
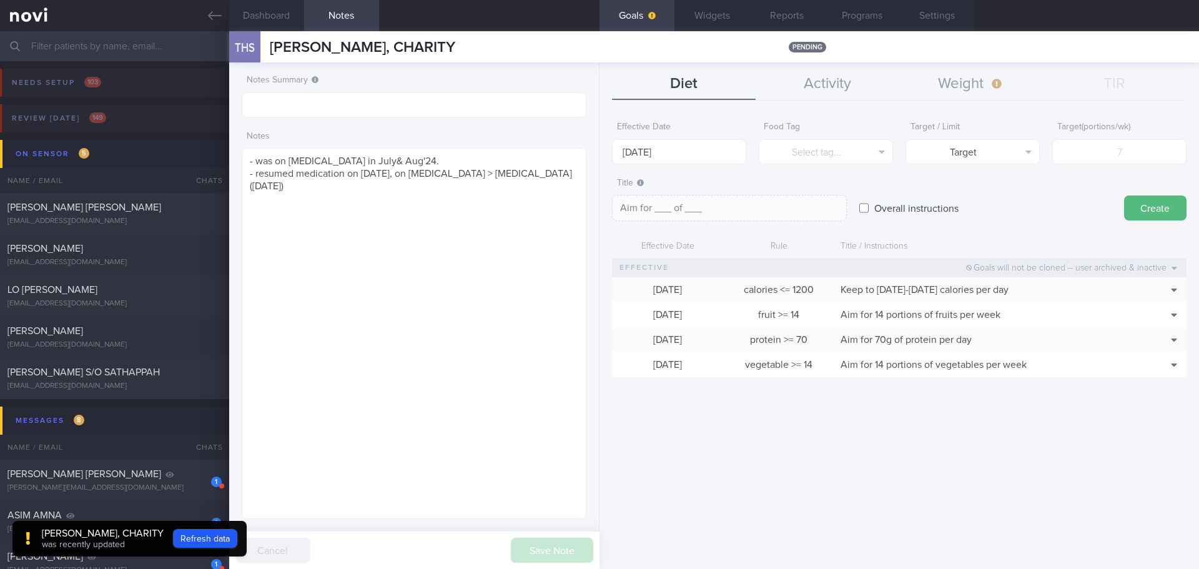
click at [711, 428] on div "Effective Date [DATE] Food Tag Select tag... Select tag... Calories Carbs Prote…" at bounding box center [898, 337] width 599 height 463
click at [951, 74] on button "Weight" at bounding box center [971, 84] width 144 height 31
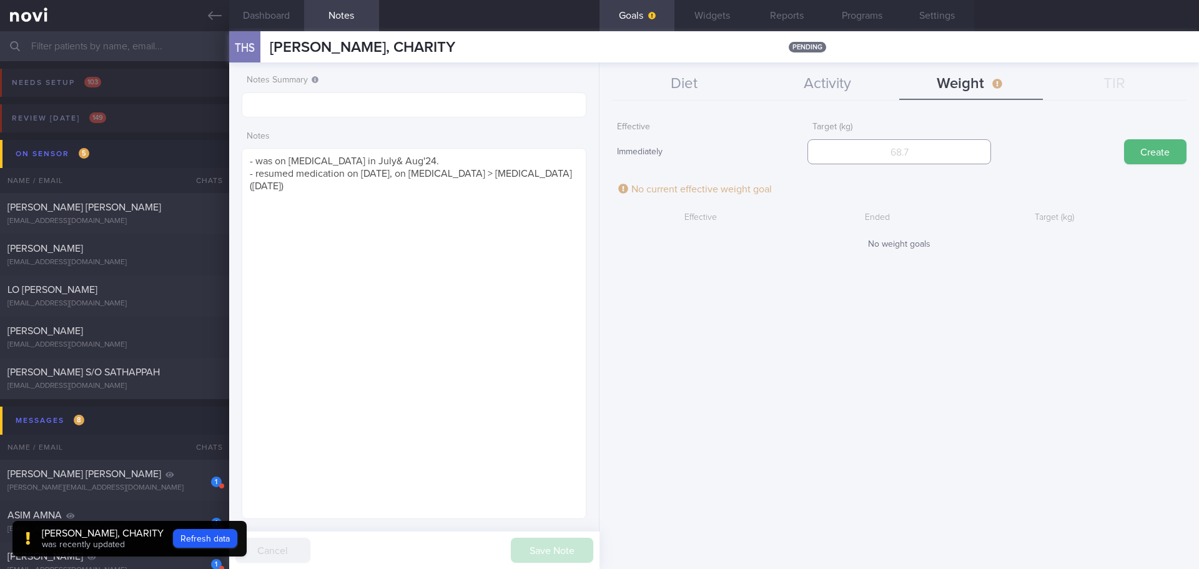
click at [929, 147] on input "number" at bounding box center [898, 151] width 183 height 25
type input "55"
click at [958, 151] on button "Create" at bounding box center [1155, 151] width 62 height 25
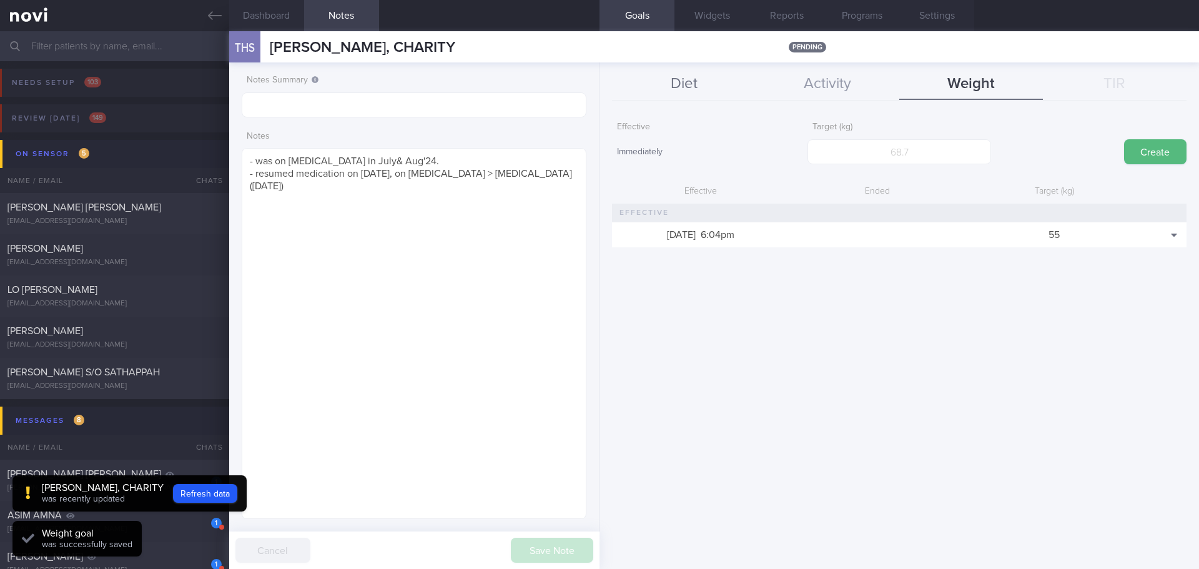
click at [710, 89] on button "Diet" at bounding box center [684, 84] width 144 height 31
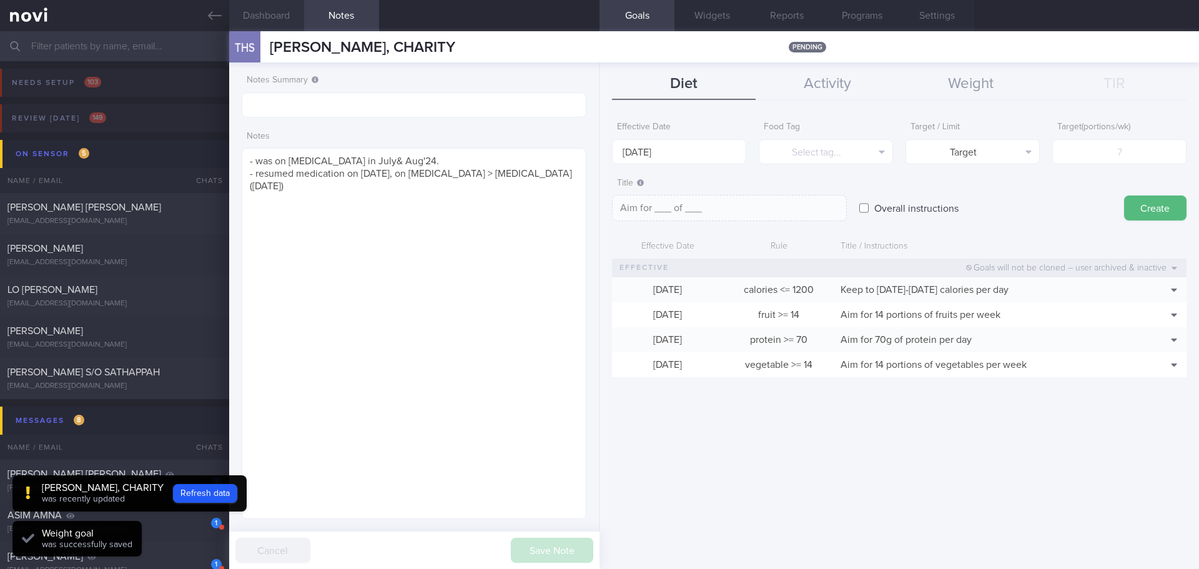
click at [287, 17] on button "Dashboard" at bounding box center [266, 15] width 75 height 31
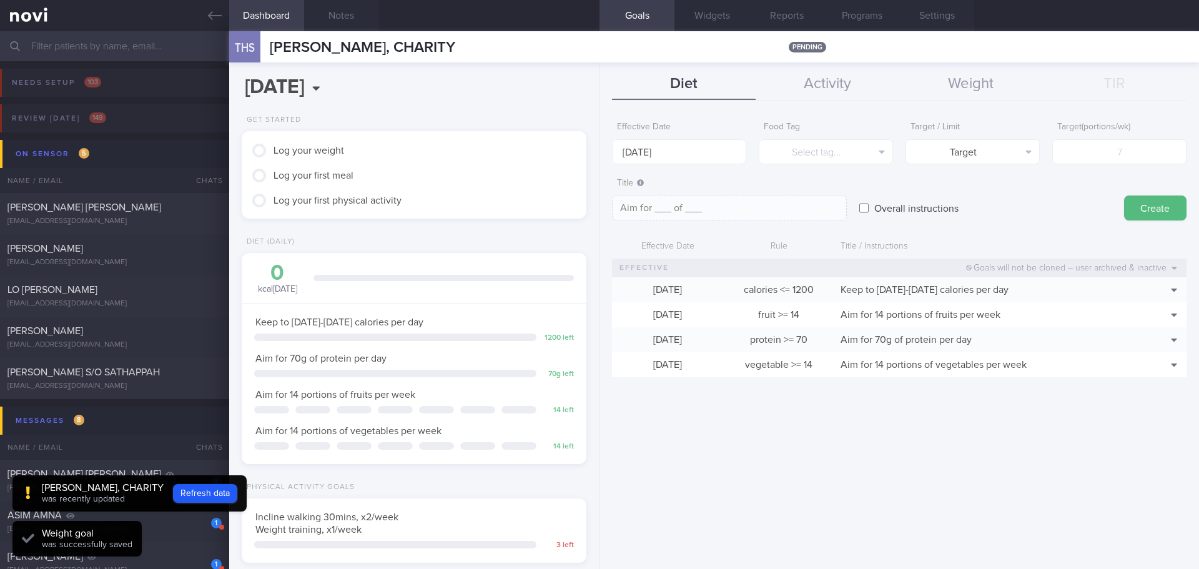
scroll to position [174, 313]
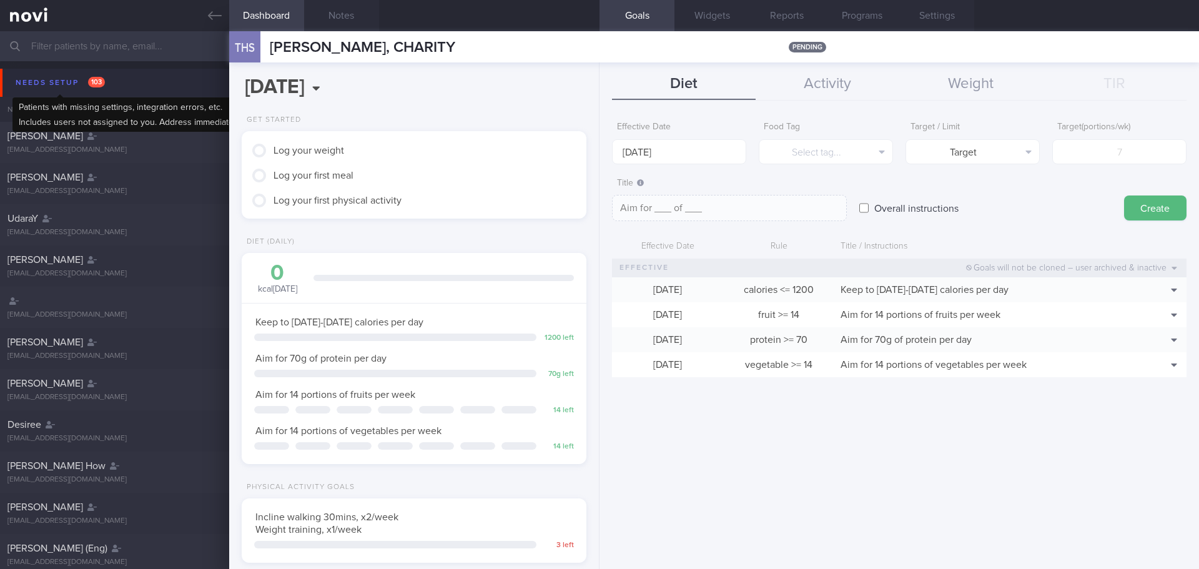
click at [78, 85] on div "Needs setup 103" at bounding box center [60, 82] width 96 height 17
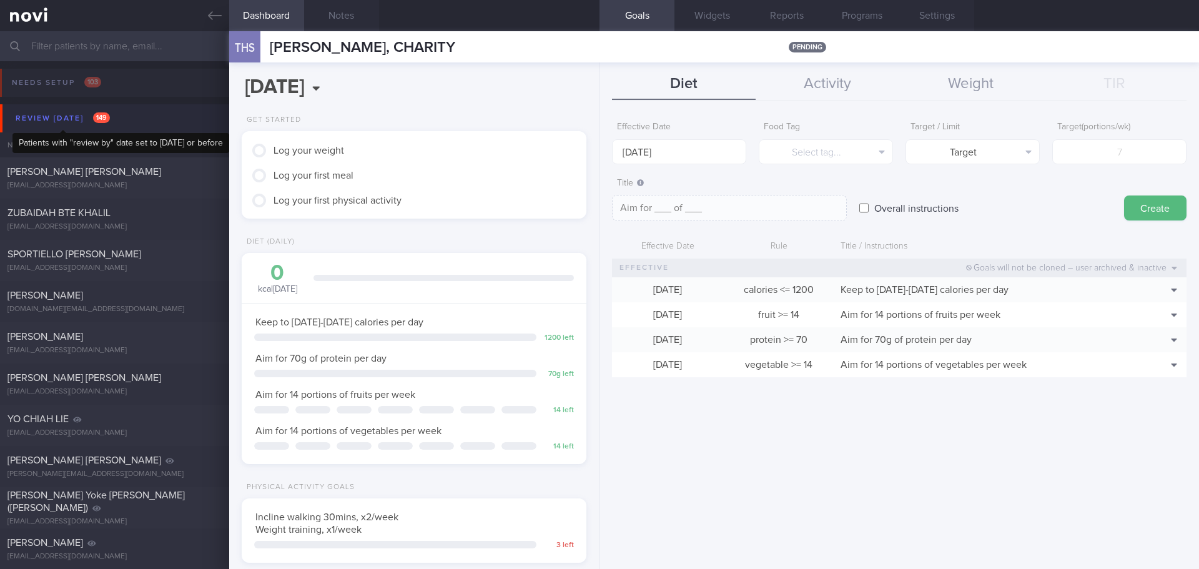
click at [85, 119] on div "Review [DATE] 149" at bounding box center [62, 118] width 101 height 17
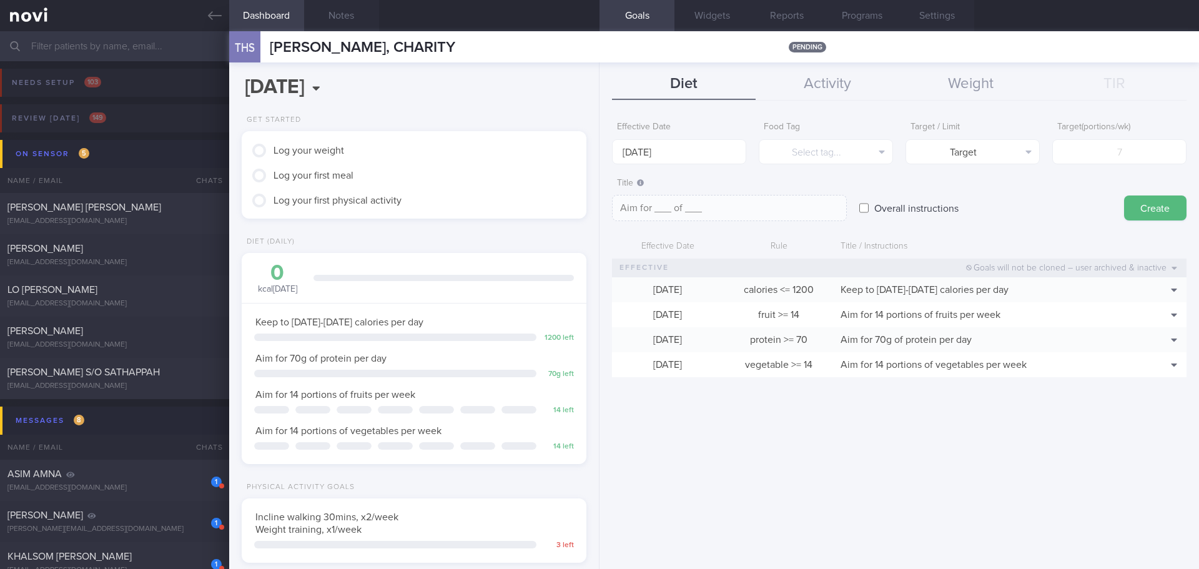
click at [740, 427] on div "Effective Date [DATE] Food Tag Select tag... Select tag... Calories Carbs Prote…" at bounding box center [898, 337] width 599 height 463
click at [131, 253] on div "[PERSON_NAME]" at bounding box center [112, 248] width 211 height 12
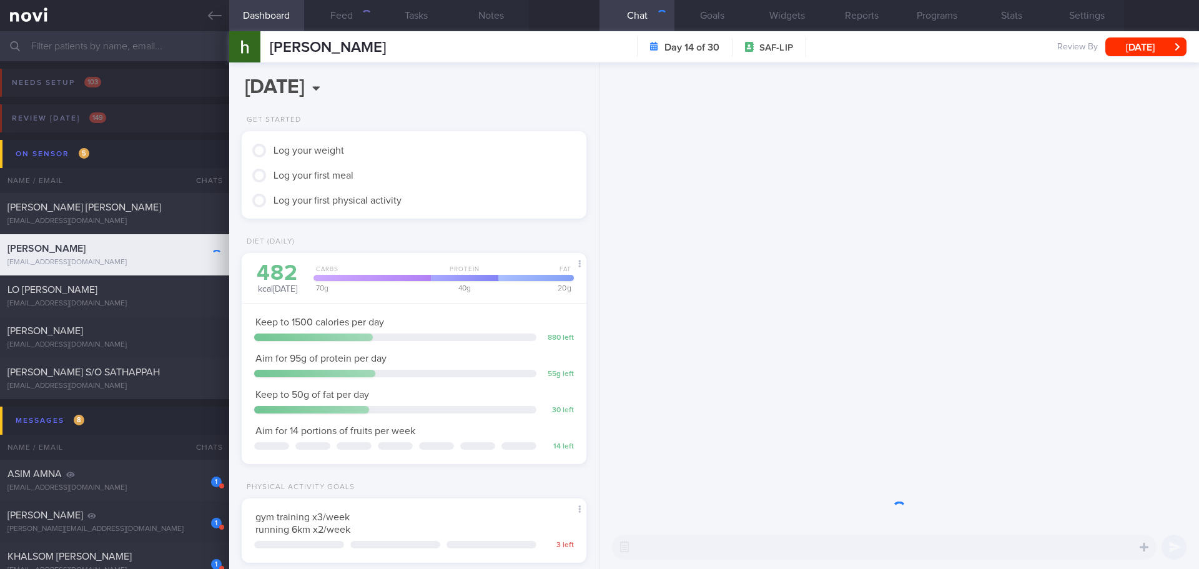
scroll to position [192, 318]
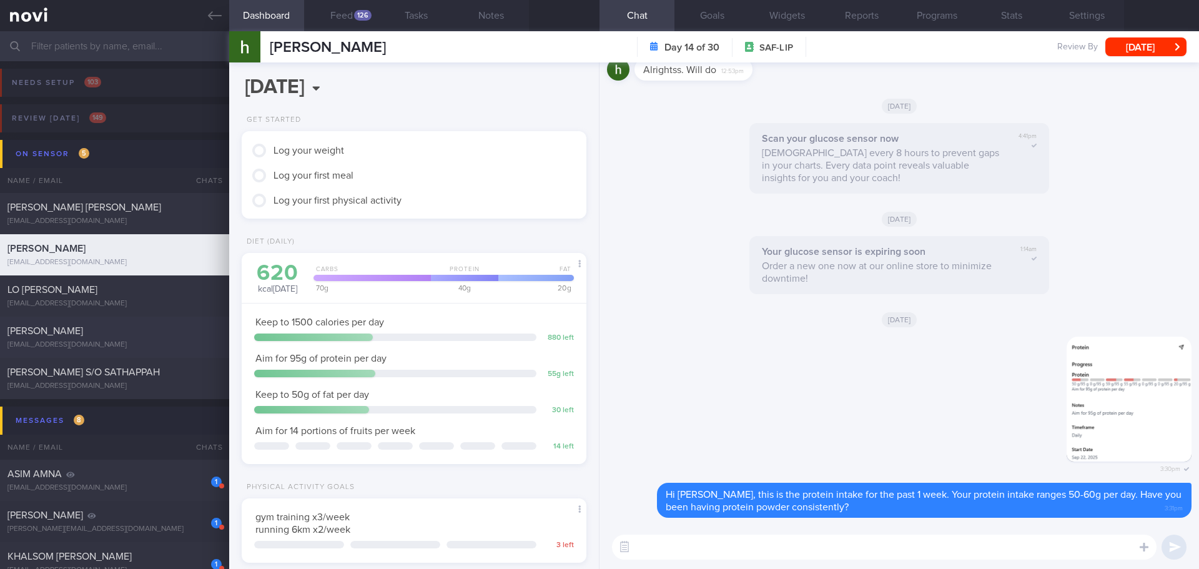
click at [77, 330] on div "[PERSON_NAME]" at bounding box center [112, 331] width 211 height 12
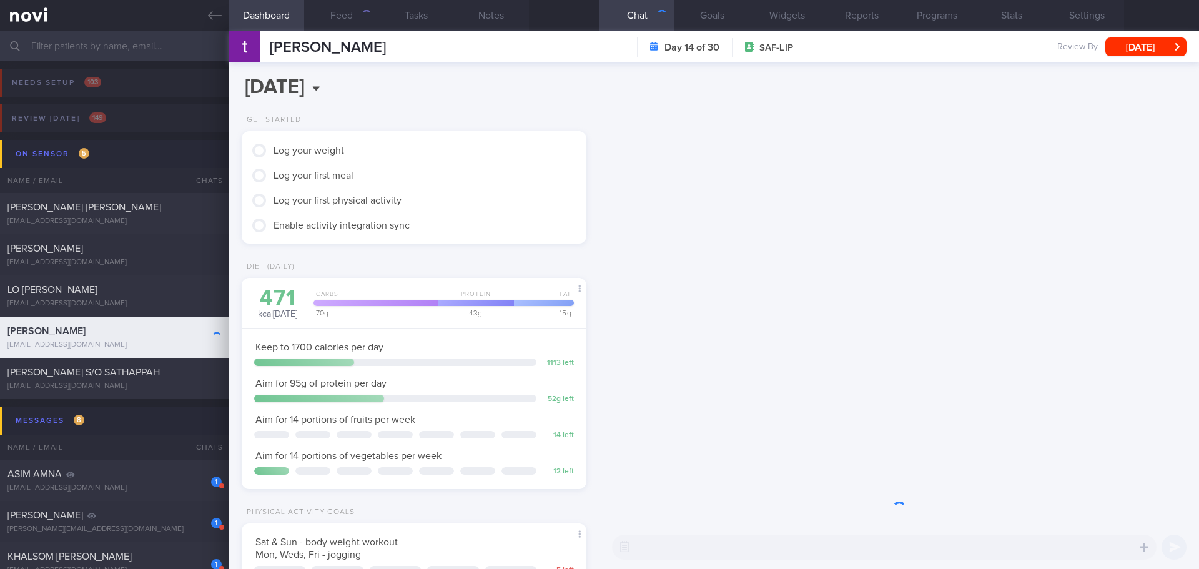
scroll to position [174, 313]
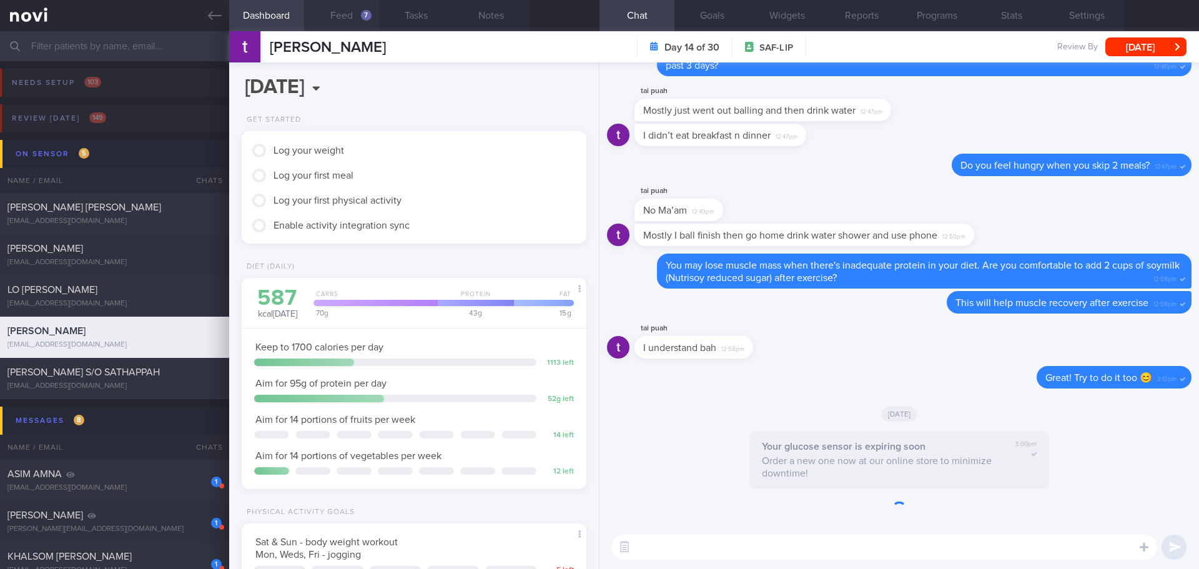
click at [358, 14] on button "Feed 7" at bounding box center [341, 15] width 75 height 31
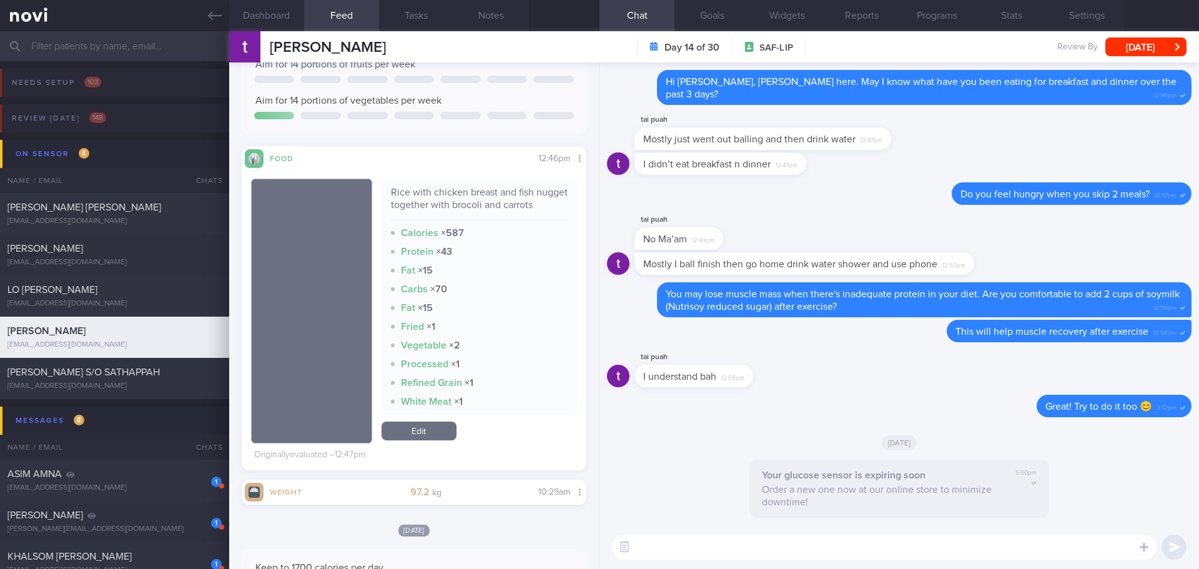
scroll to position [437, 0]
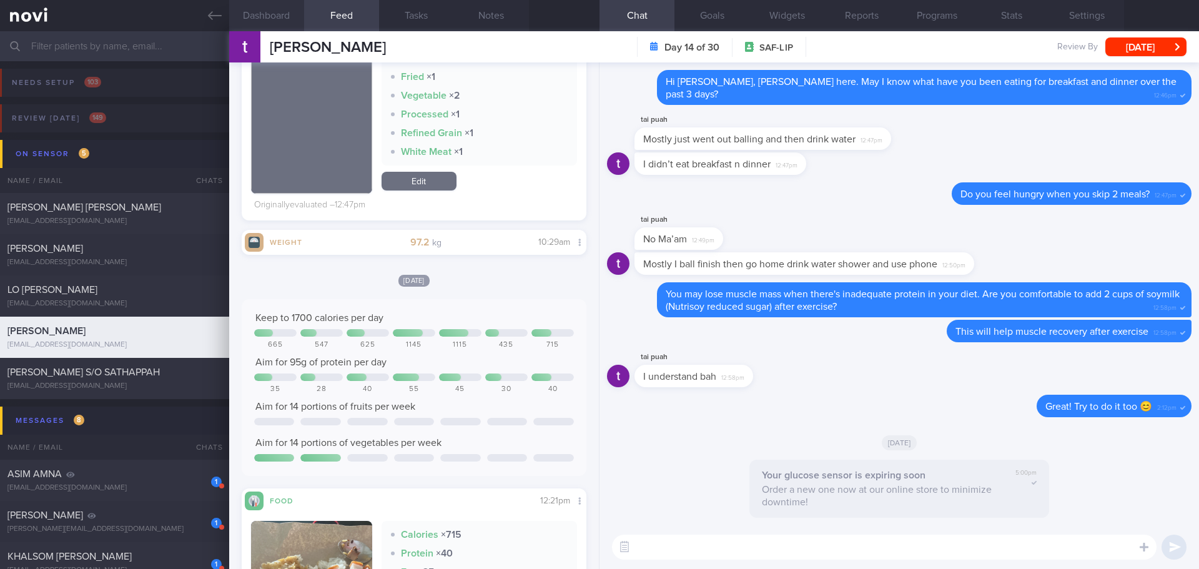
click at [295, 10] on button "Dashboard" at bounding box center [266, 15] width 75 height 31
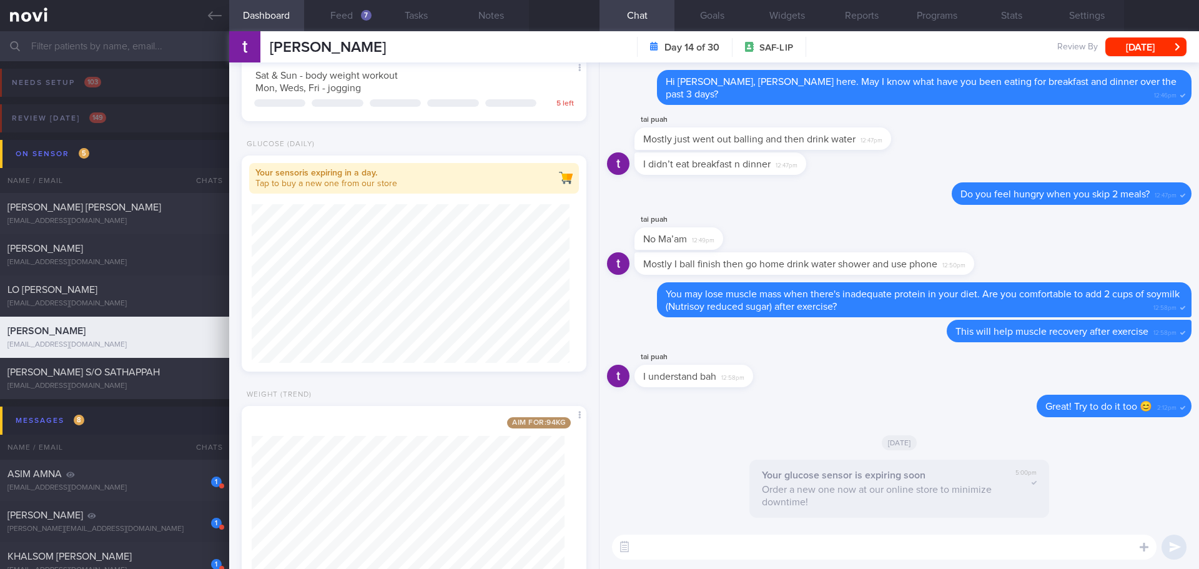
scroll to position [529, 0]
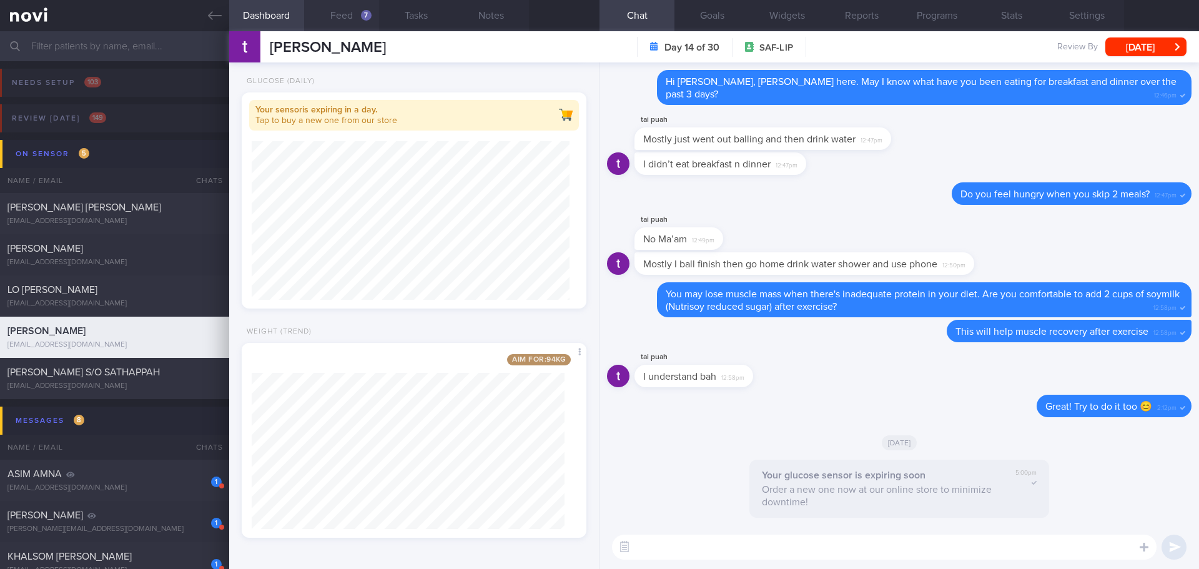
click at [331, 17] on button "Feed 7" at bounding box center [341, 15] width 75 height 31
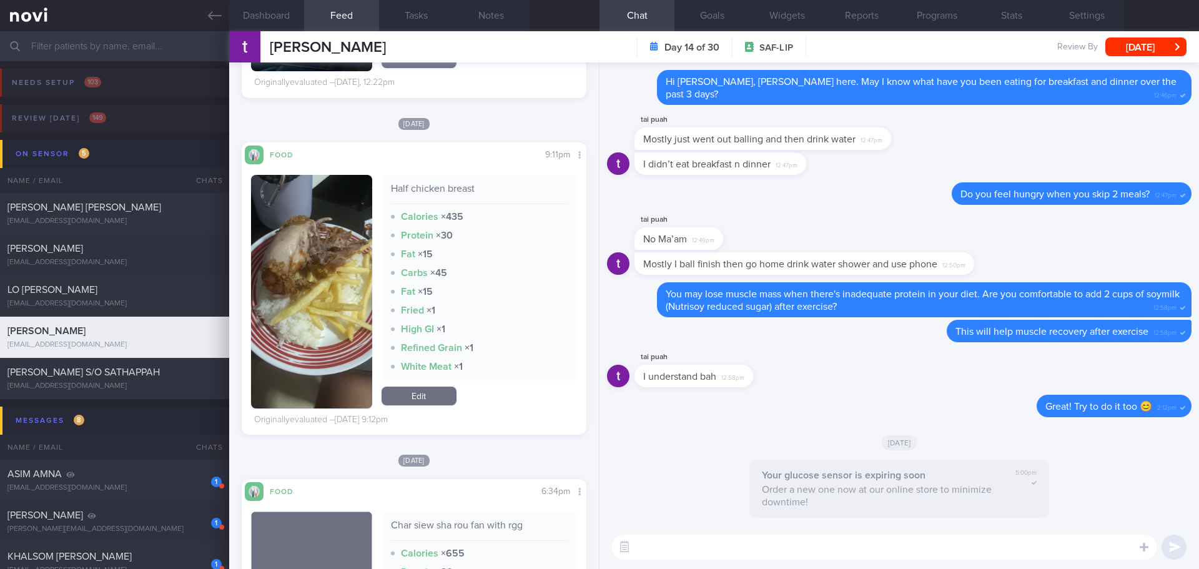
scroll to position [1124, 0]
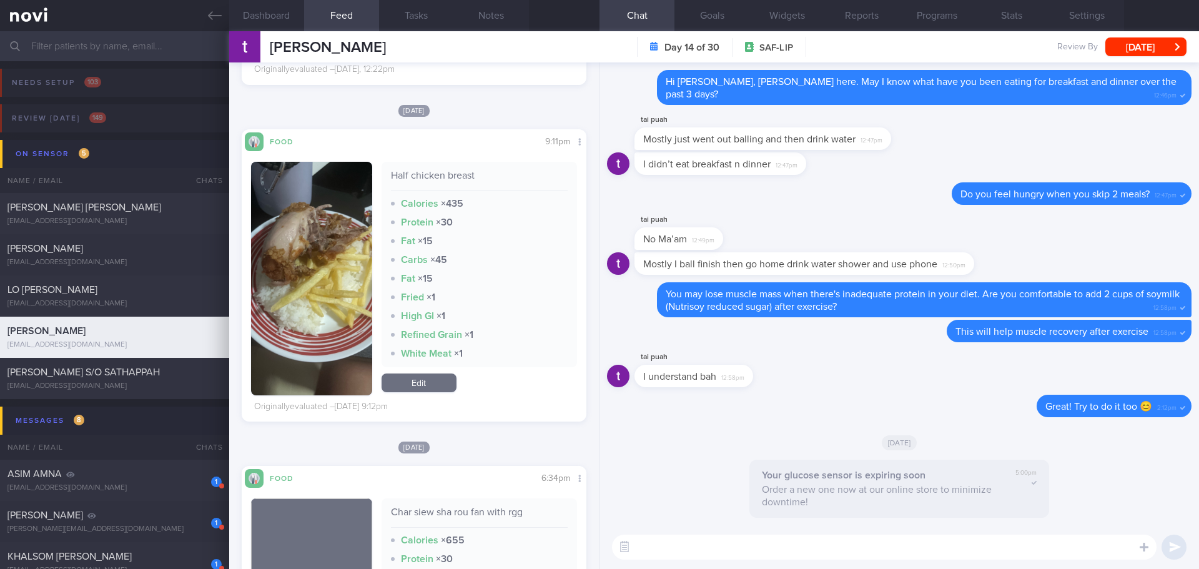
click at [325, 253] on button "button" at bounding box center [311, 278] width 121 height 233
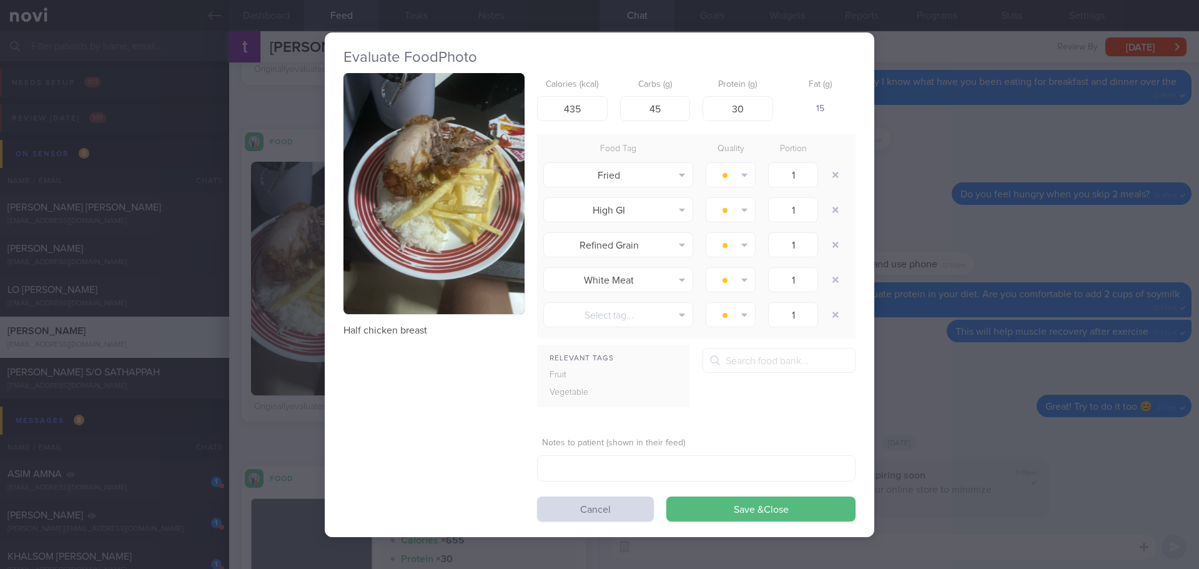
click at [416, 179] on button "button" at bounding box center [433, 194] width 181 height 242
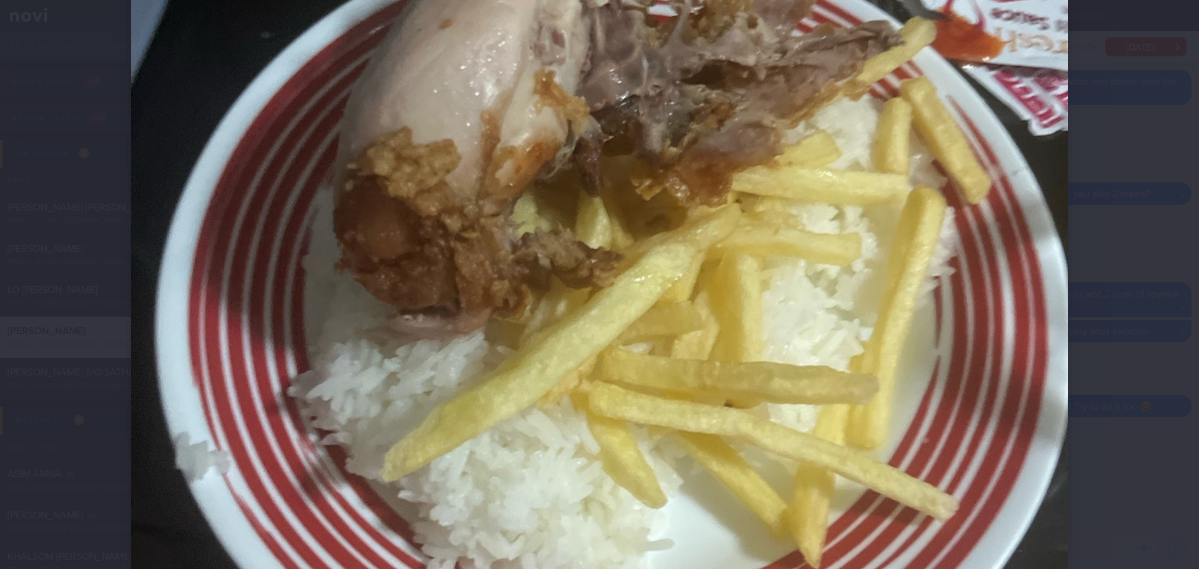
scroll to position [375, 0]
click at [1112, 252] on div at bounding box center [599, 299] width 1036 height 1348
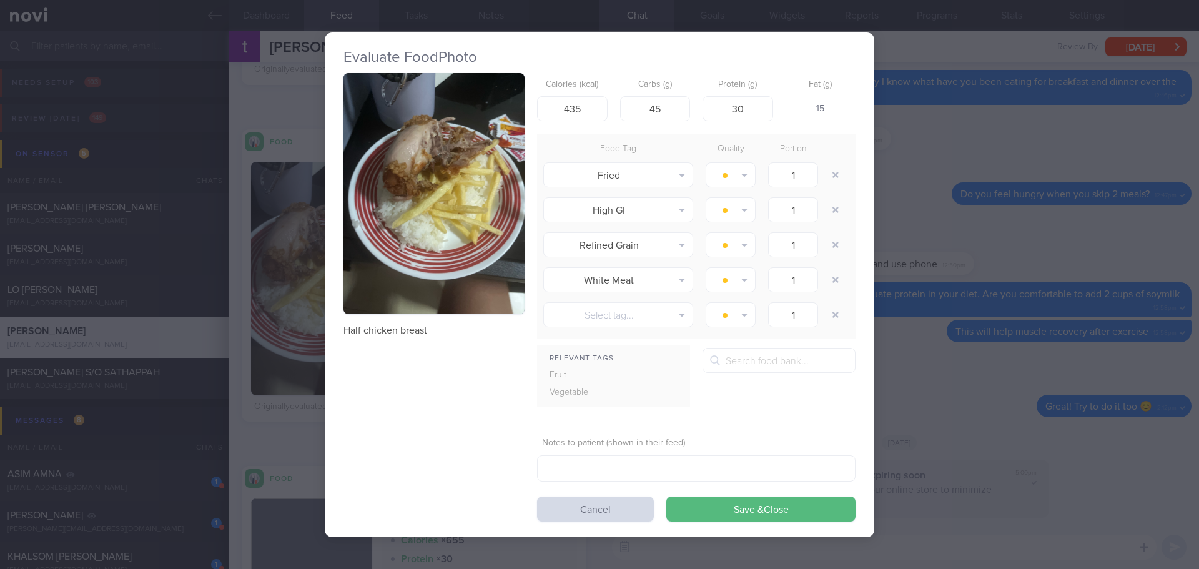
drag, startPoint x: 608, startPoint y: 508, endPoint x: 512, endPoint y: 451, distance: 111.4
click at [608, 506] on button "Cancel" at bounding box center [595, 508] width 117 height 25
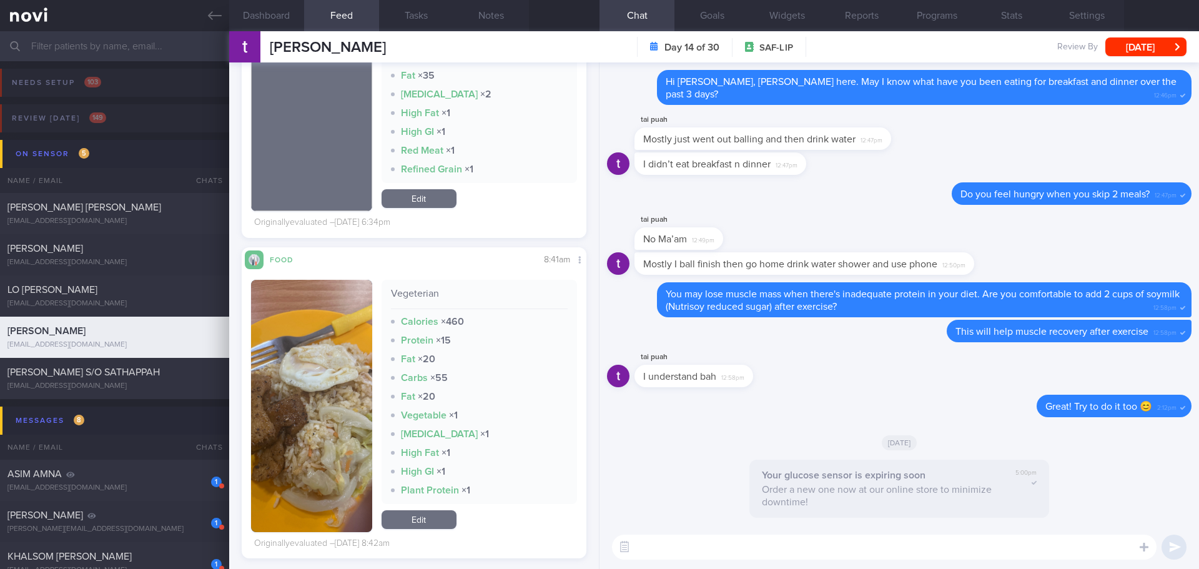
scroll to position [1748, 0]
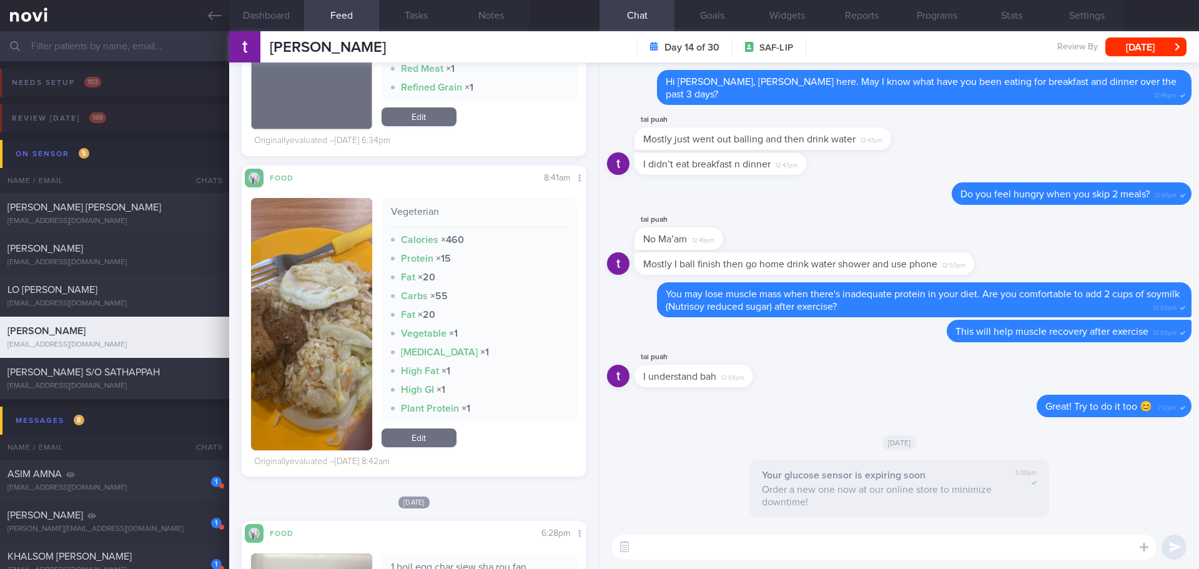
click at [336, 288] on button "button" at bounding box center [311, 324] width 121 height 252
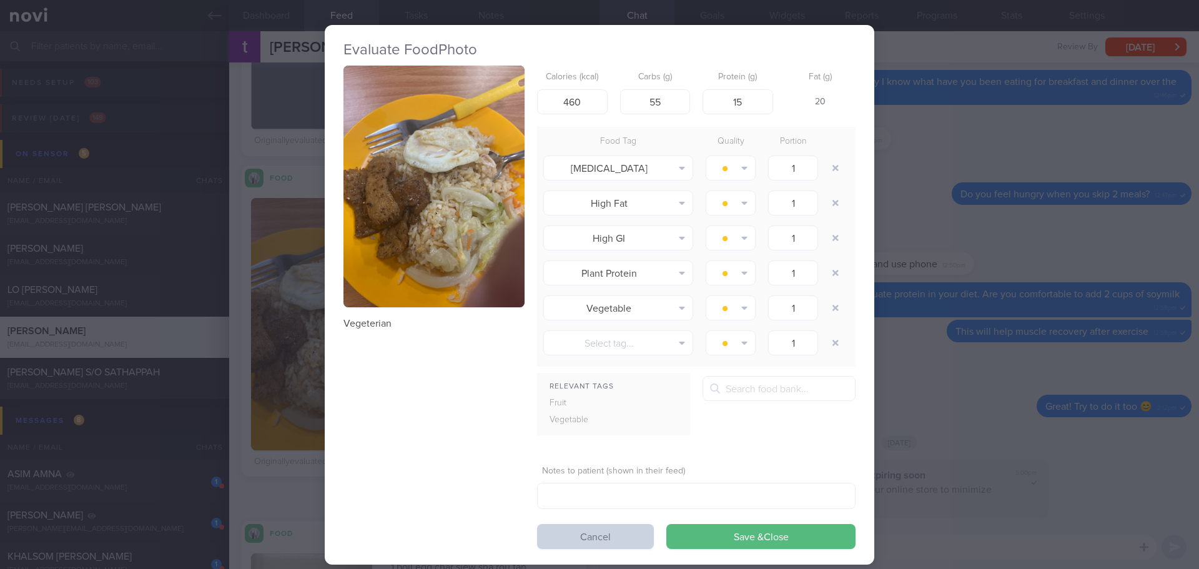
click at [580, 534] on button "Cancel" at bounding box center [595, 536] width 117 height 25
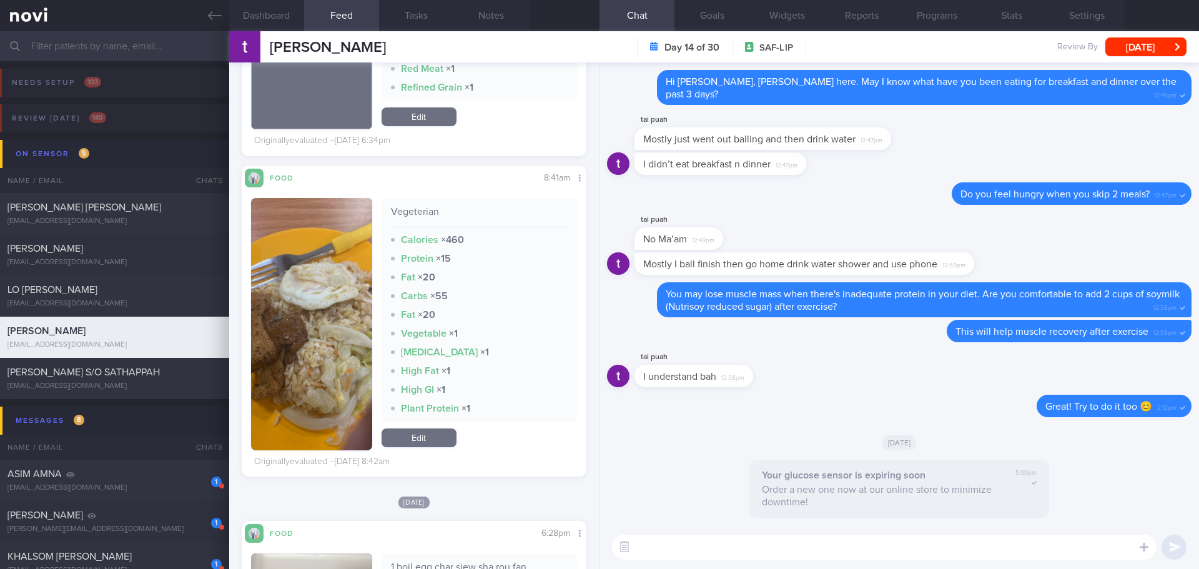
click at [707, 546] on textarea at bounding box center [884, 546] width 544 height 25
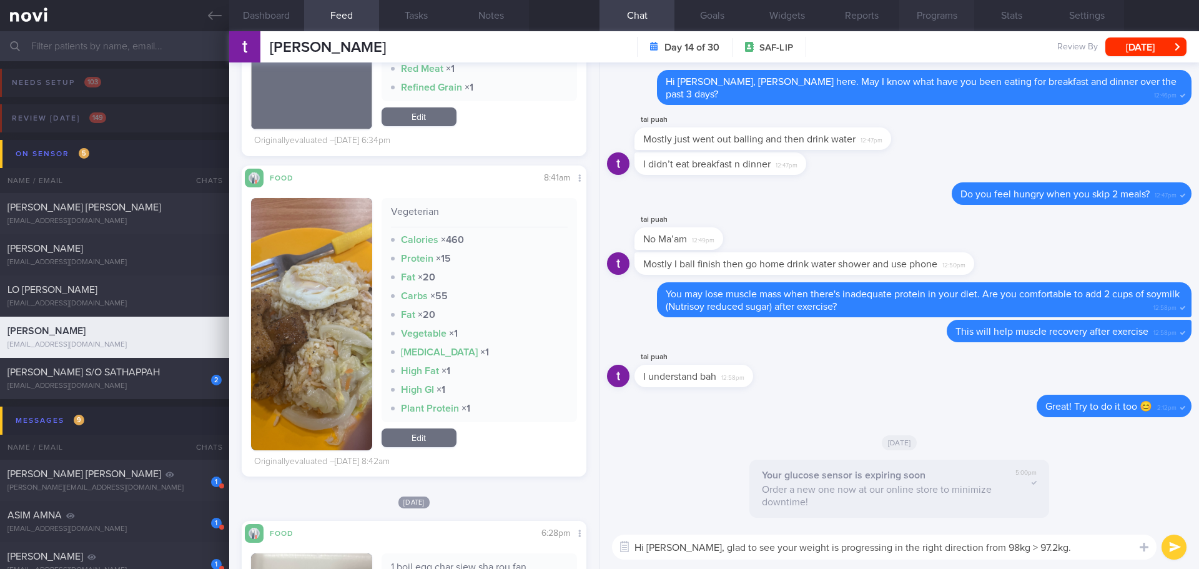
type textarea "Hi [PERSON_NAME], glad to see your weight is progressing in the right direction…"
click at [944, 16] on button "Programs" at bounding box center [936, 15] width 75 height 31
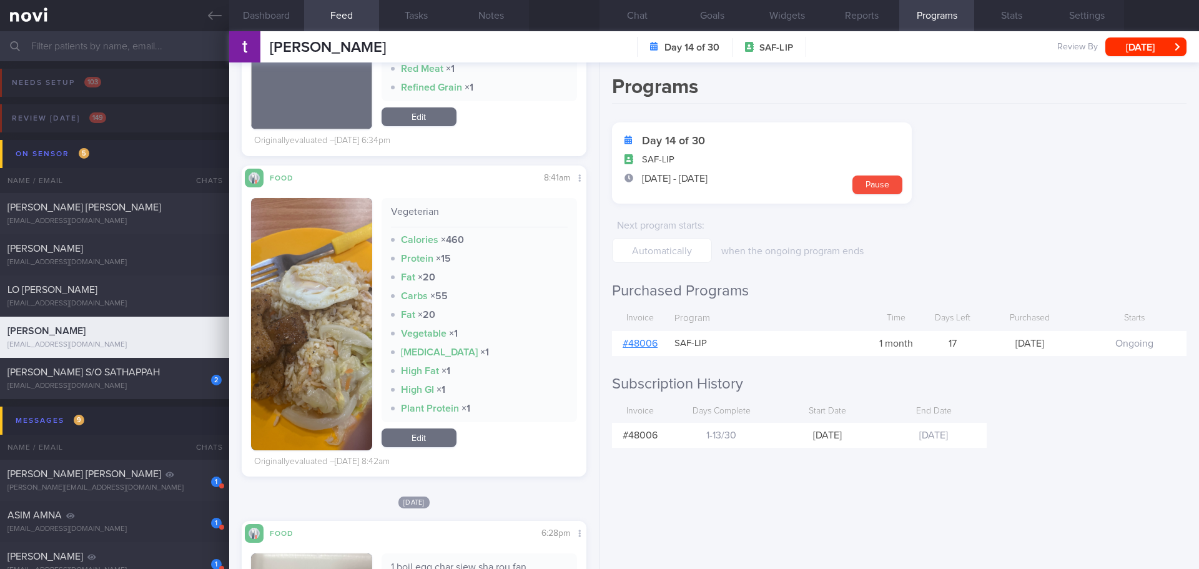
click at [652, 348] on div "# 48006" at bounding box center [640, 343] width 56 height 25
click at [652, 346] on link "# 48006" at bounding box center [639, 343] width 35 height 10
click at [622, 6] on button "Chat" at bounding box center [636, 15] width 75 height 31
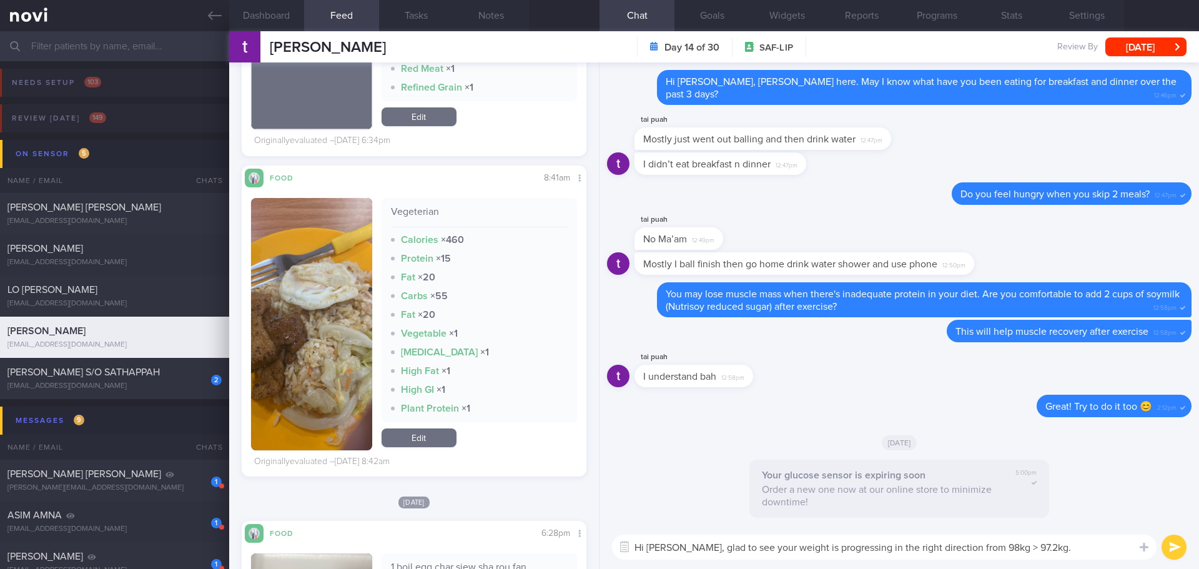
click at [1077, 547] on textarea "Hi [PERSON_NAME], glad to see your weight is progressing in the right direction…" at bounding box center [884, 546] width 544 height 25
click at [1087, 547] on textarea "Hi [PERSON_NAME], glad to see your weight is progressing in the right direction…" at bounding box center [884, 546] width 544 height 25
click at [1088, 547] on textarea "Hi [PERSON_NAME], glad to see your weight is progressing in the right direction…" at bounding box center [884, 546] width 544 height 25
click at [1175, 547] on button "submit" at bounding box center [1173, 546] width 25 height 25
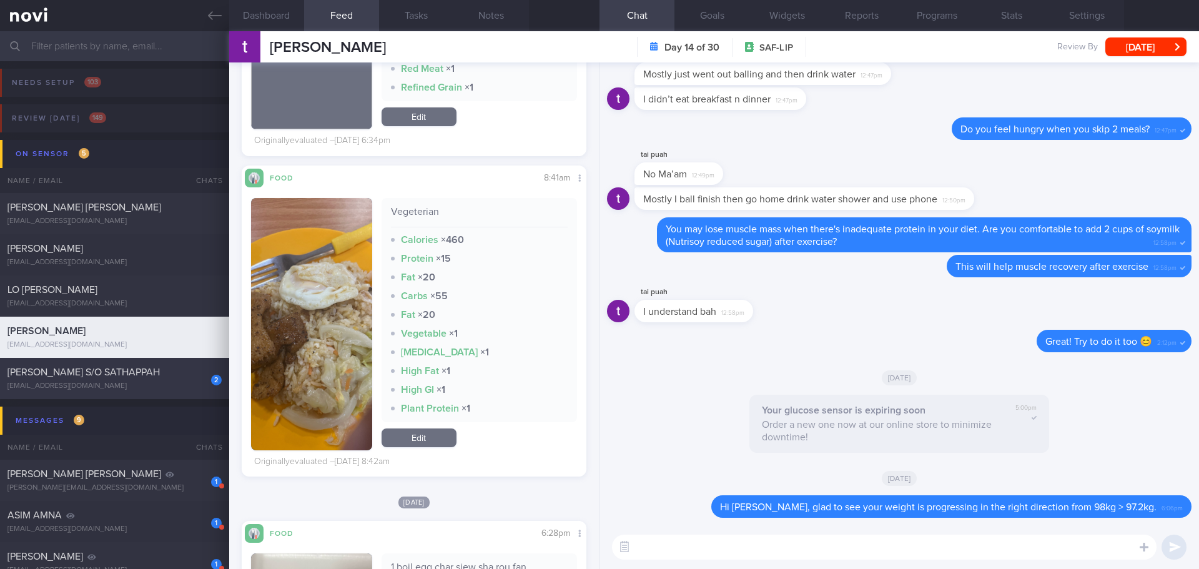
click at [160, 369] on span "[PERSON_NAME] S/O SATHAPPAH" at bounding box center [83, 372] width 152 height 10
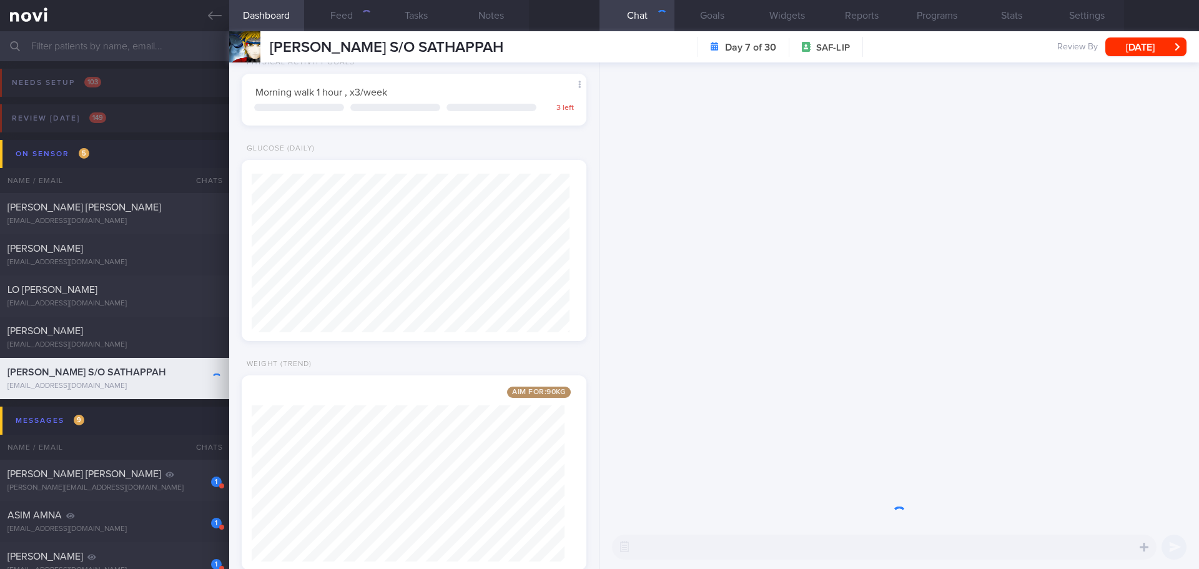
scroll to position [159, 318]
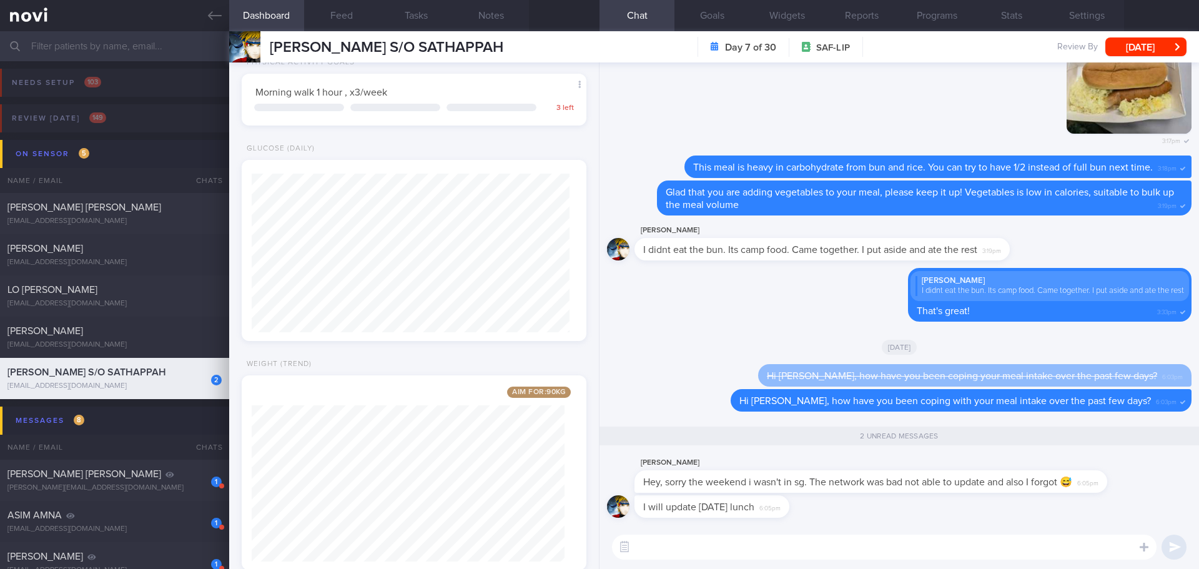
click at [755, 540] on textarea at bounding box center [884, 546] width 544 height 25
type textarea "No problem, [PERSON_NAME]. Thank you for the update."
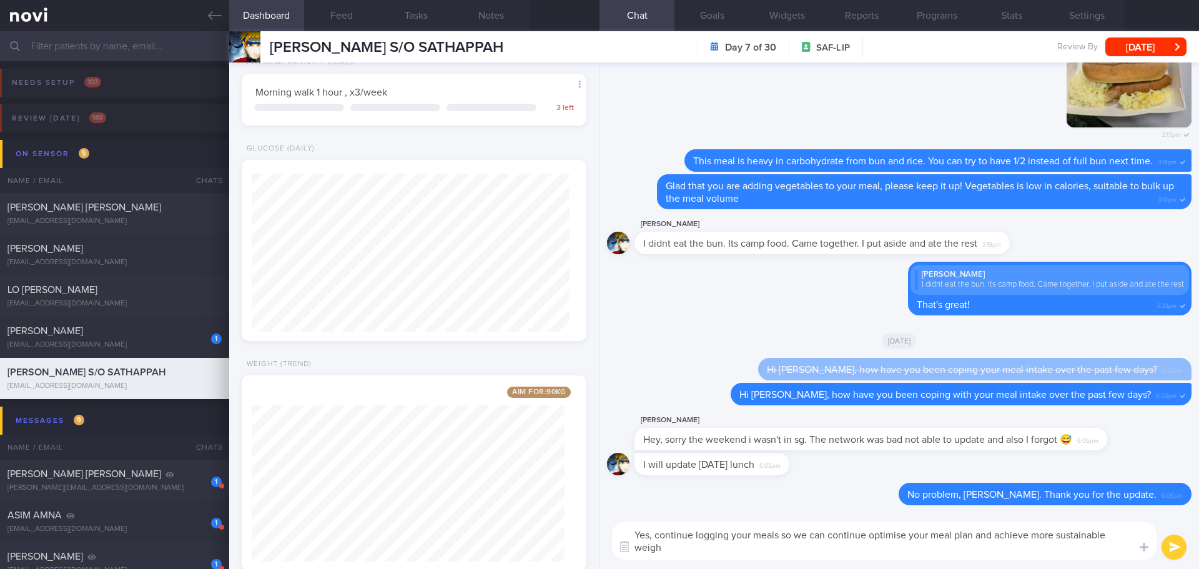
scroll to position [0, 0]
type textarea "Yes, continue logging your meals so we can continue optimise your meal plan and…"
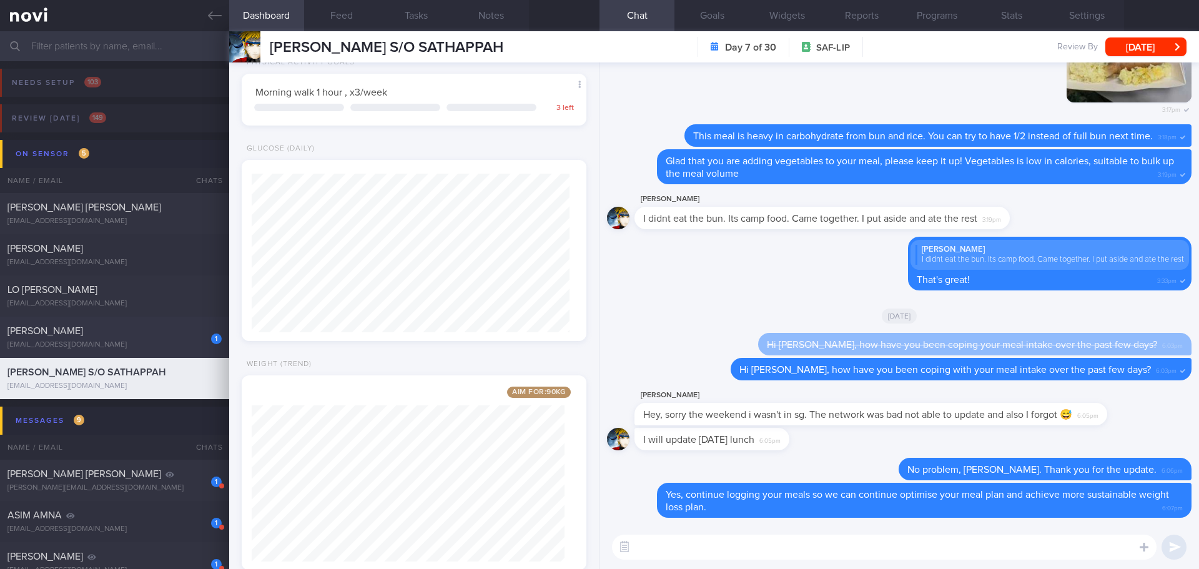
click at [136, 341] on div "[EMAIL_ADDRESS][DOMAIN_NAME]" at bounding box center [114, 344] width 214 height 9
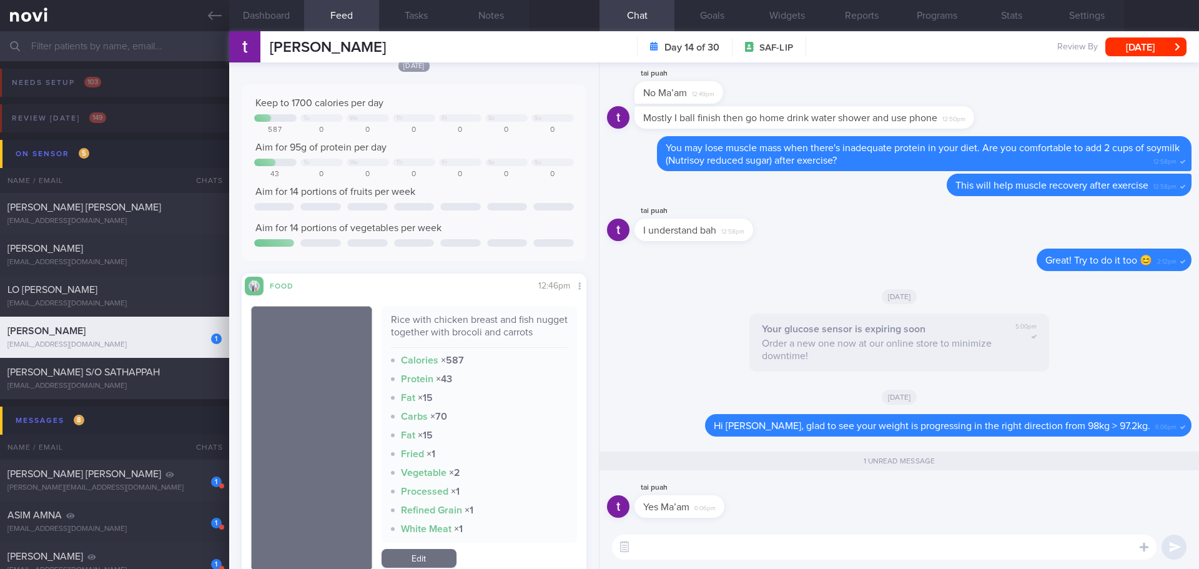
scroll to position [125, 0]
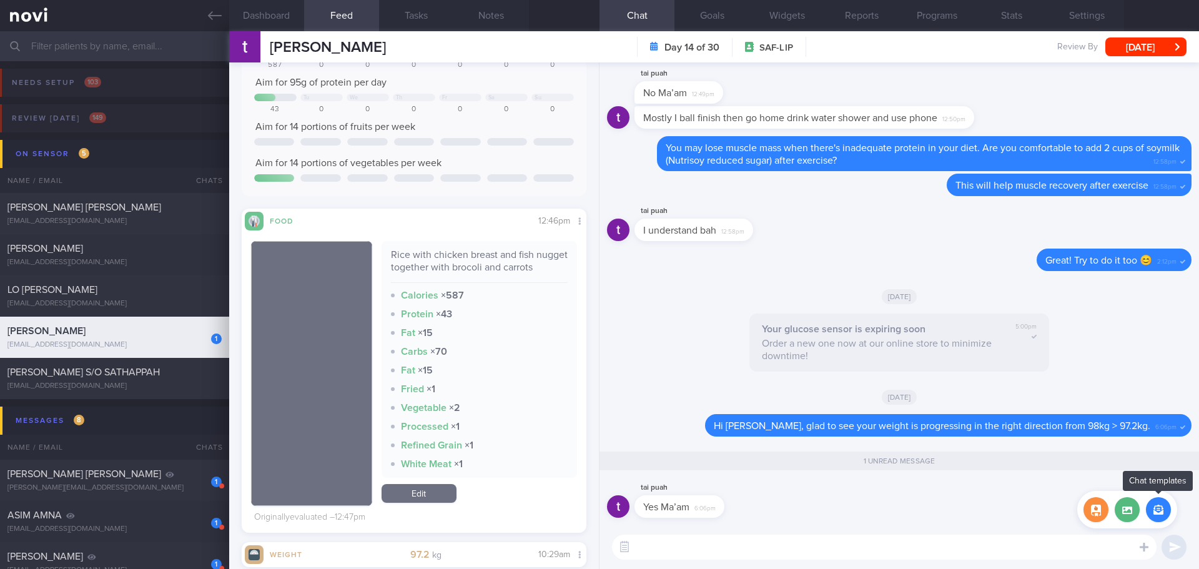
click at [1158, 510] on button "button" at bounding box center [1158, 509] width 25 height 25
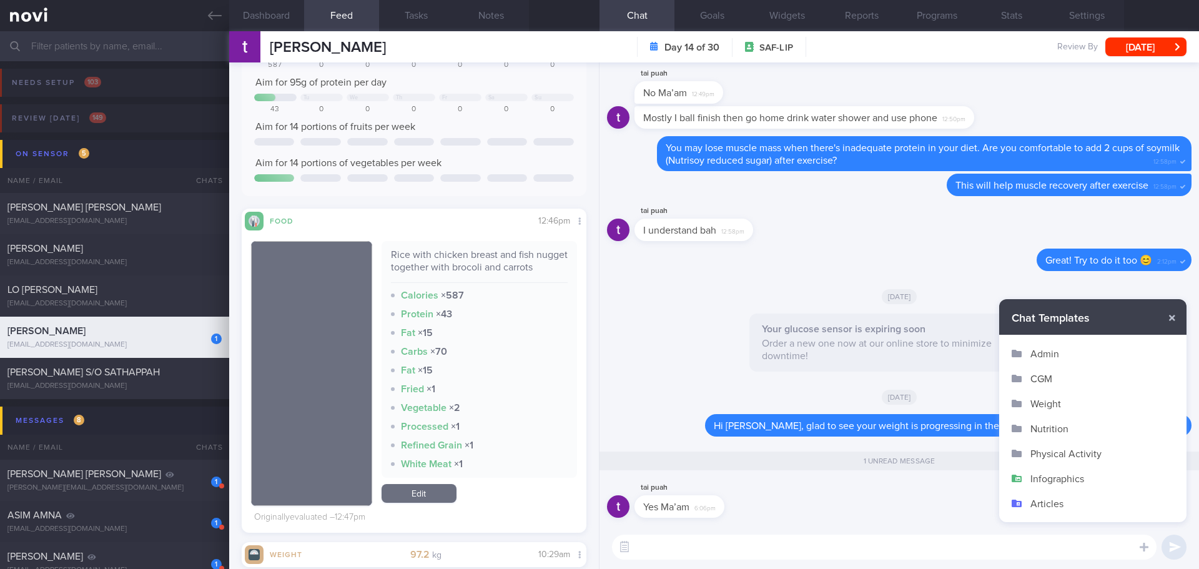
click at [1053, 481] on button "Infographics" at bounding box center [1092, 478] width 187 height 25
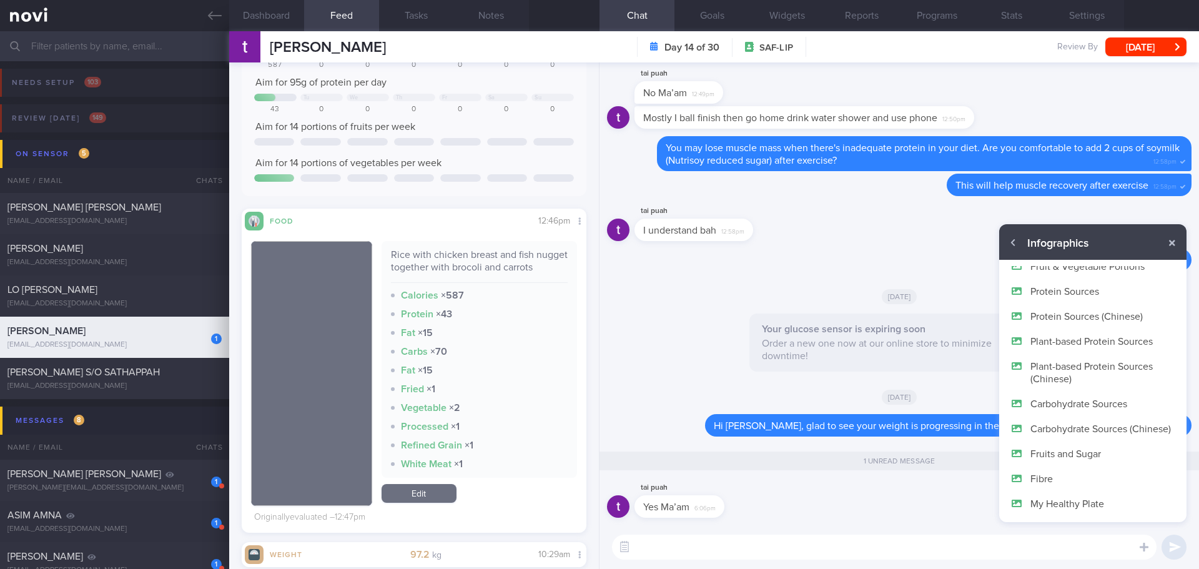
scroll to position [75, 0]
click at [1054, 509] on button "My Healthy Plate" at bounding box center [1092, 503] width 187 height 25
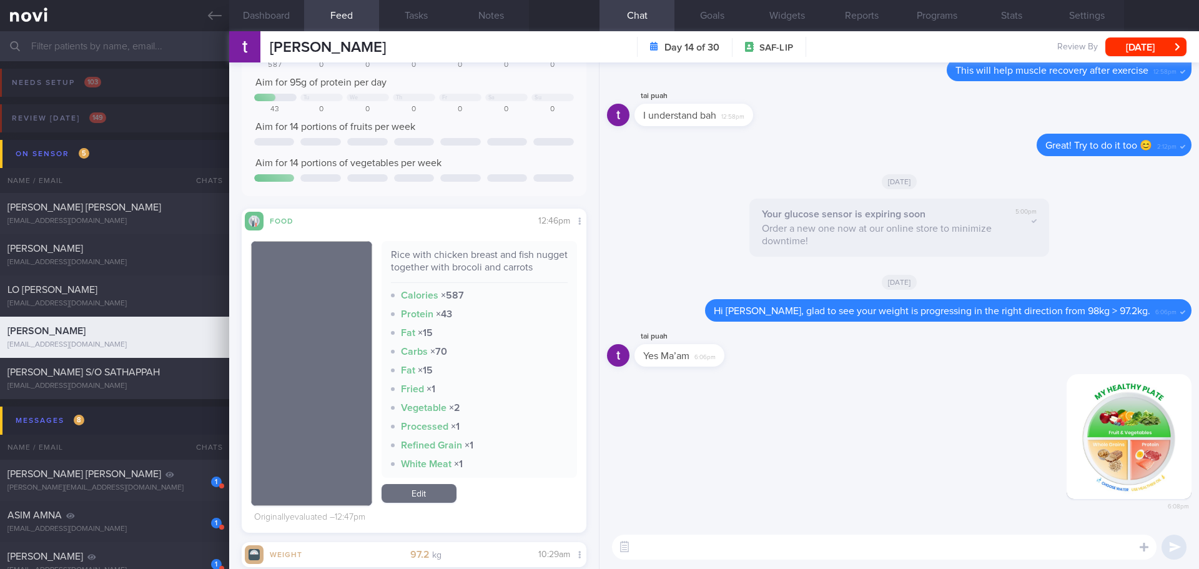
scroll to position [0, 0]
click at [1029, 552] on textarea at bounding box center [884, 546] width 544 height 25
type textarea "You can use this my healthy plate concept to plan for your lunch and dinner."
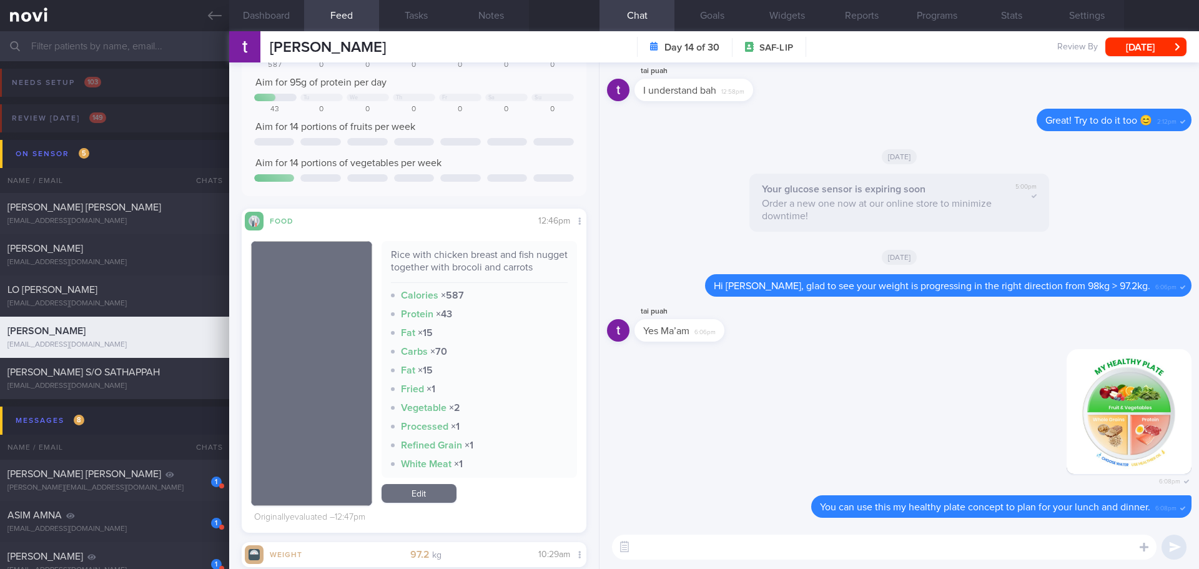
click at [112, 46] on input "text" at bounding box center [599, 46] width 1199 height 30
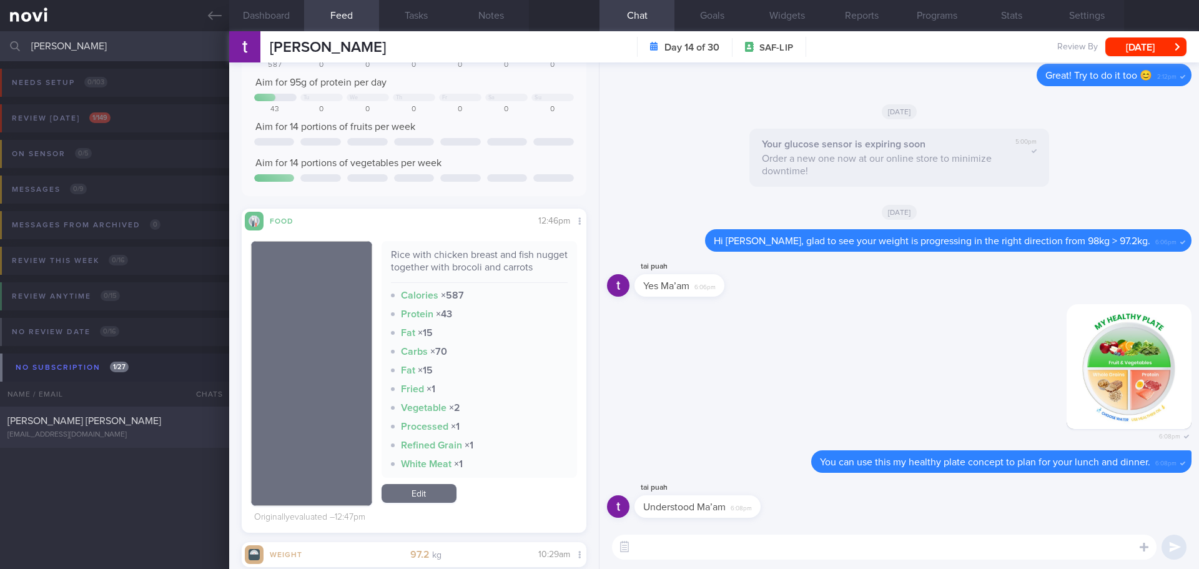
type input "[PERSON_NAME]"
click at [89, 421] on div "[PERSON_NAME] [PERSON_NAME]" at bounding box center [112, 421] width 211 height 12
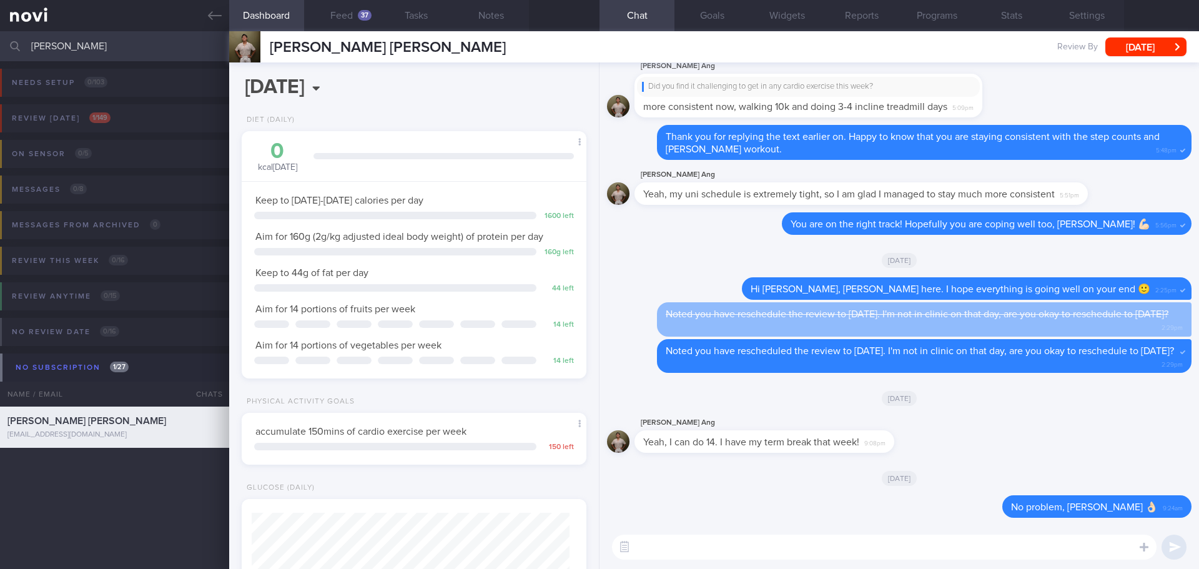
scroll to position [174, 313]
click at [1014, 427] on div "[PERSON_NAME] Ang Yeah, I can do 14. I have my term break that week! 9:08pm" at bounding box center [899, 437] width 584 height 45
click at [746, 546] on textarea at bounding box center [884, 546] width 544 height 25
type textarea "Hi [PERSON_NAME], your appointment will be on [DATE] 10.30am. See you in clinic."
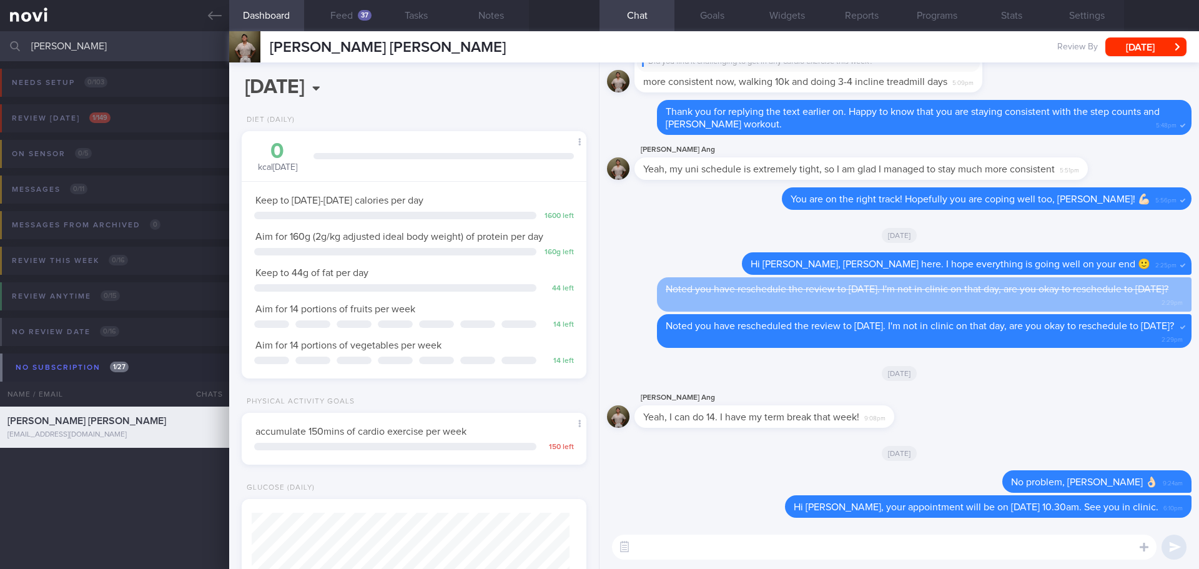
drag, startPoint x: 77, startPoint y: 34, endPoint x: -31, endPoint y: 60, distance: 111.1
click at [0, 60] on html "You are offline! Some functionality will be unavailable Patients New Users Coac…" at bounding box center [599, 284] width 1199 height 569
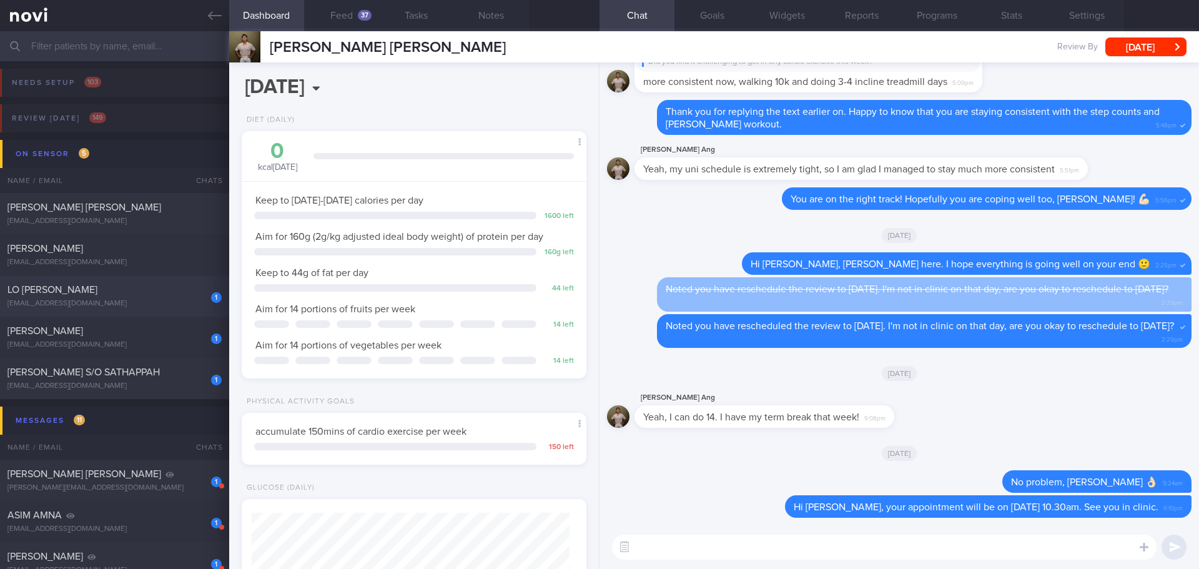
drag, startPoint x: 147, startPoint y: 297, endPoint x: 125, endPoint y: 306, distance: 23.8
click at [147, 297] on div "1 [PERSON_NAME] [EMAIL_ADDRESS][DOMAIN_NAME]" at bounding box center [114, 295] width 229 height 25
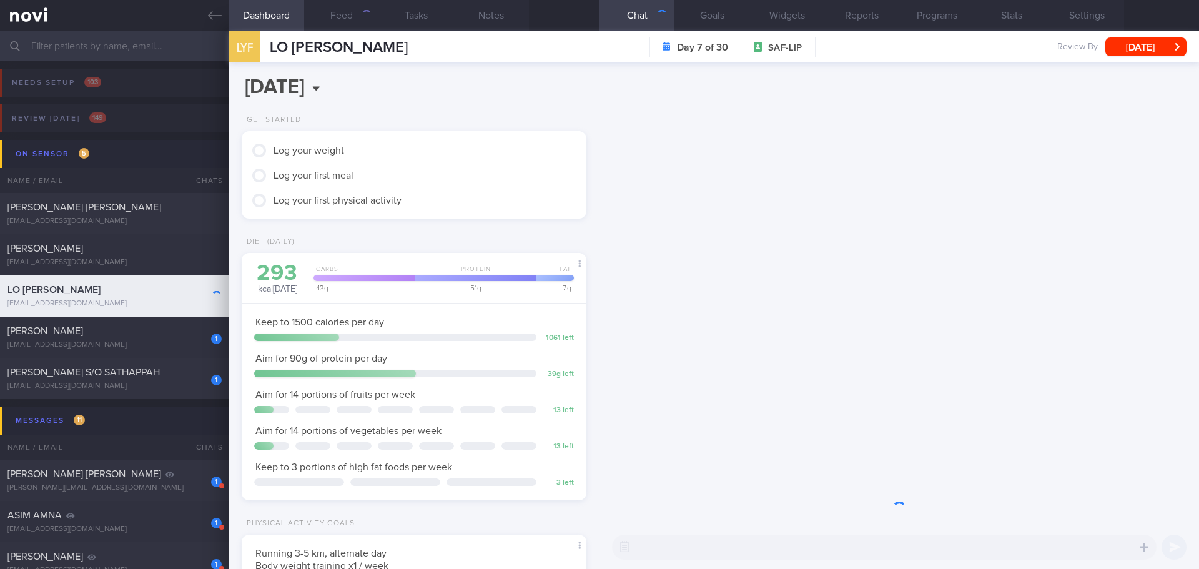
scroll to position [192, 318]
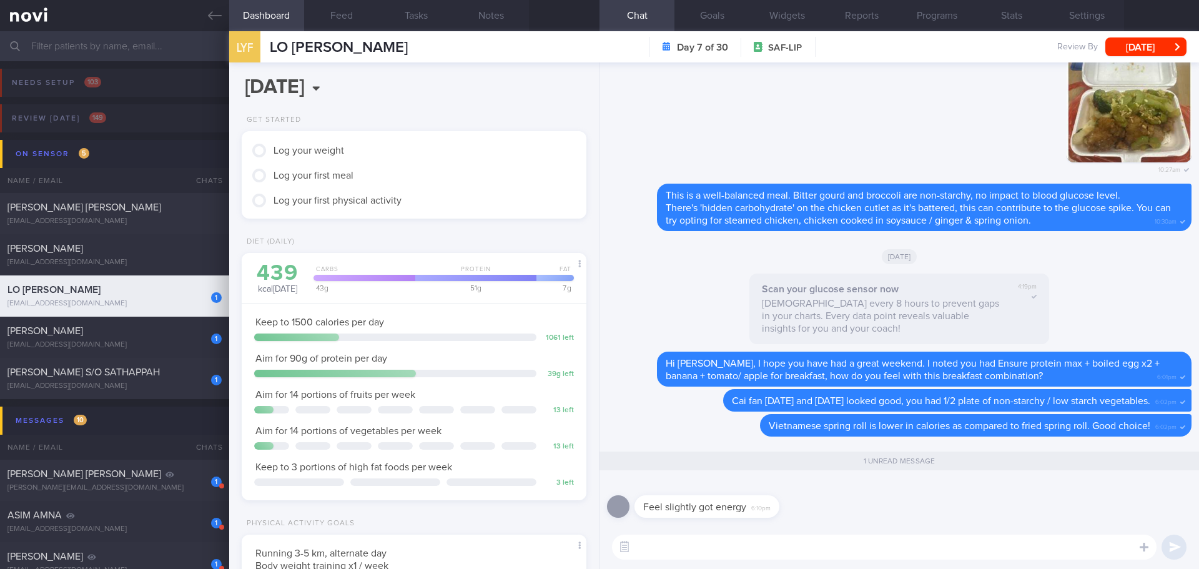
click at [561, 114] on div "[DATE], 29 Sep Get Started Log your weight Log your first meal Log your first p…" at bounding box center [414, 315] width 370 height 506
click at [732, 546] on textarea at bounding box center [884, 546] width 544 height 25
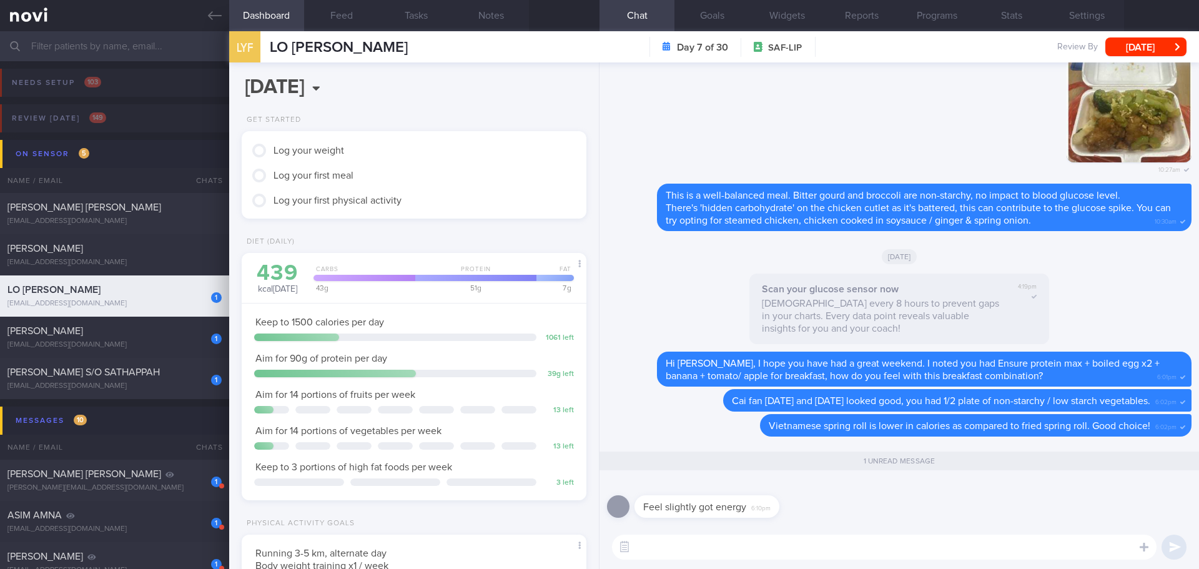
click at [727, 544] on textarea at bounding box center [884, 546] width 544 height 25
type textarea "I"
drag, startPoint x: 691, startPoint y: 549, endPoint x: 606, endPoint y: 551, distance: 84.9
click at [606, 551] on div "Do you mean your energy level is good? Do you mean your energy level is good? ​…" at bounding box center [898, 547] width 599 height 44
type textarea "May I clarify, do you mean your energy level is good?"
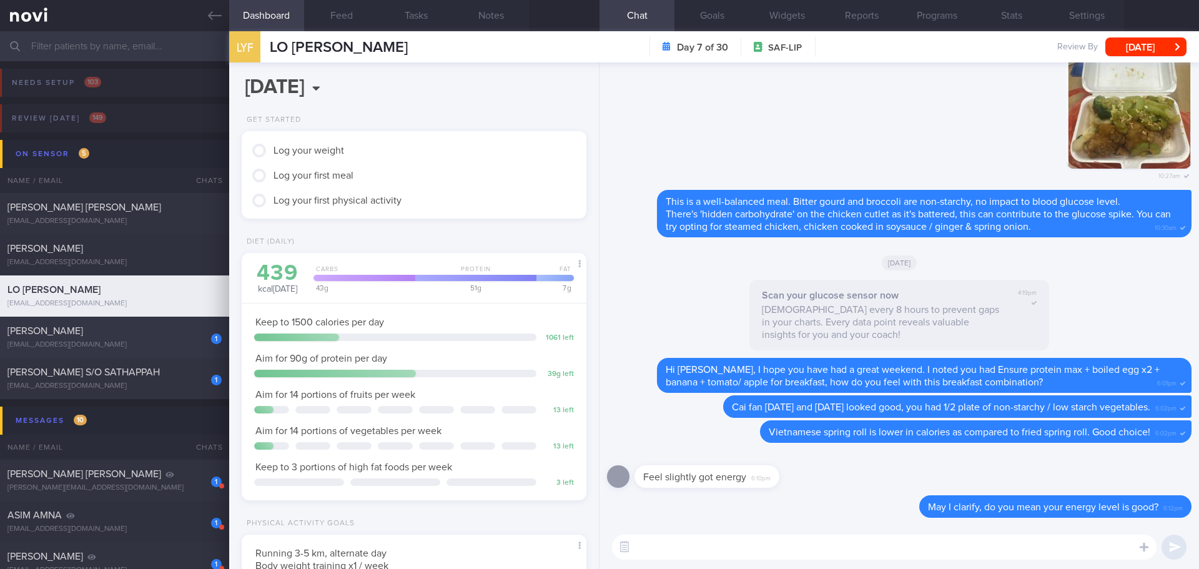
click at [121, 335] on div "[PERSON_NAME]" at bounding box center [112, 331] width 211 height 12
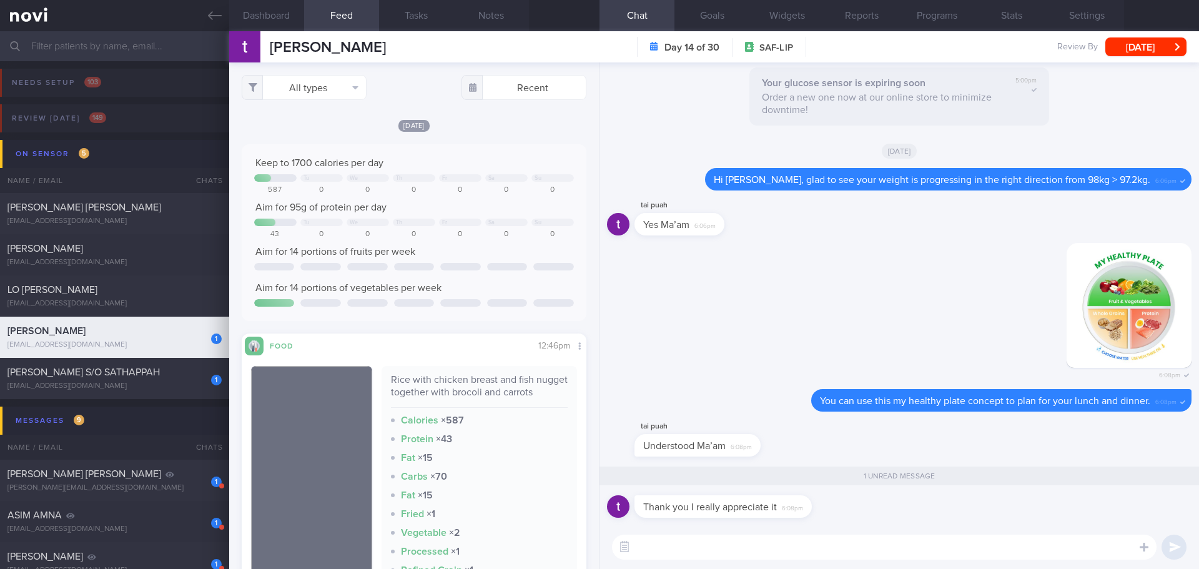
click at [685, 552] on textarea at bounding box center [884, 546] width 544 height 25
type textarea "No problem. Remember to have at least 2 meals a day"
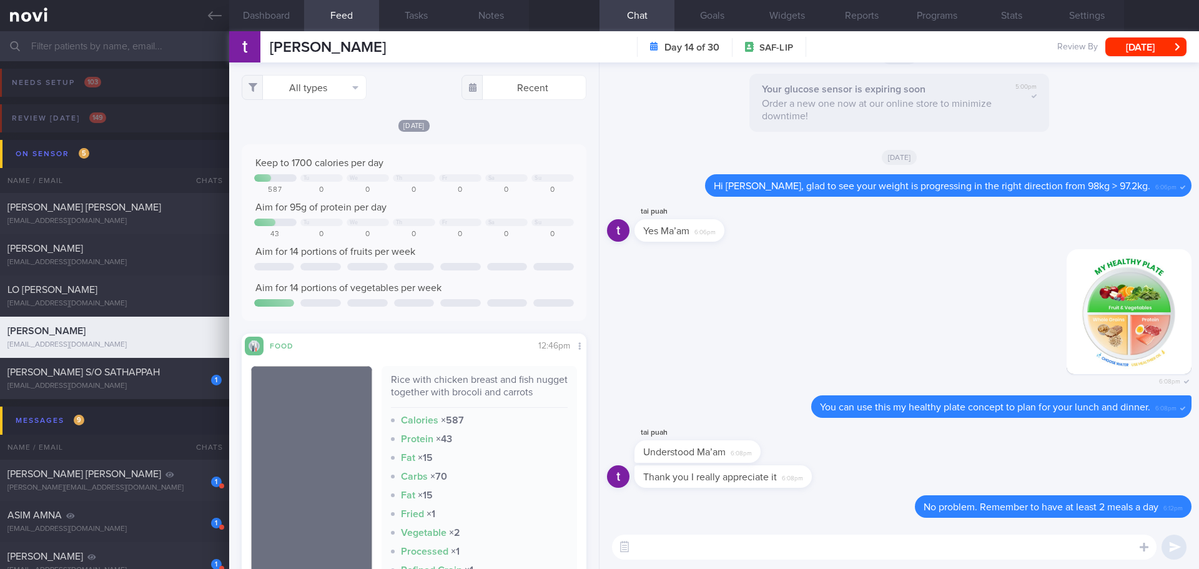
click at [751, 542] on textarea at bounding box center [884, 546] width 544 height 25
click at [114, 367] on span "[PERSON_NAME] S/O SATHAPPAH" at bounding box center [83, 372] width 152 height 10
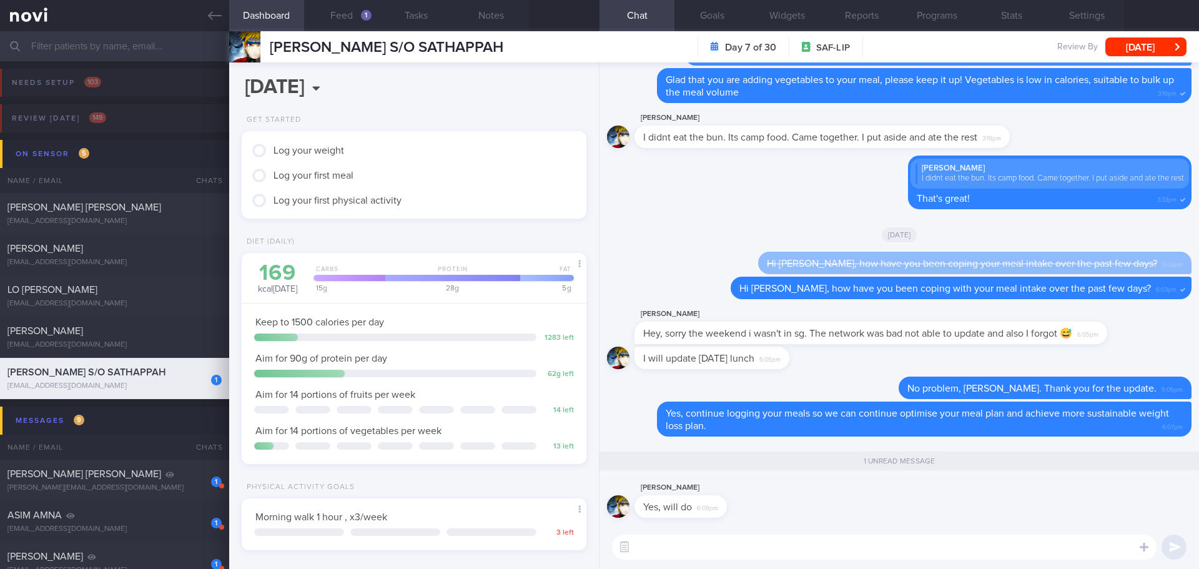
scroll to position [159, 318]
click at [714, 556] on textarea at bounding box center [884, 546] width 544 height 25
type textarea "👌🏻👌🏻"
click at [1174, 539] on button "submit" at bounding box center [1173, 546] width 25 height 25
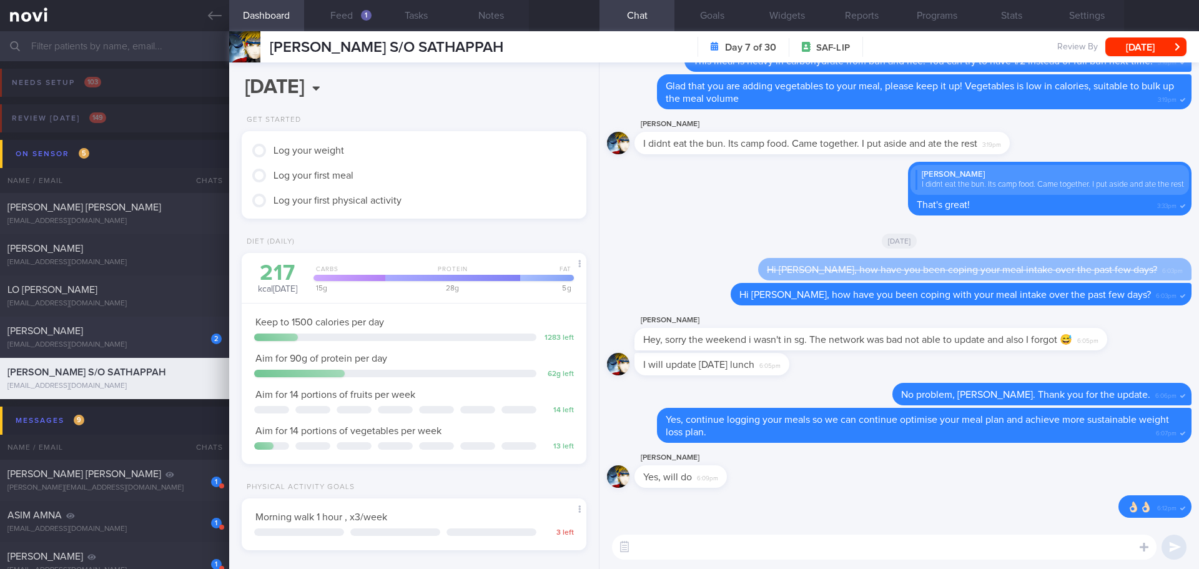
click at [135, 321] on div "2 PUAH TAI XING [EMAIL_ADDRESS][DOMAIN_NAME] [DATE] 3.8 8.3 0 % 99 % 1 % 59 % D…" at bounding box center [599, 337] width 1199 height 41
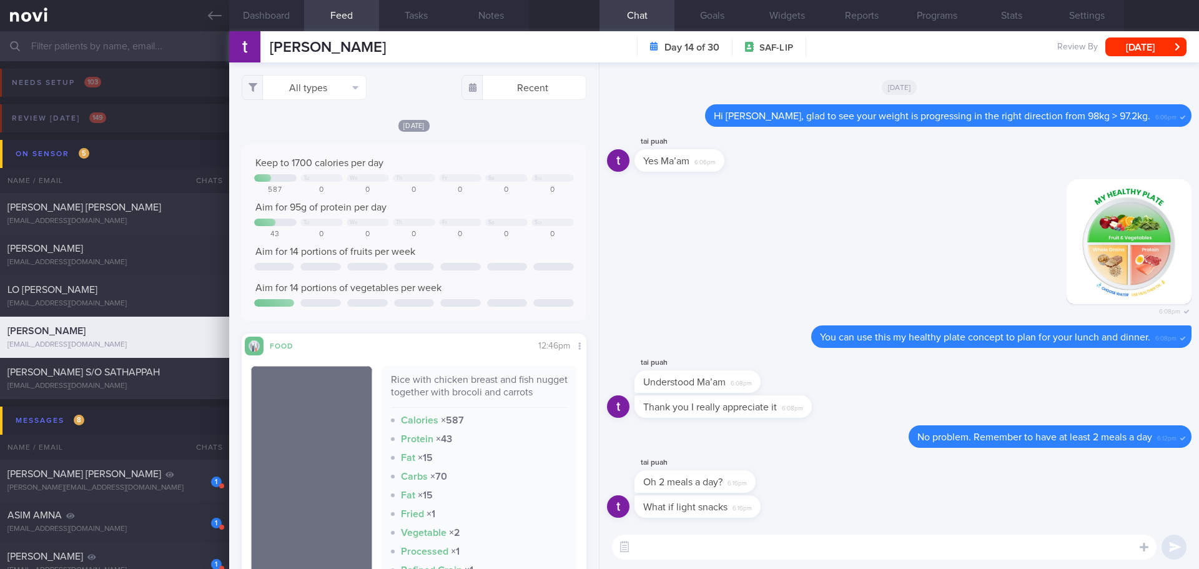
click at [775, 538] on textarea at bounding box center [884, 546] width 544 height 25
click at [775, 539] on textarea at bounding box center [884, 546] width 544 height 25
type textarea "It's okay to have light snacks if the snacks provide good nutrients."
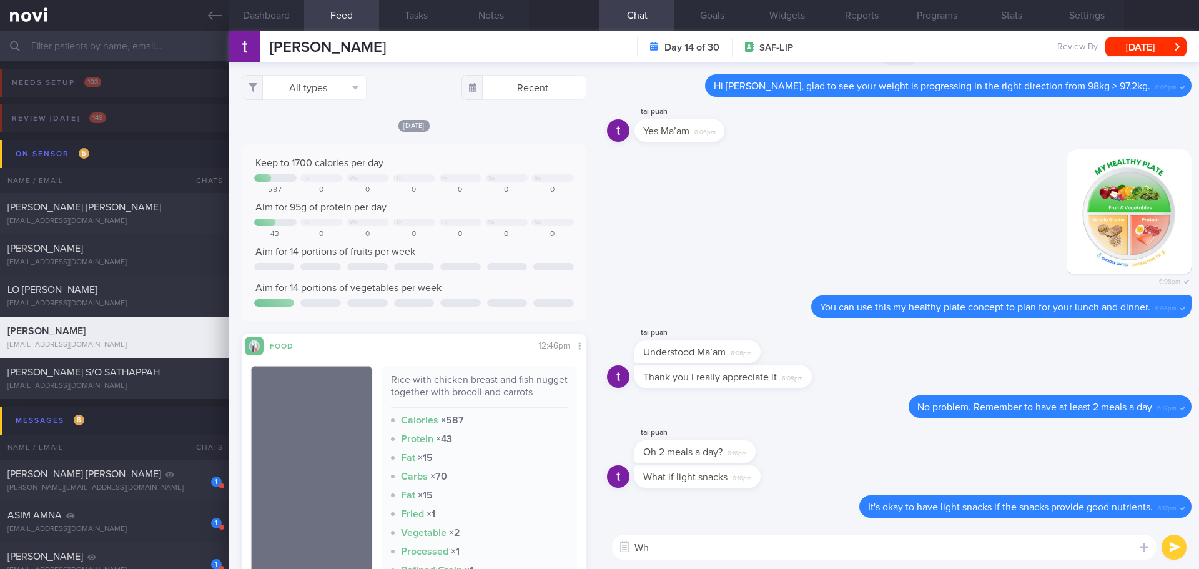
type textarea "W"
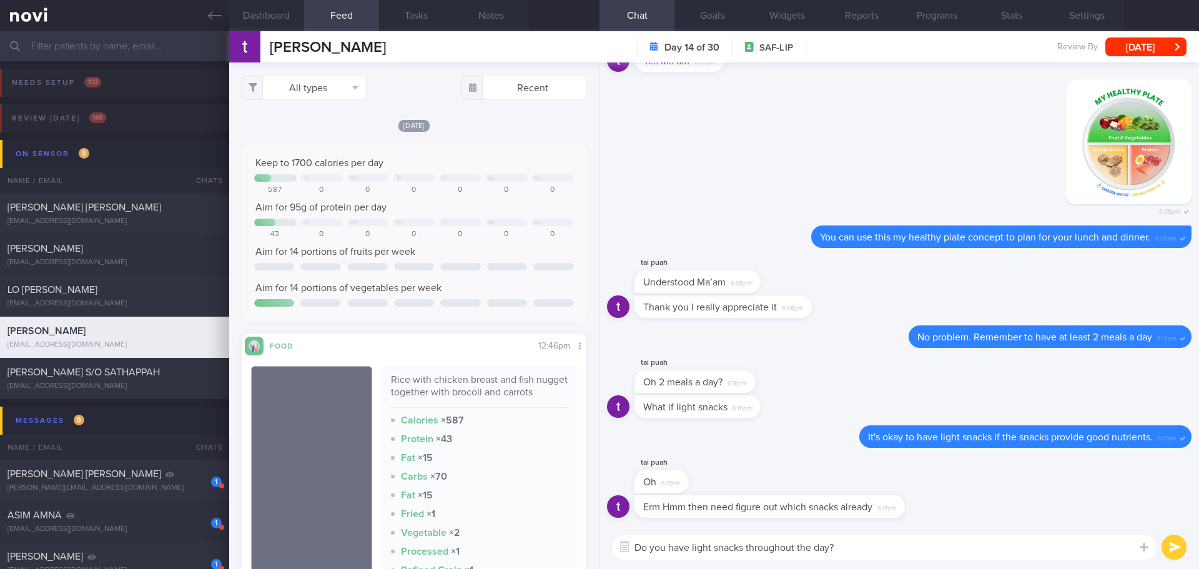
type textarea "Do you have light snacks throughout the day?"
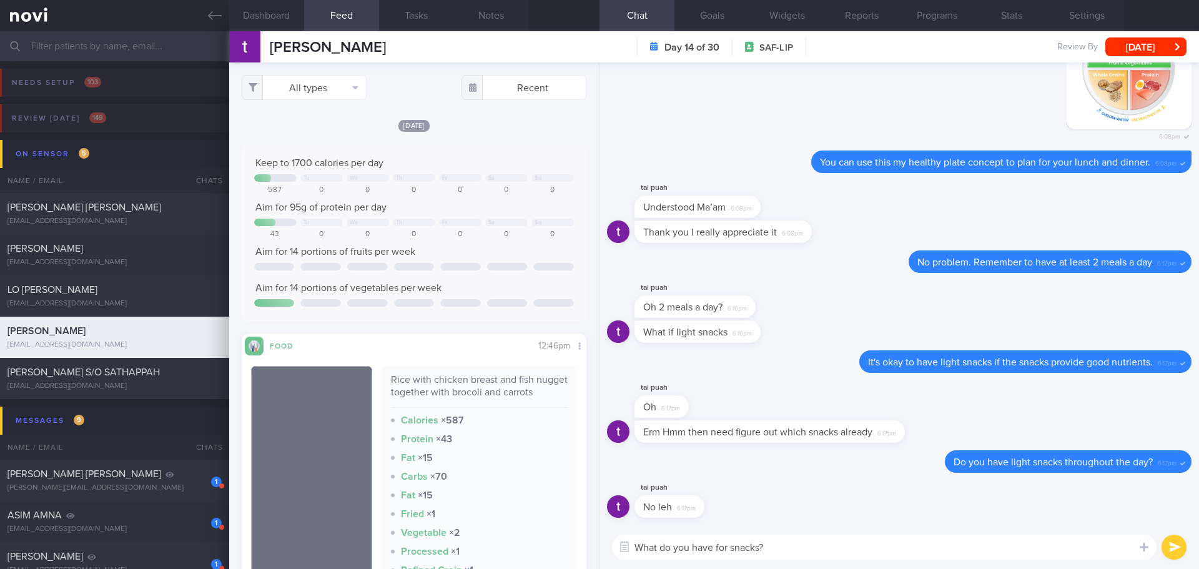
type textarea "What do you have for snacks?"
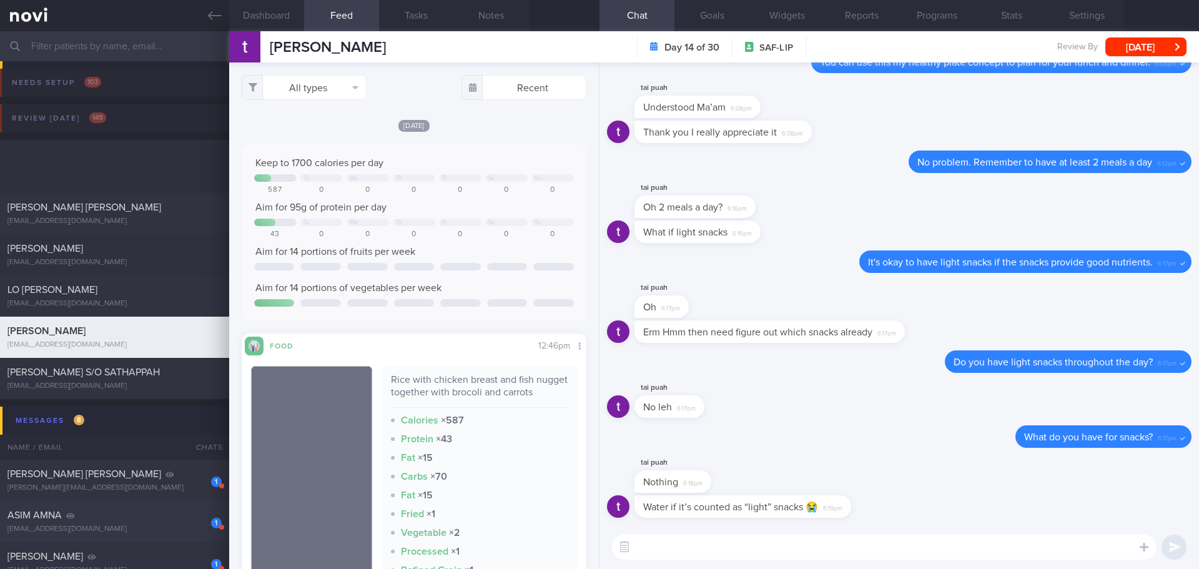
scroll to position [312, 0]
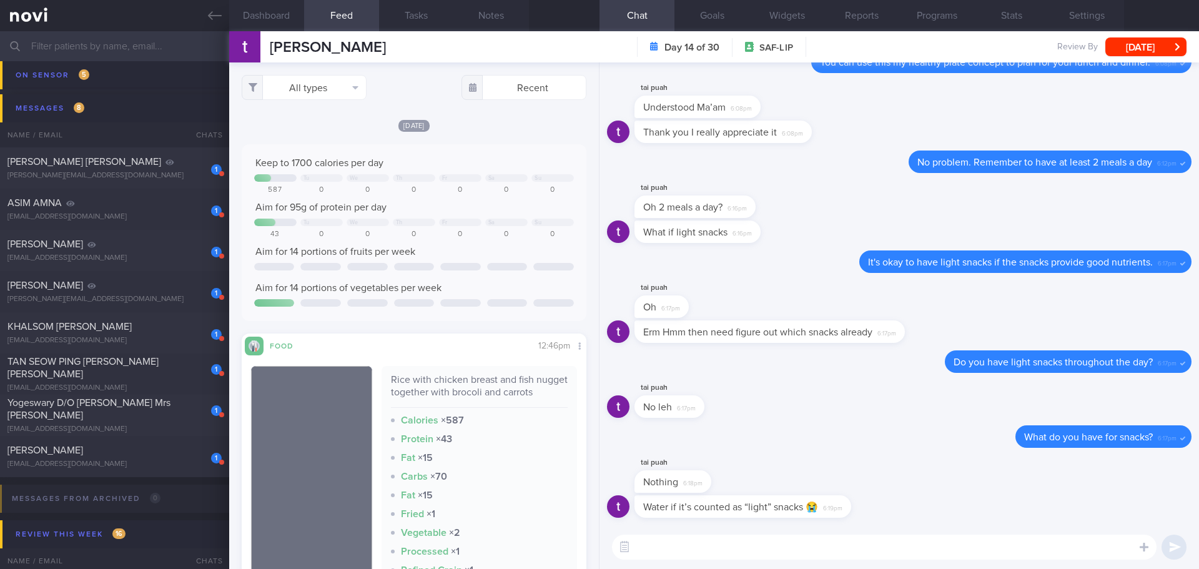
click at [147, 47] on input "text" at bounding box center [599, 46] width 1199 height 30
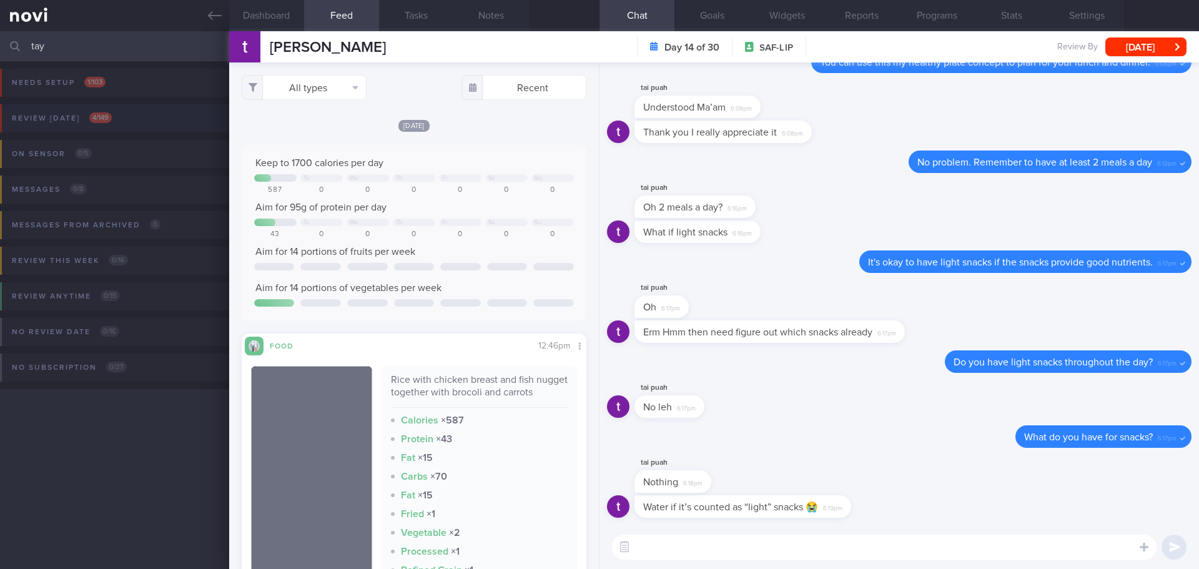
type input "tay"
click at [99, 106] on button "Review [DATE] 4 / 149" at bounding box center [597, 122] width 1202 height 36
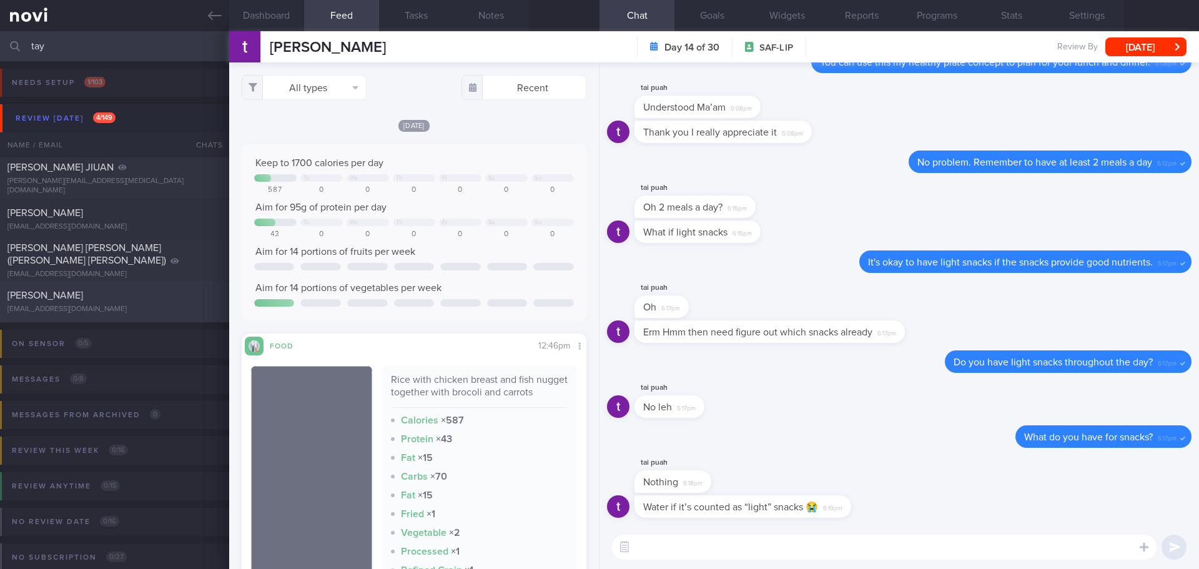
click at [122, 307] on div "[EMAIL_ADDRESS][DOMAIN_NAME]" at bounding box center [114, 309] width 214 height 9
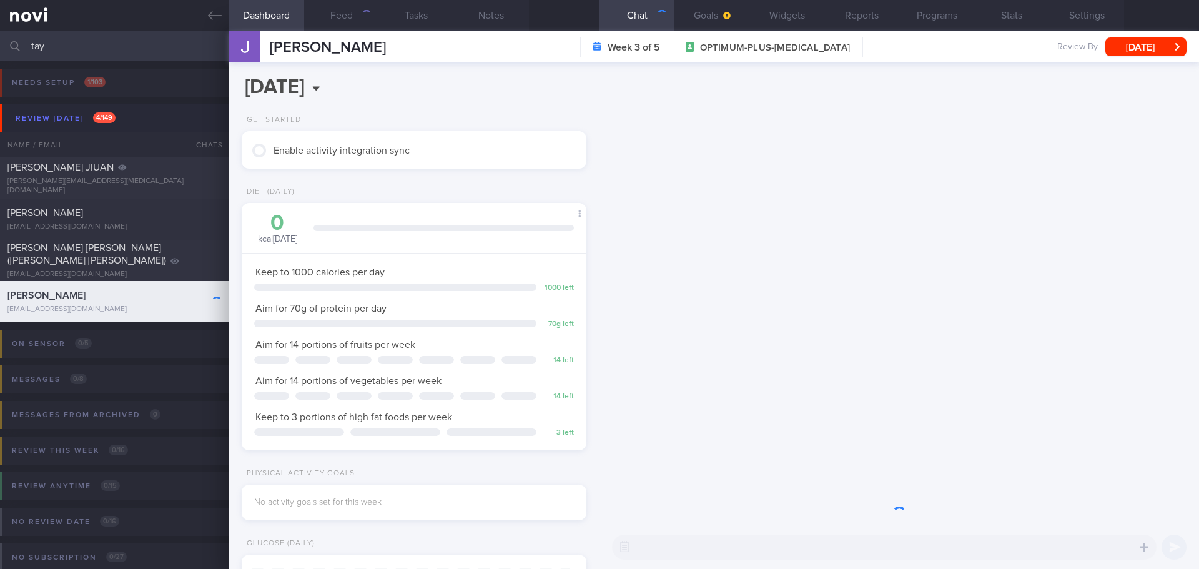
scroll to position [159, 318]
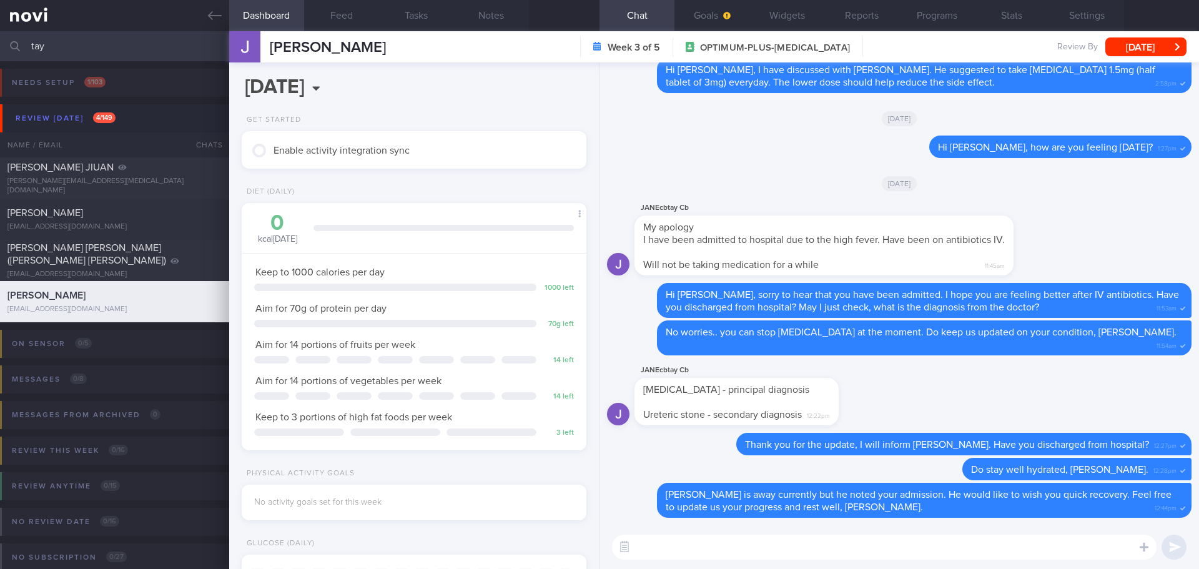
click at [858, 544] on textarea at bounding box center [884, 546] width 544 height 25
type textarea "Hi [PERSON_NAME] here. Just wanted to check how's your condition now. Are you f…"
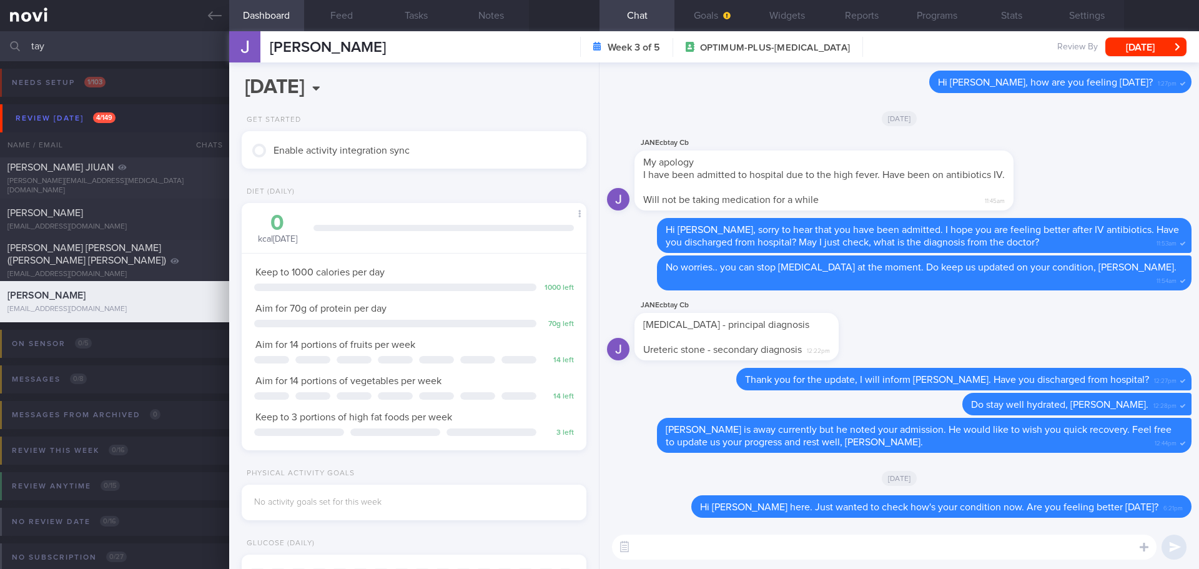
drag, startPoint x: 53, startPoint y: 39, endPoint x: -2, endPoint y: 52, distance: 56.5
click at [0, 52] on html "You are offline! Some functionality will be unavailable Patients New Users Coac…" at bounding box center [599, 284] width 1199 height 569
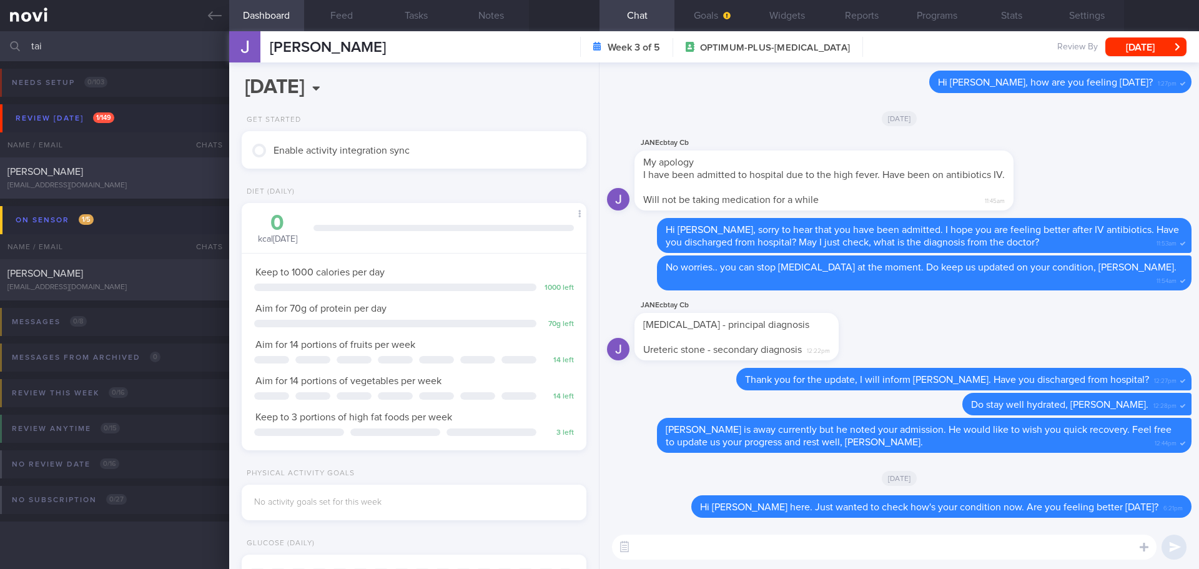
type input "tai"
click at [64, 185] on div "[EMAIL_ADDRESS][DOMAIN_NAME]" at bounding box center [114, 185] width 214 height 9
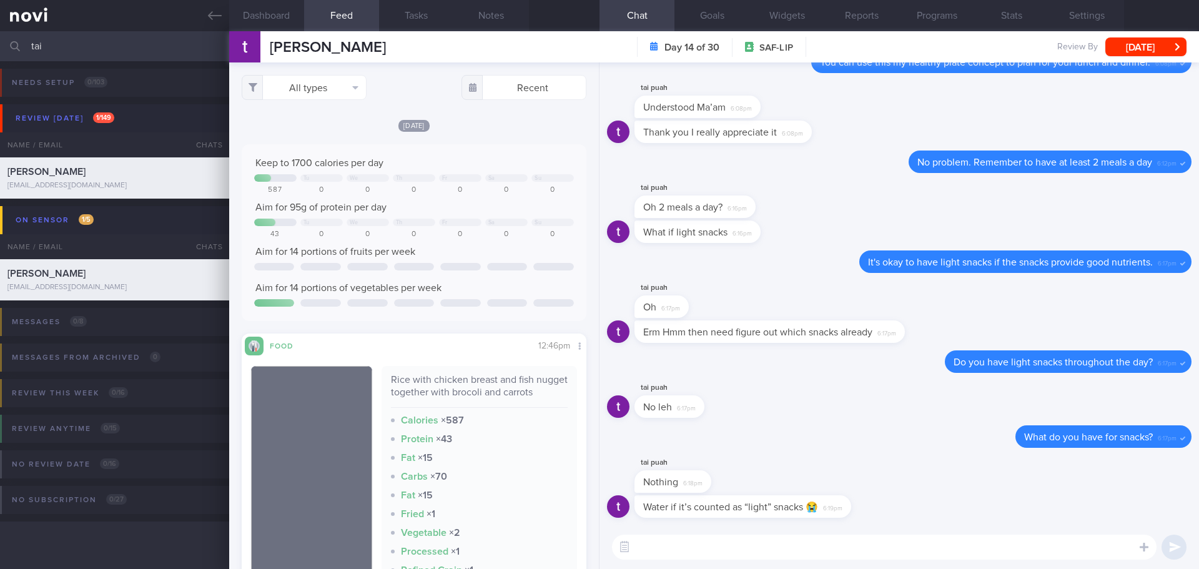
click at [800, 550] on textarea at bounding box center [884, 546] width 544 height 25
click at [637, 542] on textarea "this is for hydration, it's not a snack." at bounding box center [884, 546] width 544 height 25
click at [806, 554] on textarea "This is for hydration, it's not a snack." at bounding box center [884, 546] width 544 height 25
click at [279, 12] on button "Dashboard" at bounding box center [266, 15] width 75 height 31
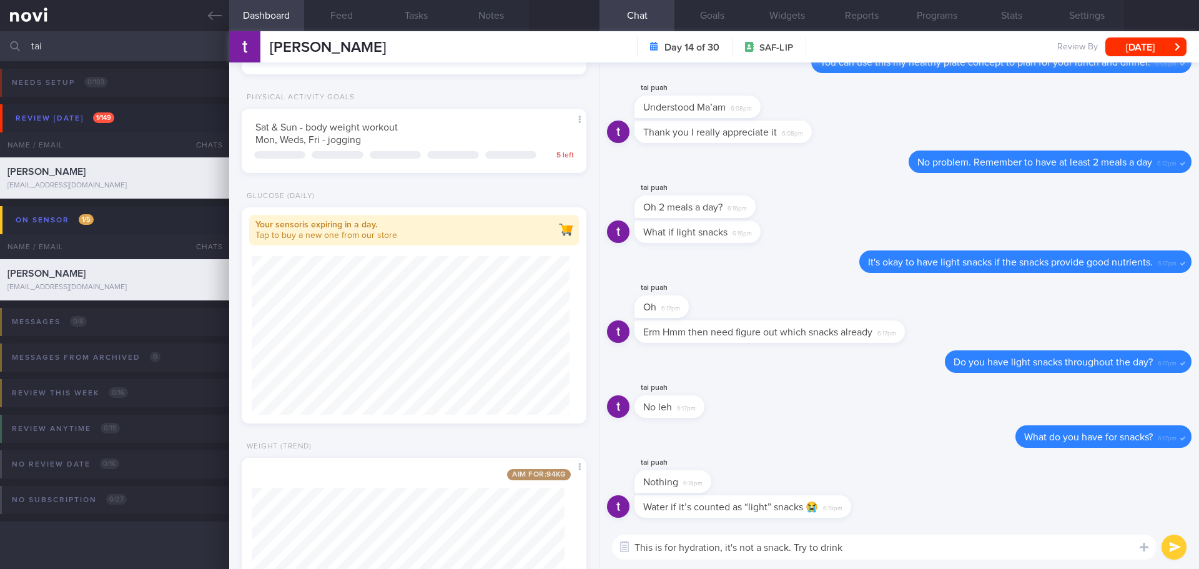
scroll to position [529, 0]
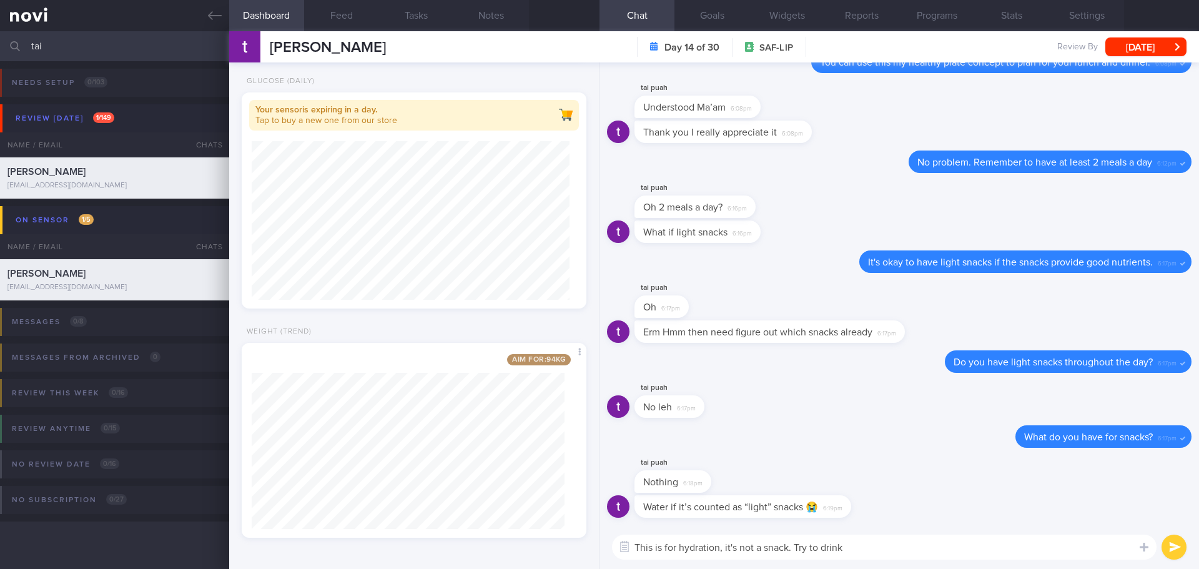
click at [1010, 554] on textarea "This is for hydration, it's not a snack. Try to drink" at bounding box center [884, 546] width 544 height 25
drag, startPoint x: 1019, startPoint y: 547, endPoint x: 958, endPoint y: 546, distance: 61.2
click at [958, 546] on textarea "This is for hydration, it's not a snack. Try to drink 2.9L/day, good hydration …" at bounding box center [884, 546] width 544 height 25
click at [1004, 546] on textarea "This is for hydration, it's not a snack. Try to drink 2.9L/day, good hydration …" at bounding box center [884, 546] width 544 height 25
drag, startPoint x: 1019, startPoint y: 548, endPoint x: 958, endPoint y: 549, distance: 60.6
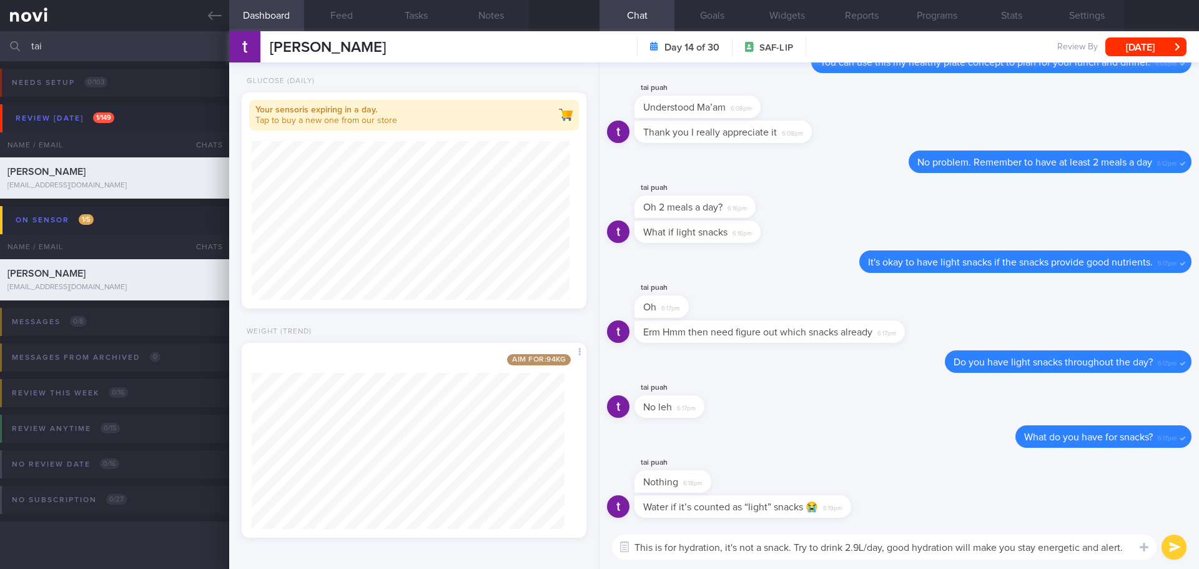
click at [958, 549] on textarea "This is for hydration, it's not a snack. Try to drink 2.9L/day, good hydration …" at bounding box center [884, 546] width 544 height 25
click at [1102, 550] on textarea "This is for hydration, it's not a snack. Try to drink 2.9L/day, good hydration …" at bounding box center [884, 546] width 544 height 25
click at [788, 547] on textarea "This is for hydration, it's not a snack. Try to drink 2.9L/day, good hydration …" at bounding box center [884, 546] width 544 height 25
type textarea "This is for hydration, it's not a snack 🙂. Try to drink 2.9L/day, good hydratio…"
click at [1180, 543] on button "submit" at bounding box center [1173, 546] width 25 height 25
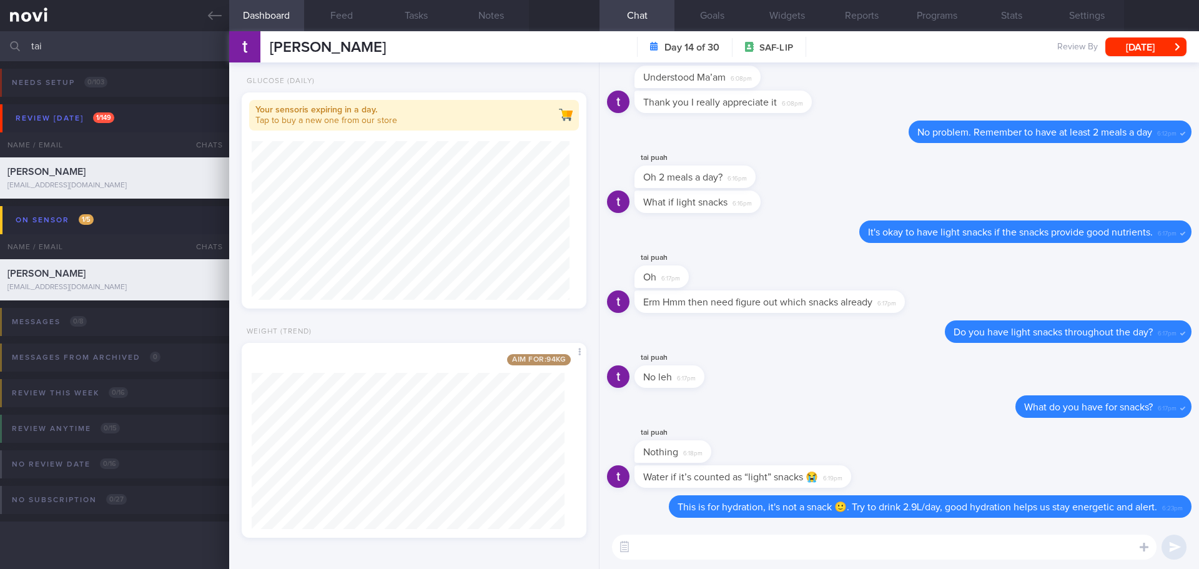
drag, startPoint x: 49, startPoint y: 46, endPoint x: -28, endPoint y: 51, distance: 76.9
click at [0, 51] on html "You are offline! Some functionality will be unavailable Patients New Users Coac…" at bounding box center [599, 284] width 1199 height 569
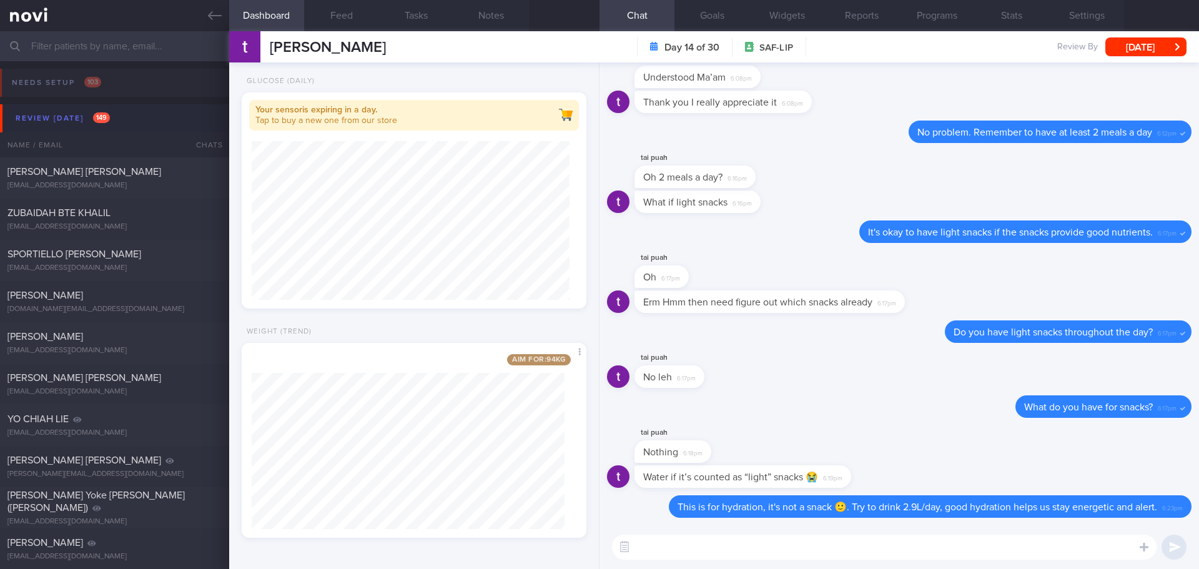
click at [80, 130] on button "Review [DATE] 149" at bounding box center [601, 118] width 1202 height 28
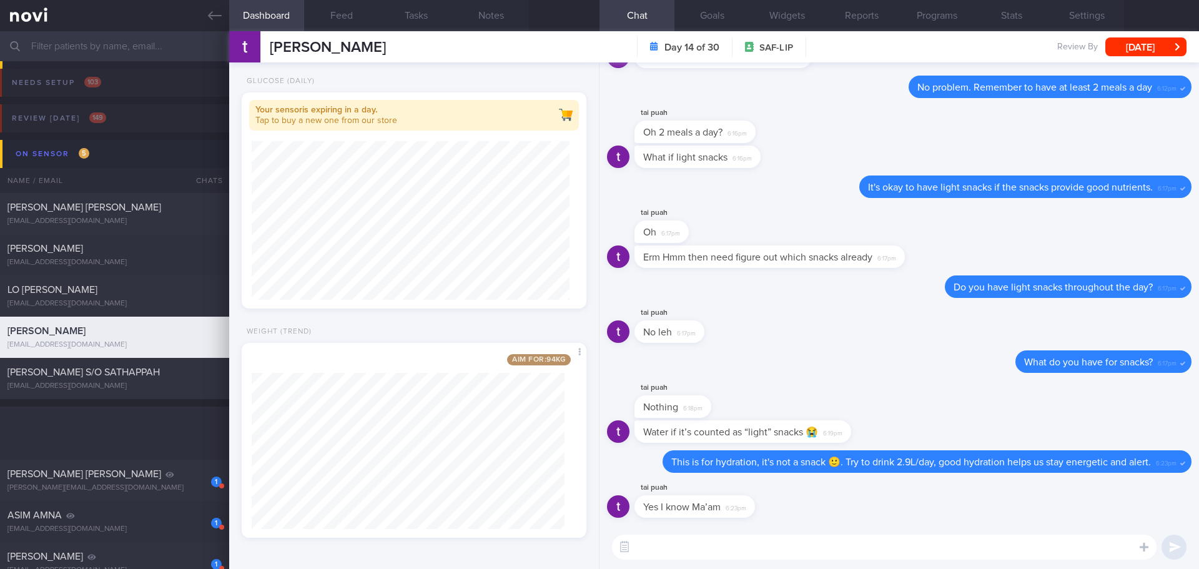
scroll to position [437, 0]
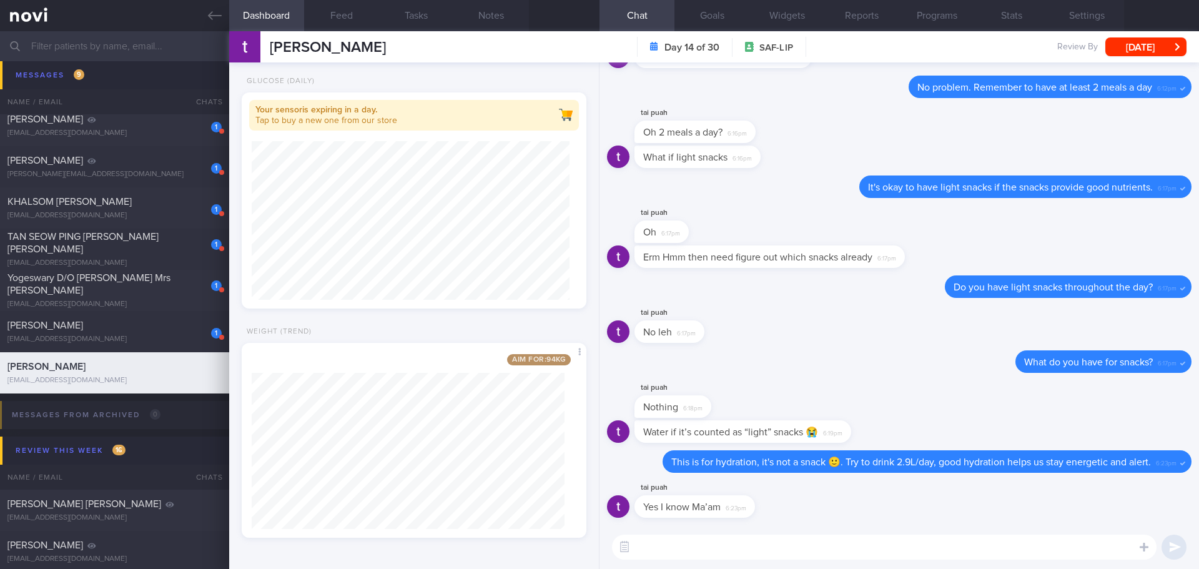
click at [692, 544] on textarea at bounding box center [884, 546] width 544 height 25
type textarea "👍🏻"
click at [1172, 538] on button "submit" at bounding box center [1173, 546] width 25 height 25
